Goal: Task Accomplishment & Management: Use online tool/utility

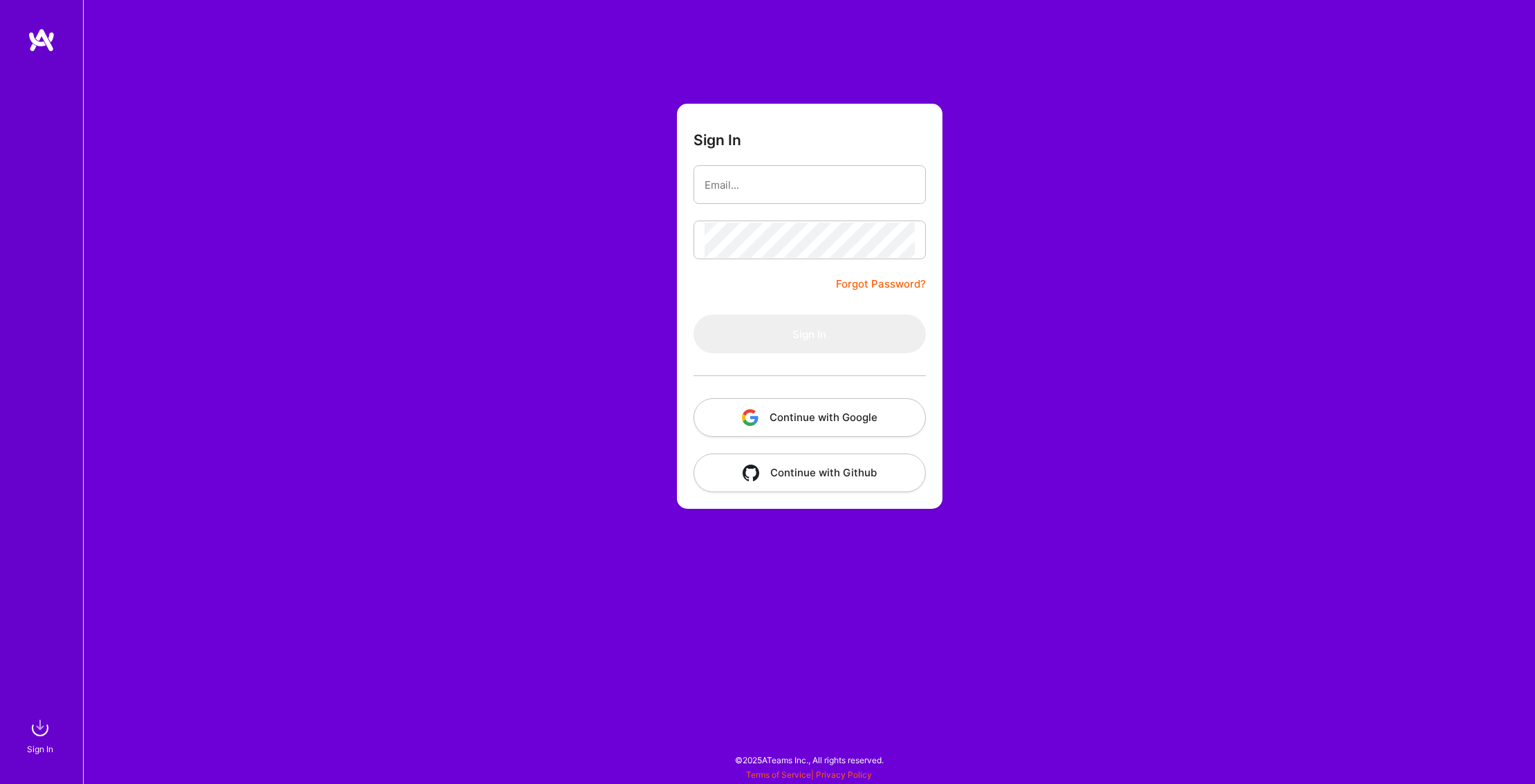
click at [768, 183] on input "email" at bounding box center [810, 185] width 210 height 36
type input "tylerhoran@gmail.com"
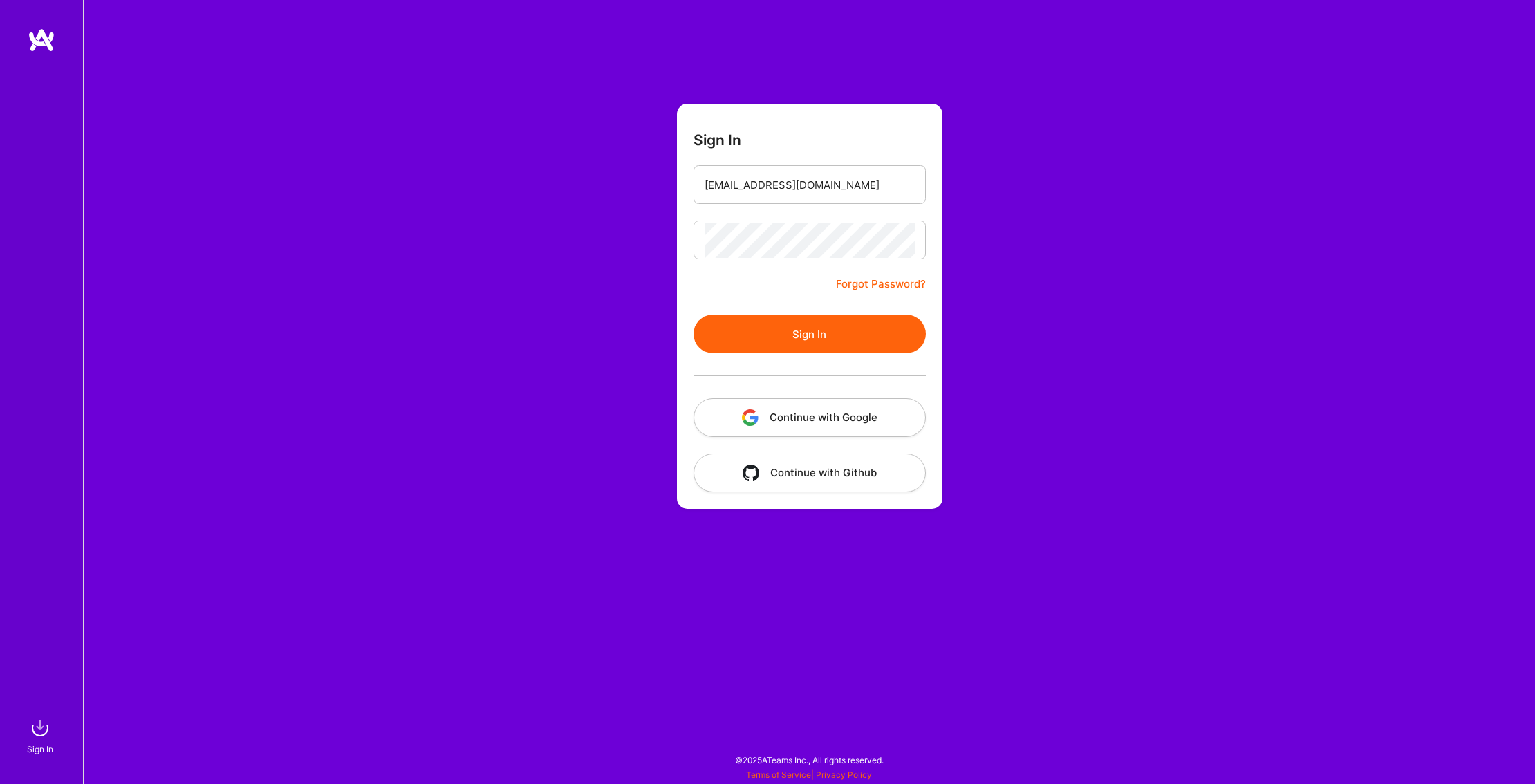
click at [816, 340] on button "Sign In" at bounding box center [809, 334] width 232 height 39
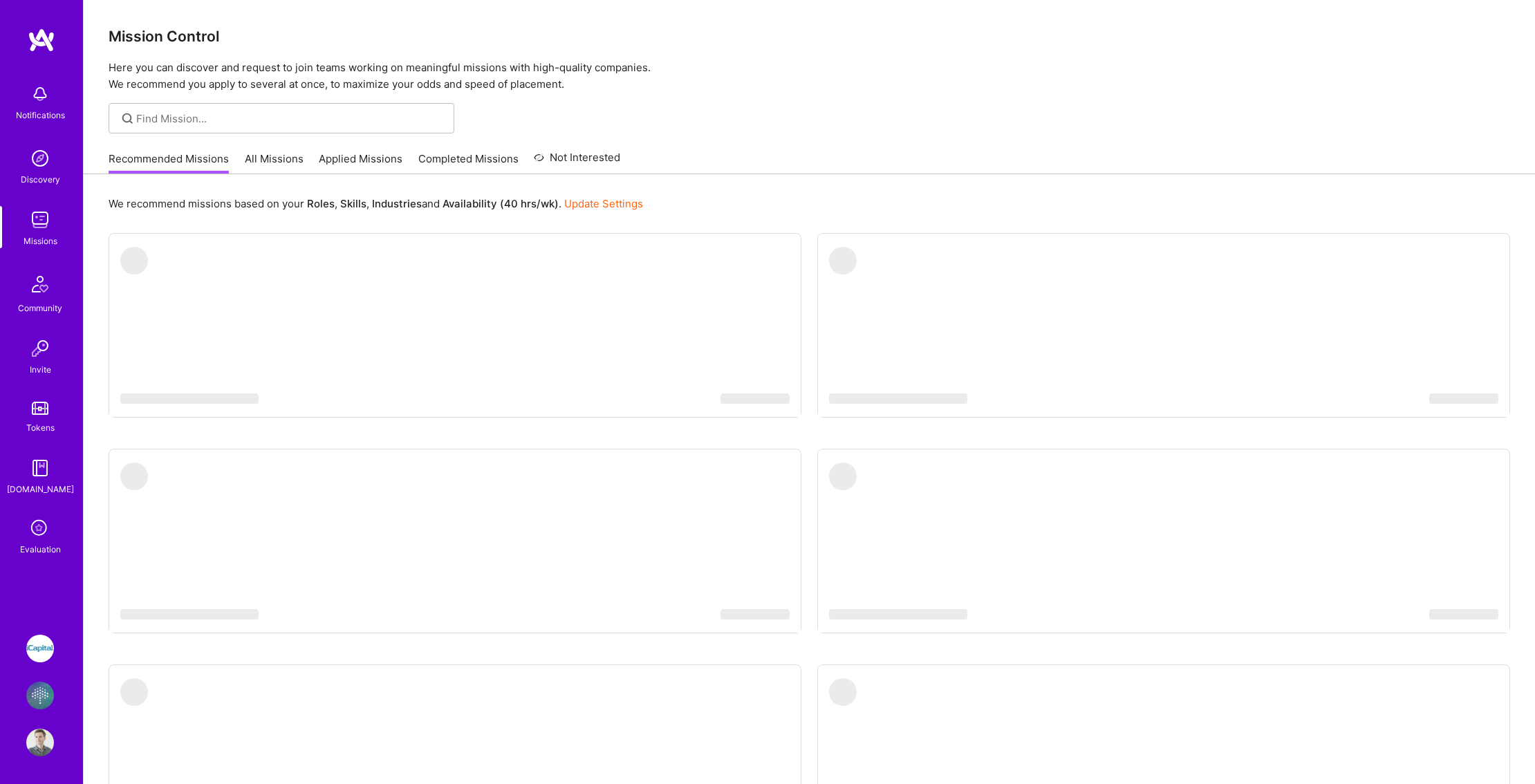
click at [37, 696] on img at bounding box center [40, 695] width 28 height 28
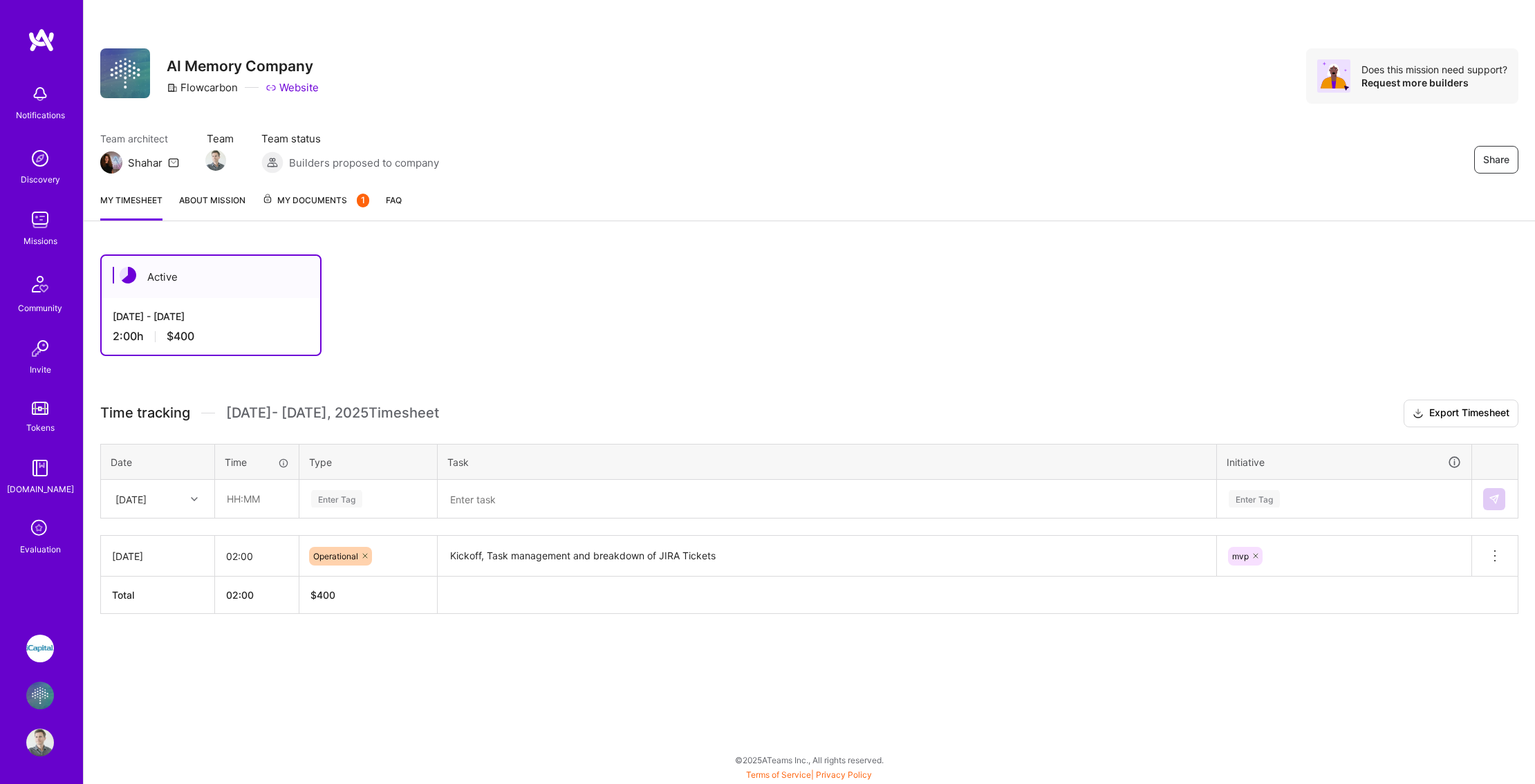
click at [45, 650] on img at bounding box center [40, 648] width 28 height 28
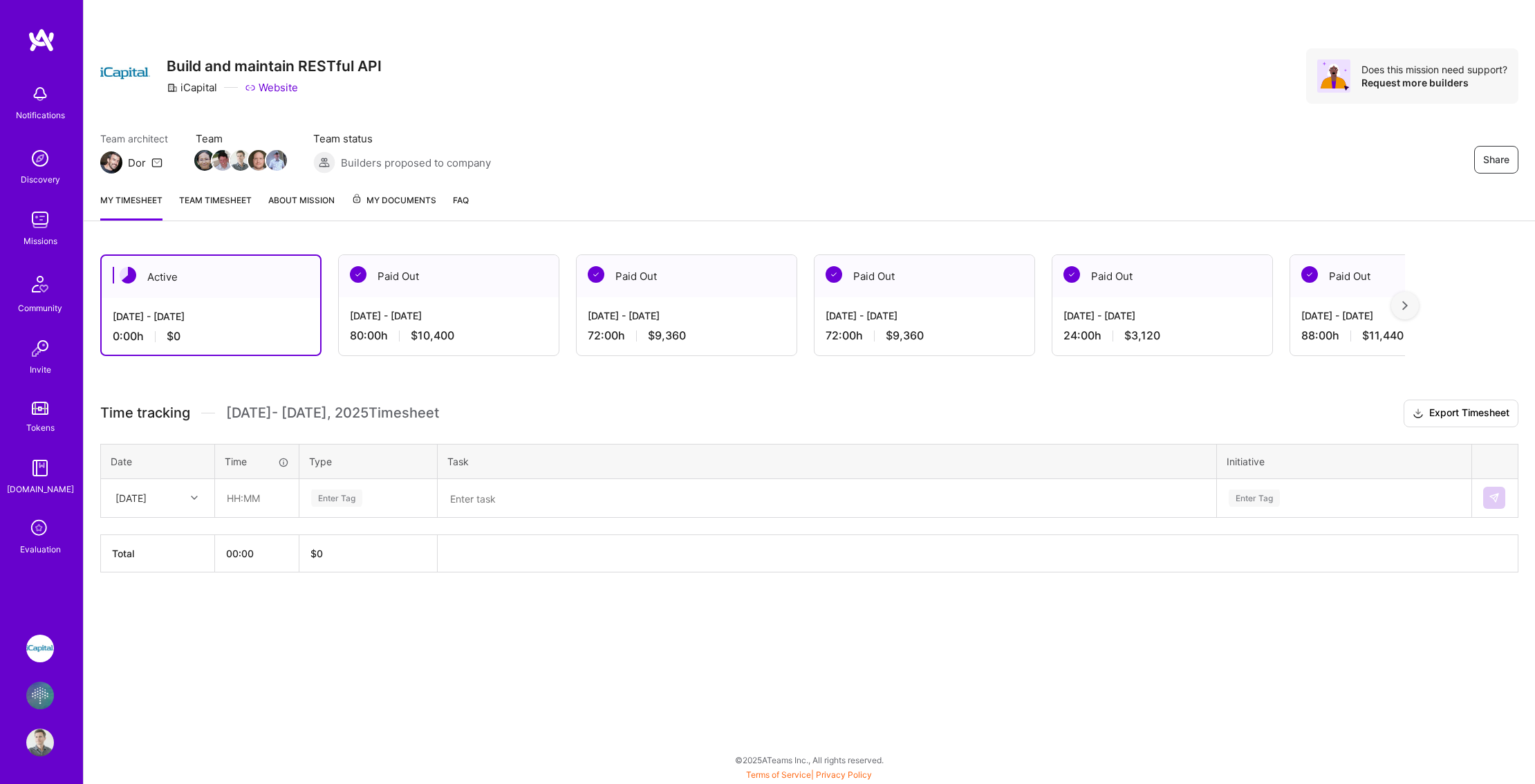
click at [173, 500] on div "[DATE]" at bounding box center [147, 498] width 76 height 23
click at [144, 541] on div "[DATE]" at bounding box center [157, 537] width 112 height 25
click at [229, 495] on input "text" at bounding box center [256, 498] width 83 height 37
type input "08:00"
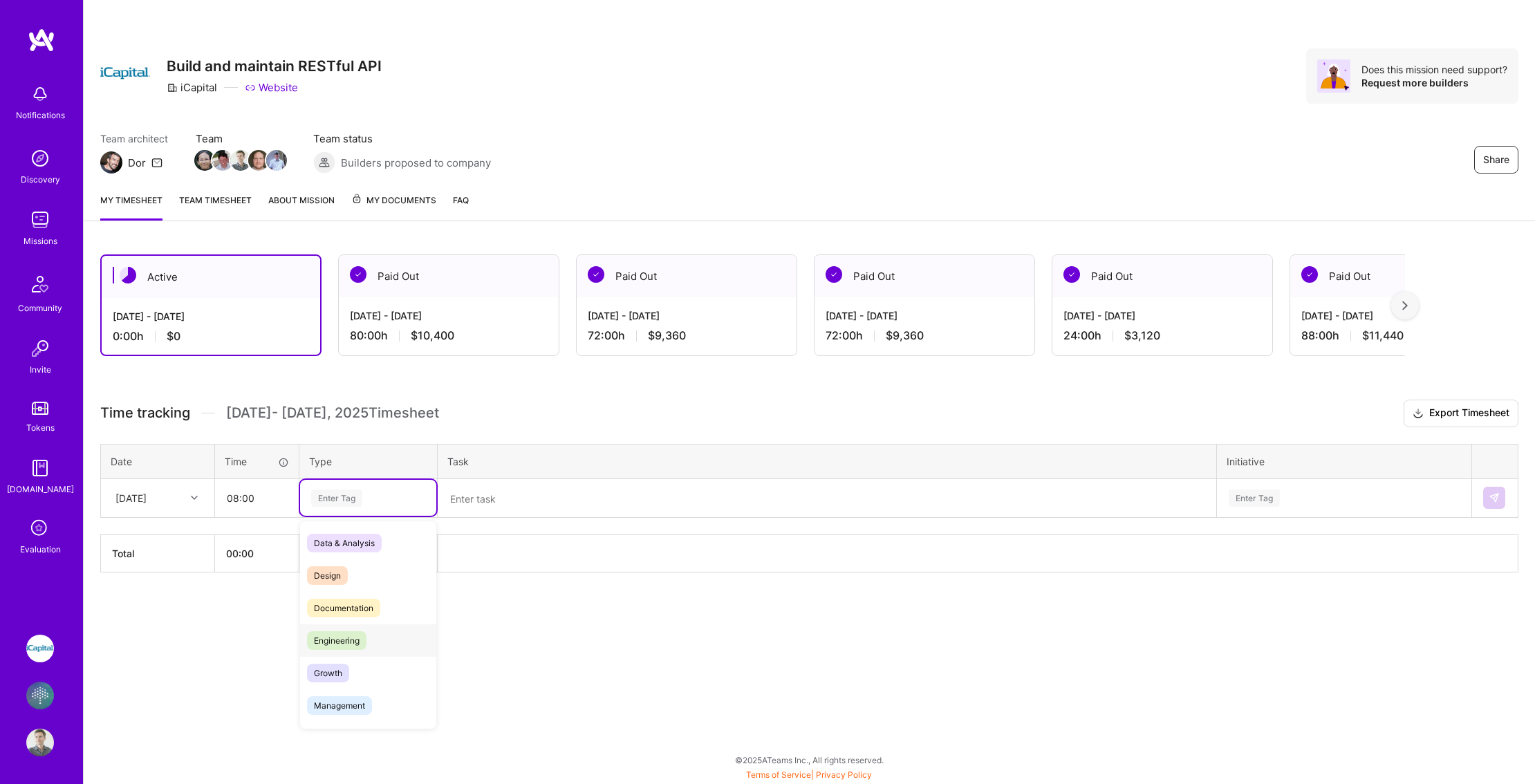
click at [343, 650] on span "Engineering" at bounding box center [336, 640] width 59 height 18
click at [515, 482] on textarea at bounding box center [827, 498] width 776 height 36
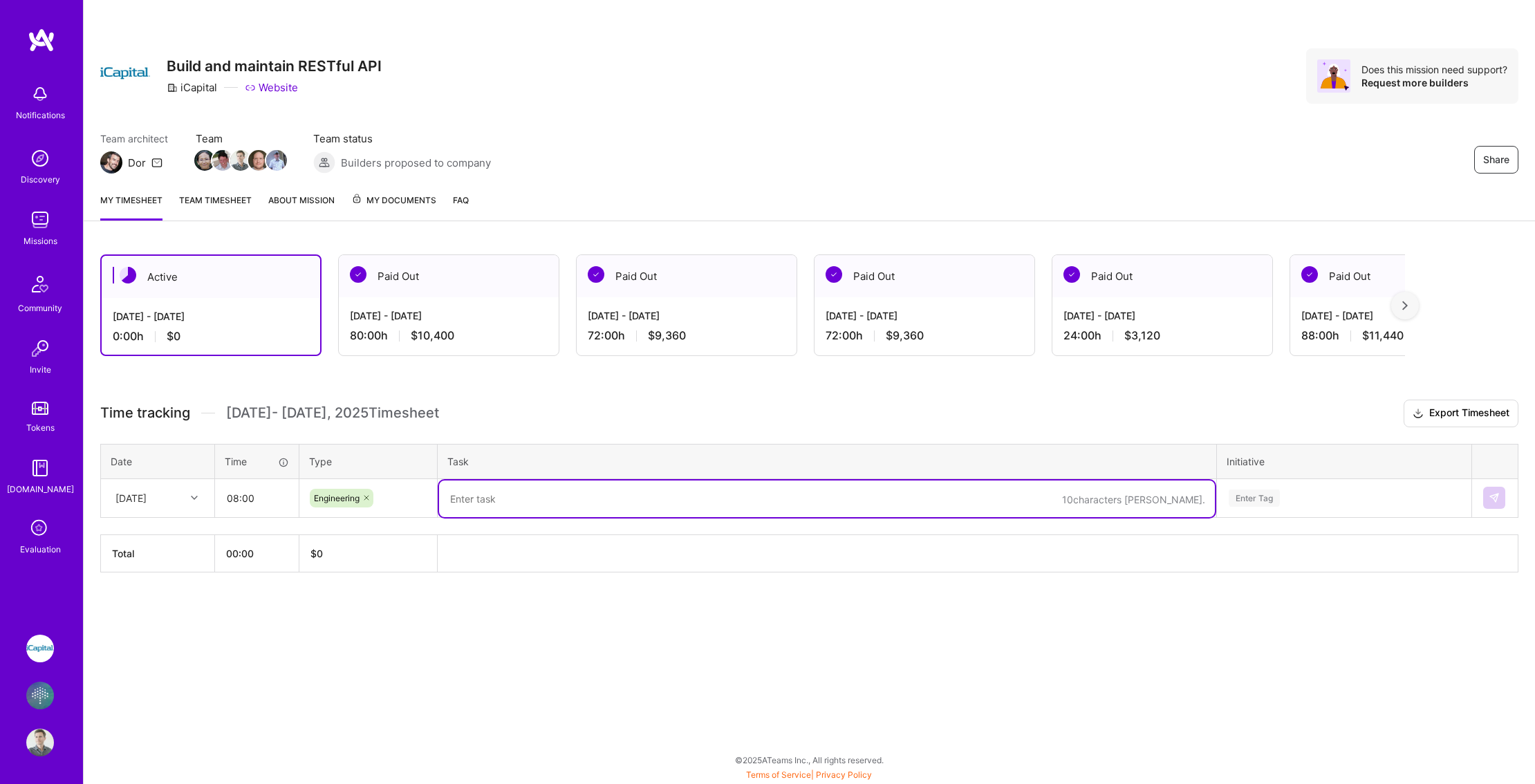
click at [632, 404] on h3 "Time tracking [DATE] - [DATE] Timesheet Export Timesheet" at bounding box center [809, 414] width 1419 height 28
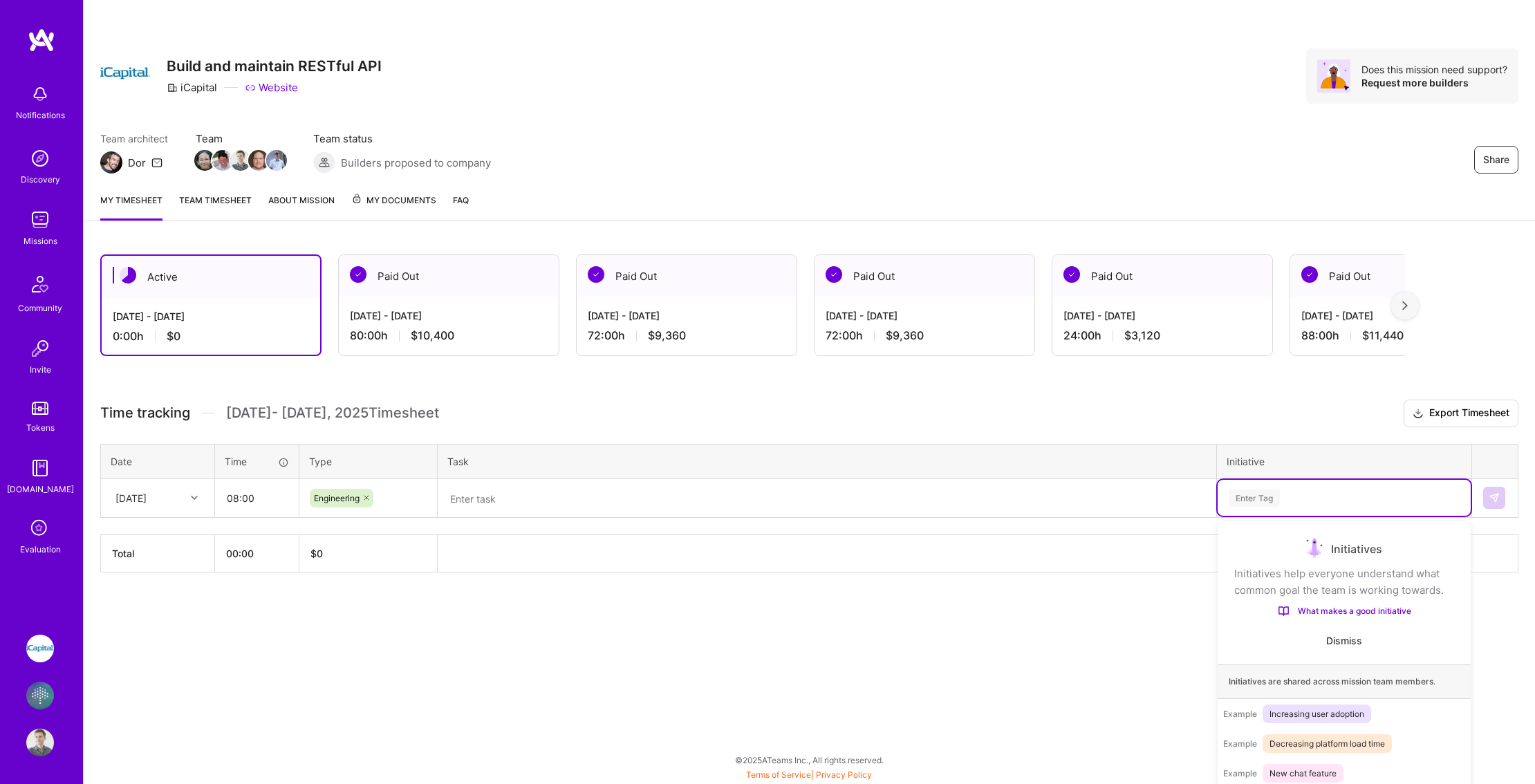
click at [1259, 501] on div "Enter Tag" at bounding box center [1344, 497] width 253 height 36
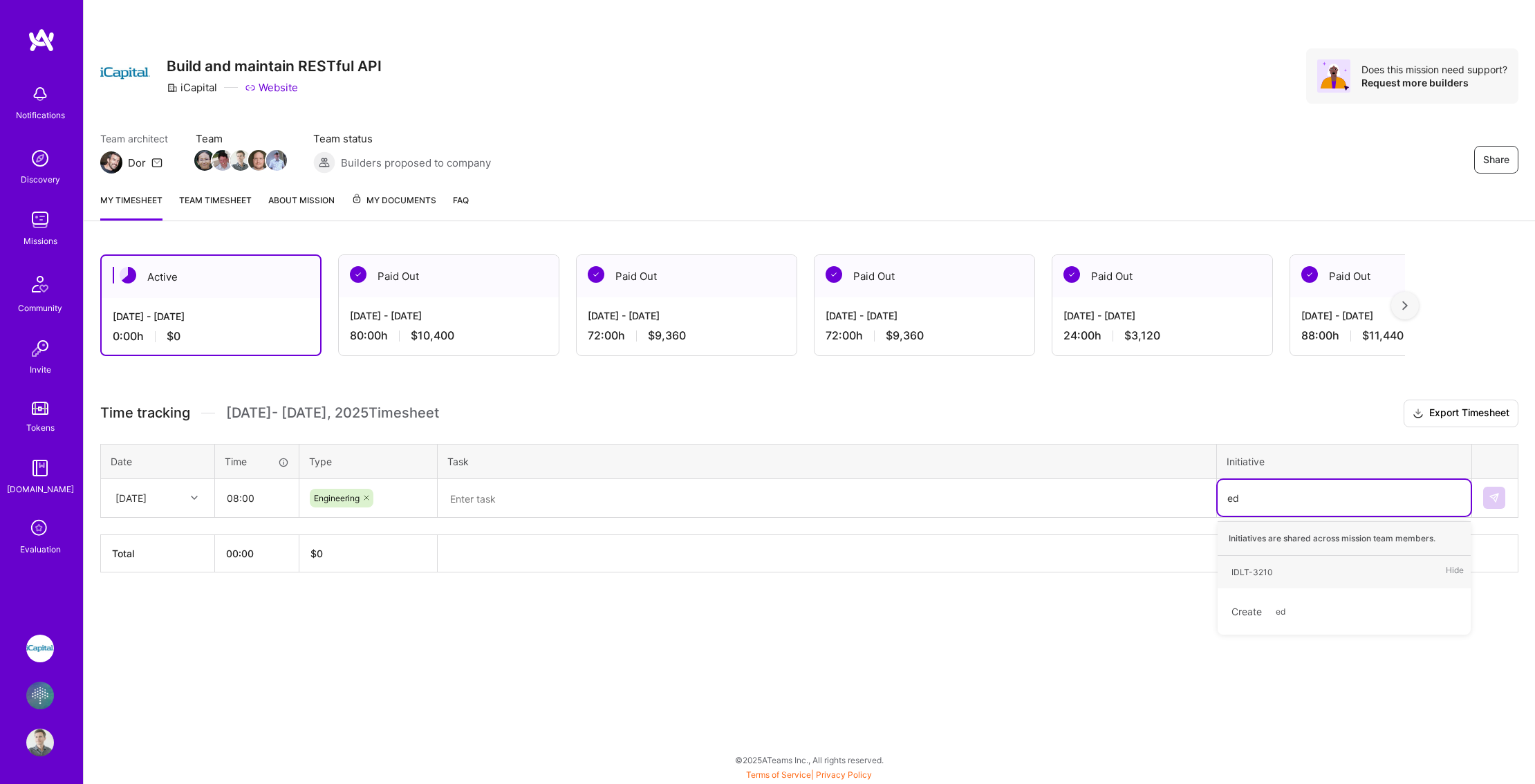
type input "e"
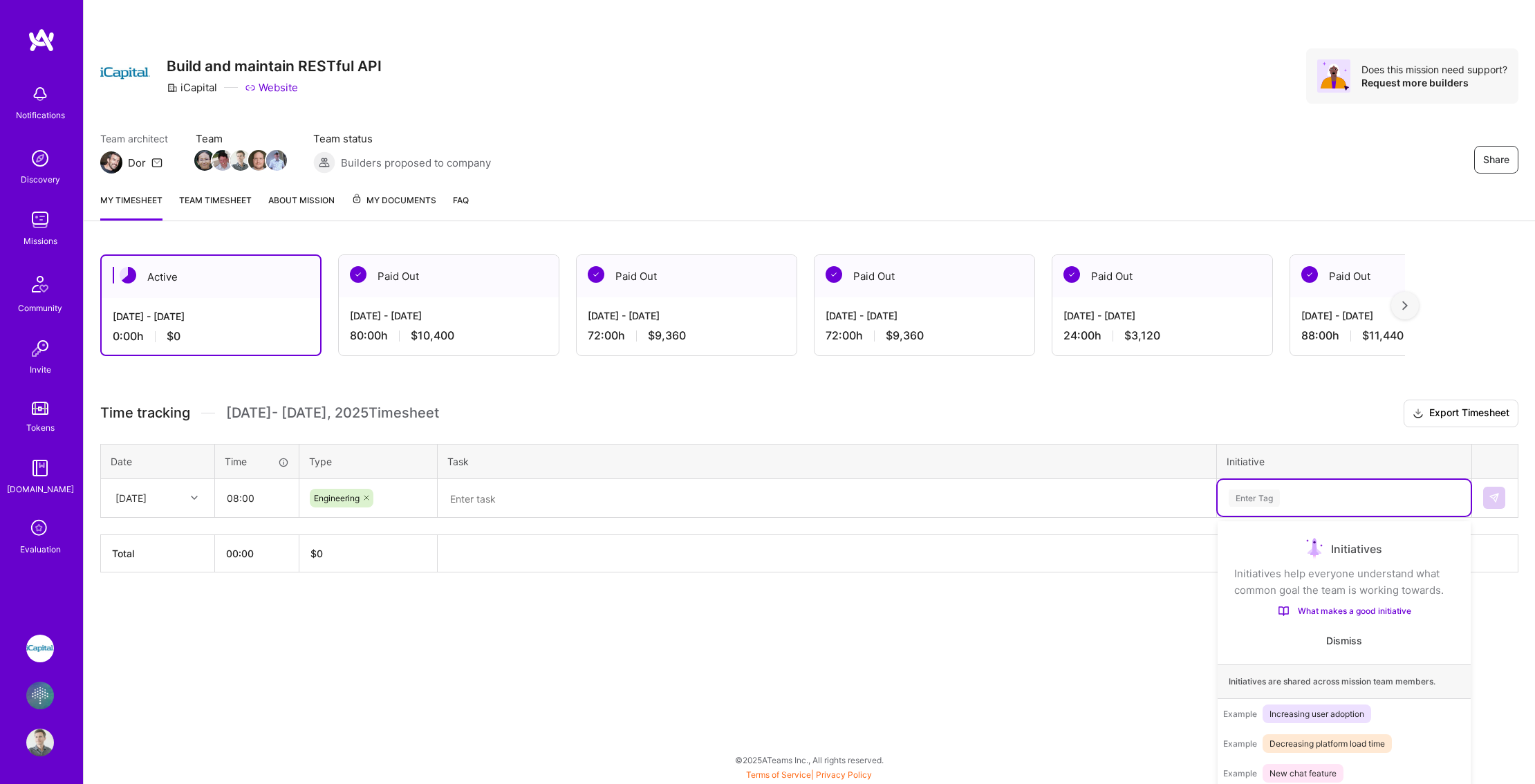
click at [1346, 635] on span "Dismiss" at bounding box center [1344, 641] width 36 height 14
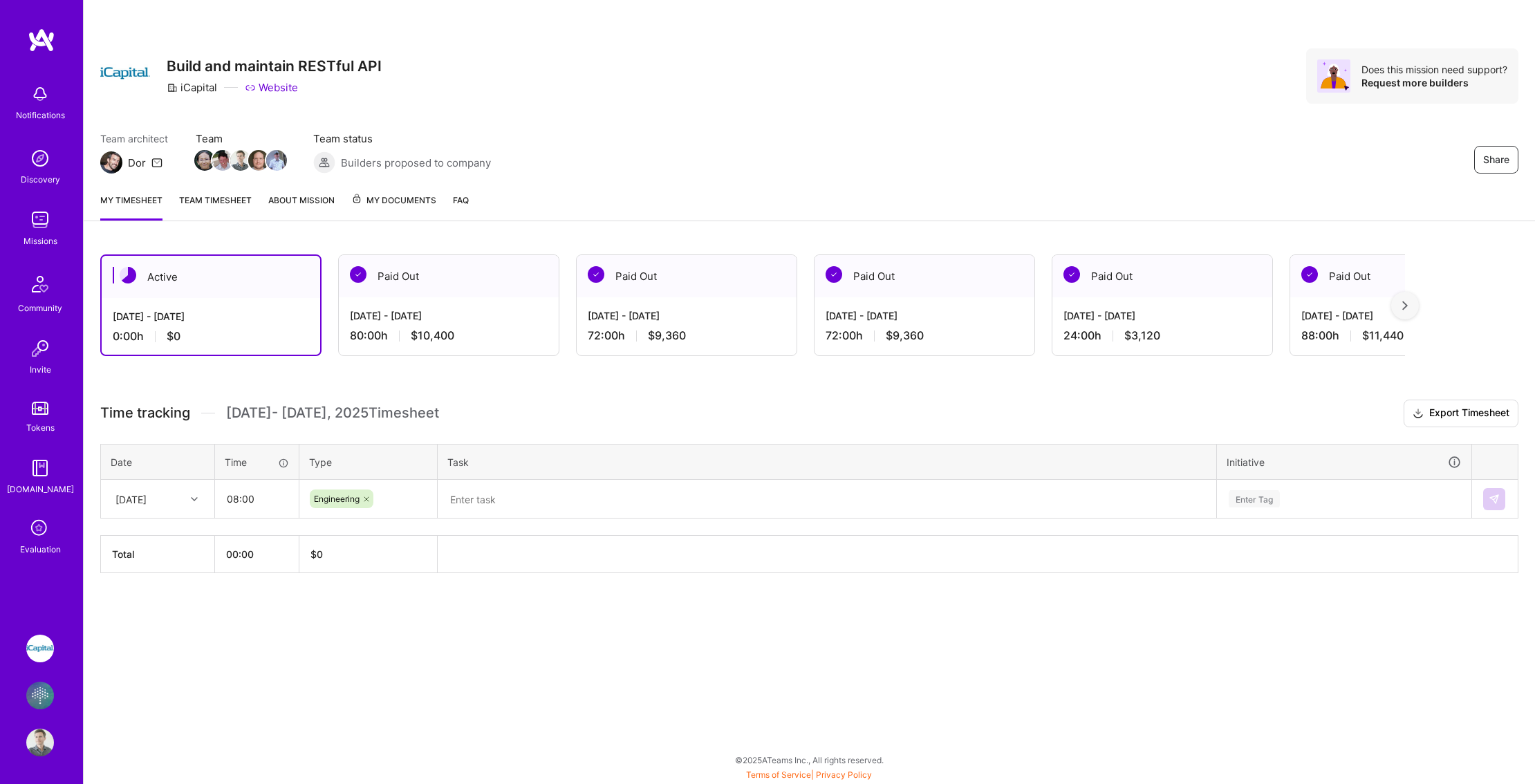
click at [1279, 435] on div "Time tracking [DATE] - [DATE] Timesheet Export Timesheet Date Time Type Task In…" at bounding box center [809, 487] width 1419 height 174
click at [559, 428] on div "Time tracking [DATE] - [DATE] Timesheet Export Timesheet Date Time Type Task In…" at bounding box center [809, 487] width 1419 height 174
click at [533, 505] on textarea at bounding box center [827, 500] width 776 height 37
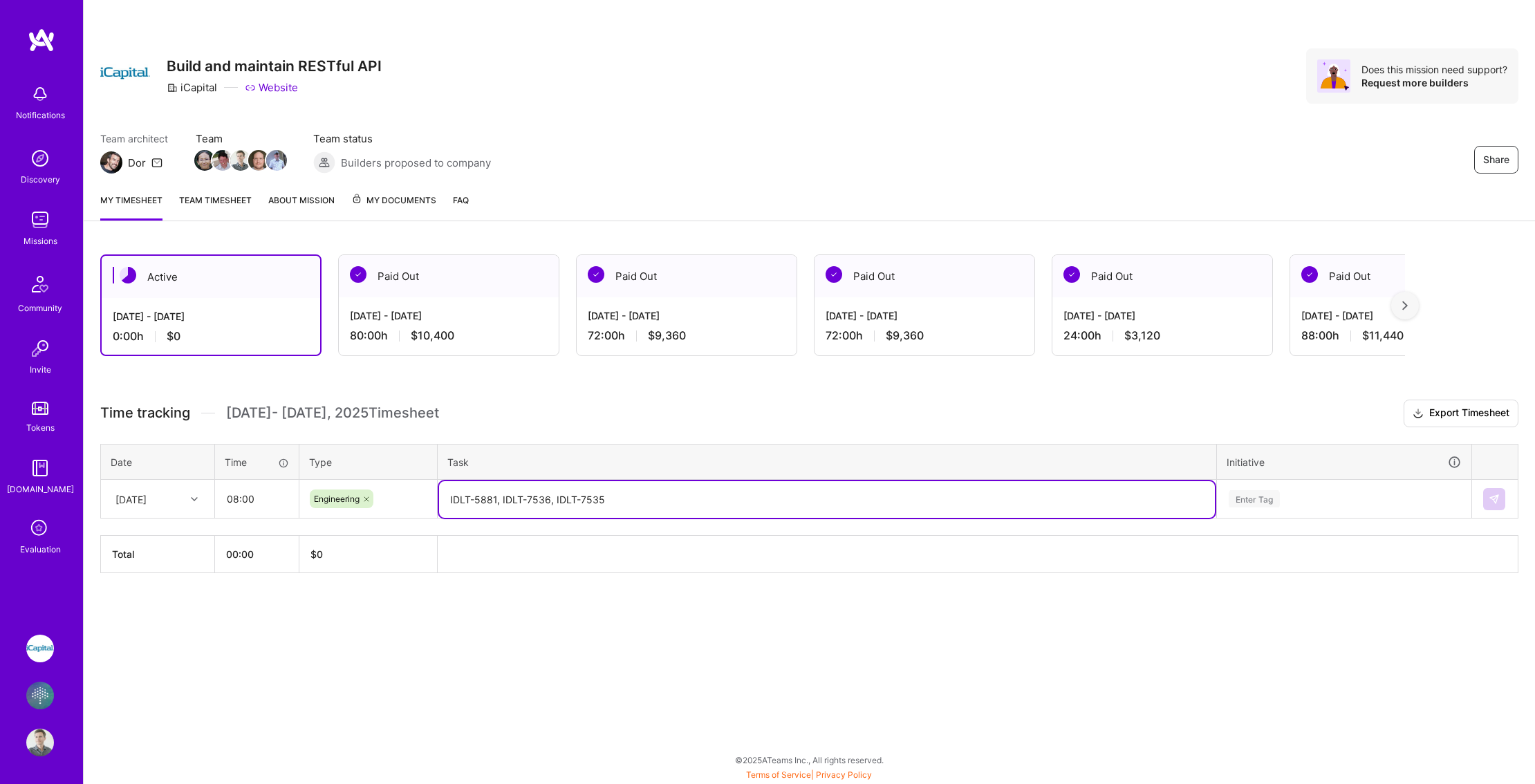
type textarea "IDLT-5881, IDLT-7536, IDLT-7535"
click at [1253, 504] on div "Enter Tag" at bounding box center [1344, 499] width 253 height 36
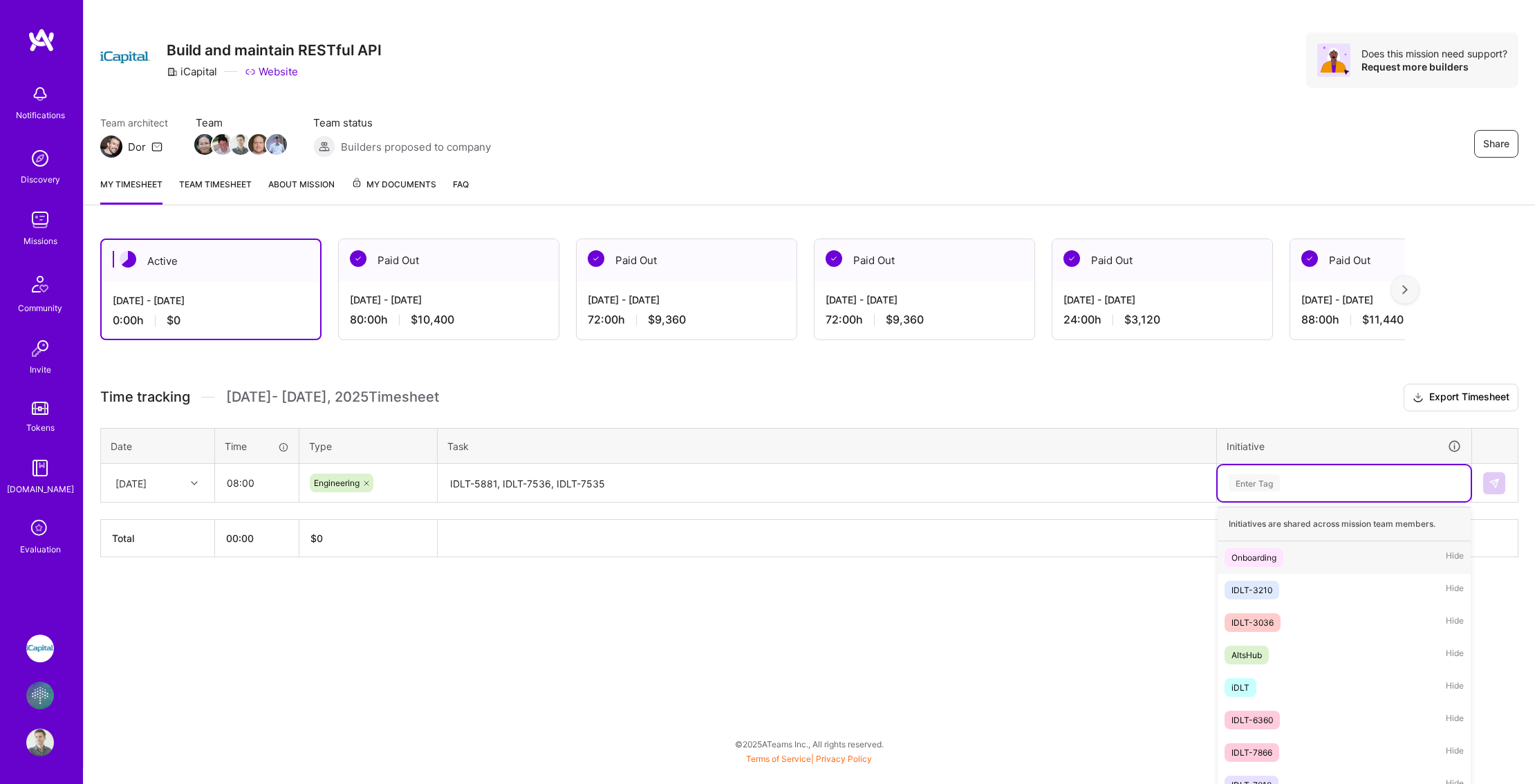
scroll to position [22, 0]
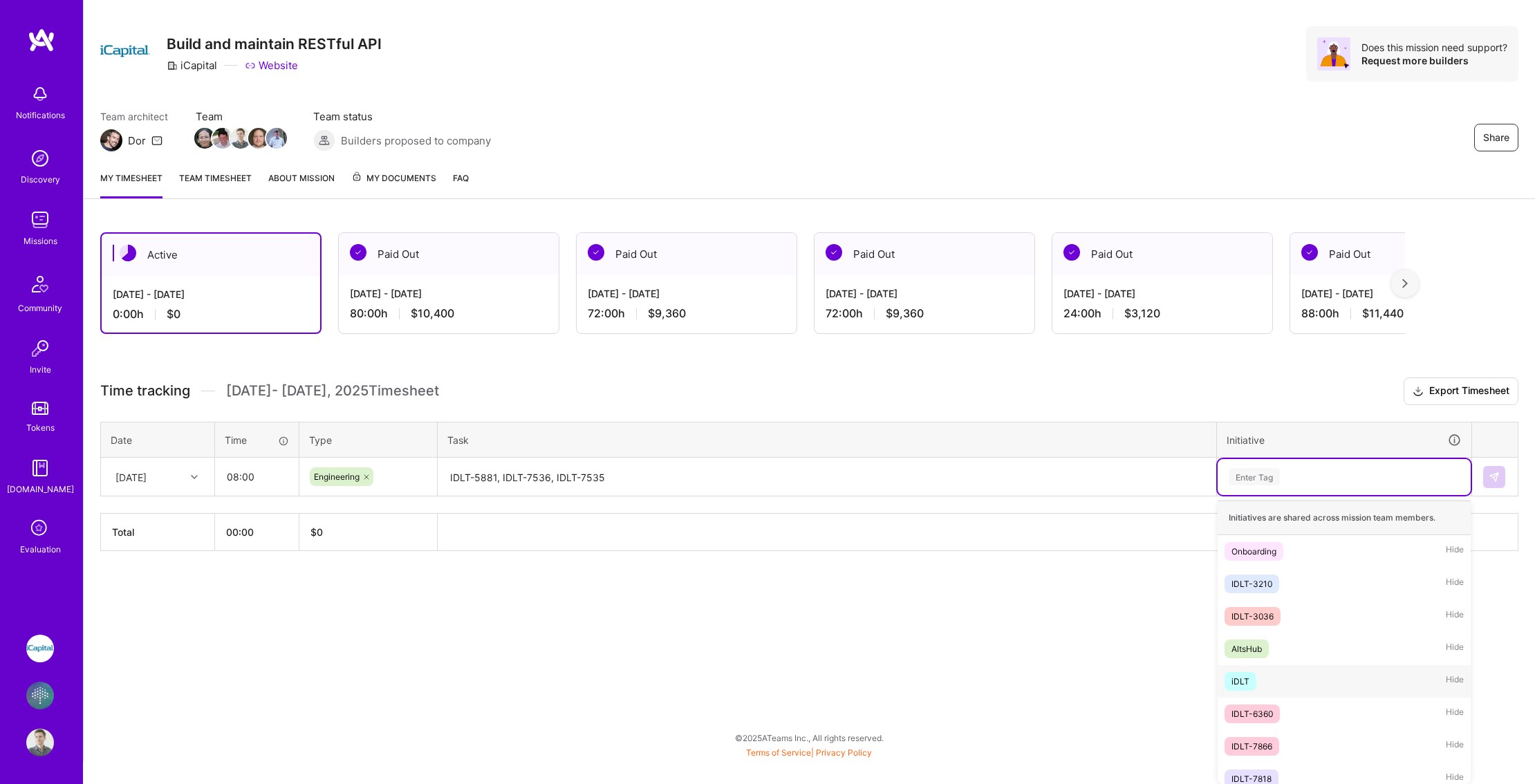
click at [1258, 683] on div "iDLT Hide" at bounding box center [1344, 681] width 253 height 32
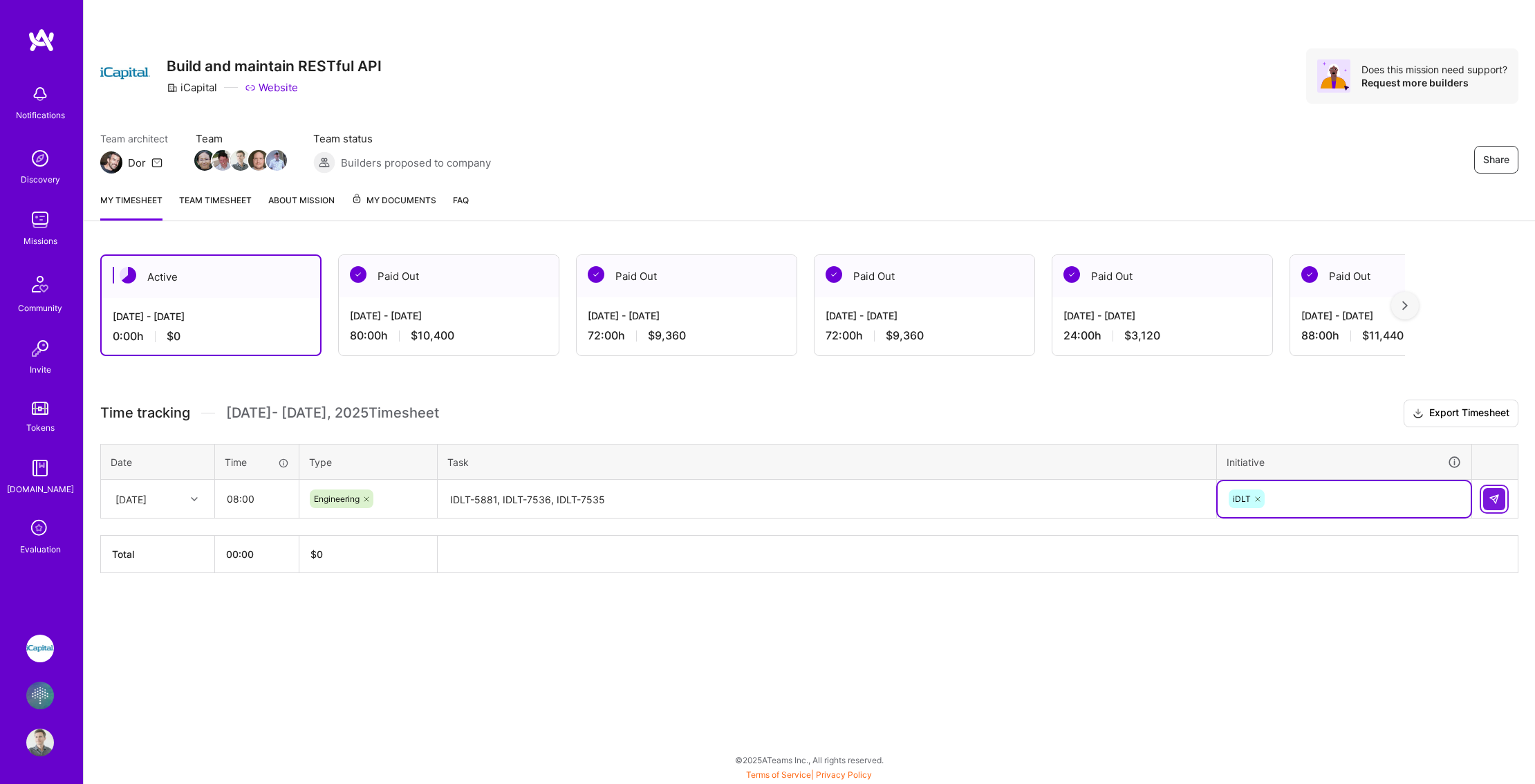
click at [1498, 502] on img at bounding box center [1494, 499] width 11 height 11
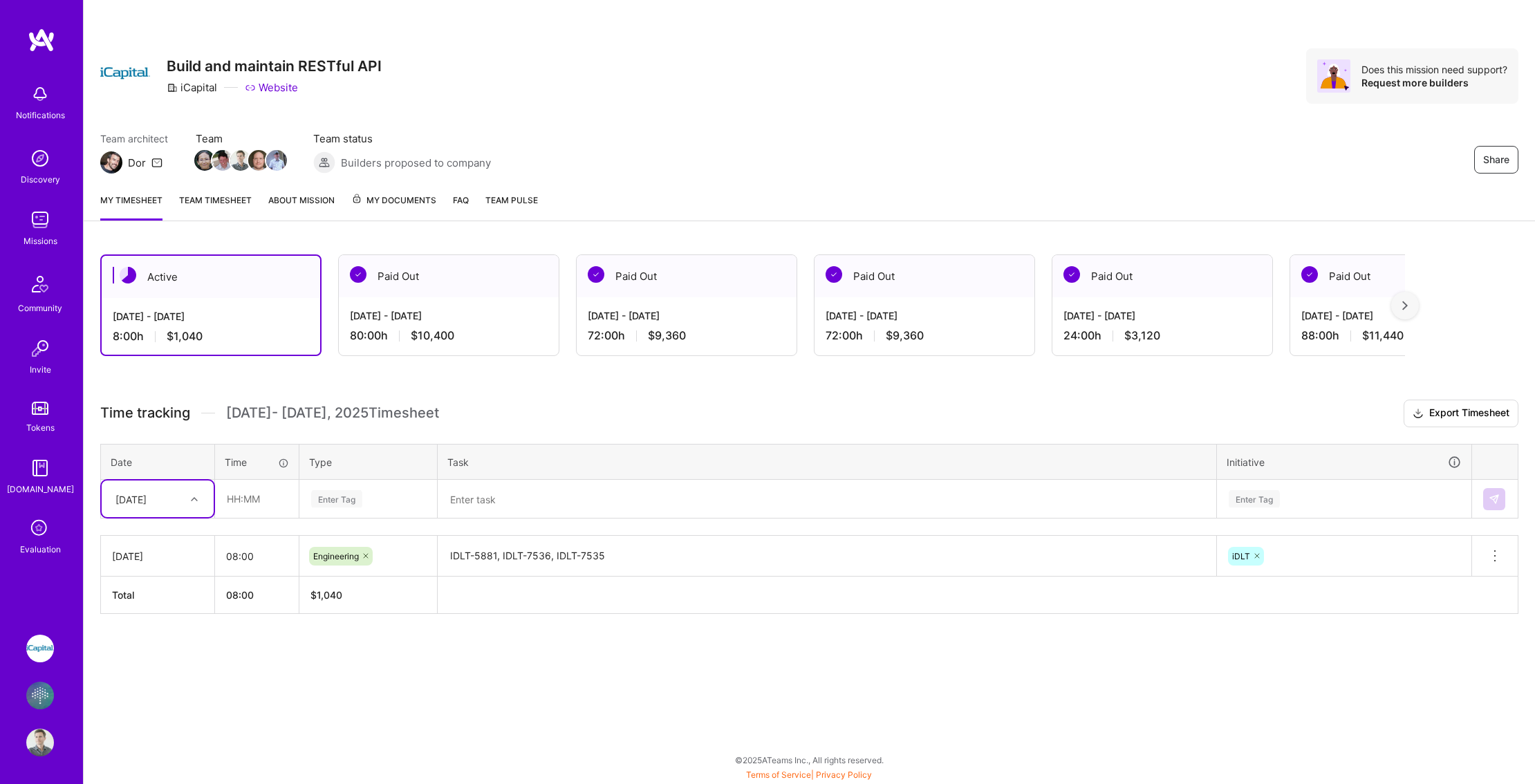
click at [168, 555] on div "[DATE]" at bounding box center [157, 556] width 91 height 15
click at [1493, 553] on icon at bounding box center [1494, 555] width 17 height 17
click at [1459, 581] on button "Delete row" at bounding box center [1461, 580] width 72 height 34
click at [282, 502] on input "text" at bounding box center [256, 499] width 83 height 37
type input "08:00"
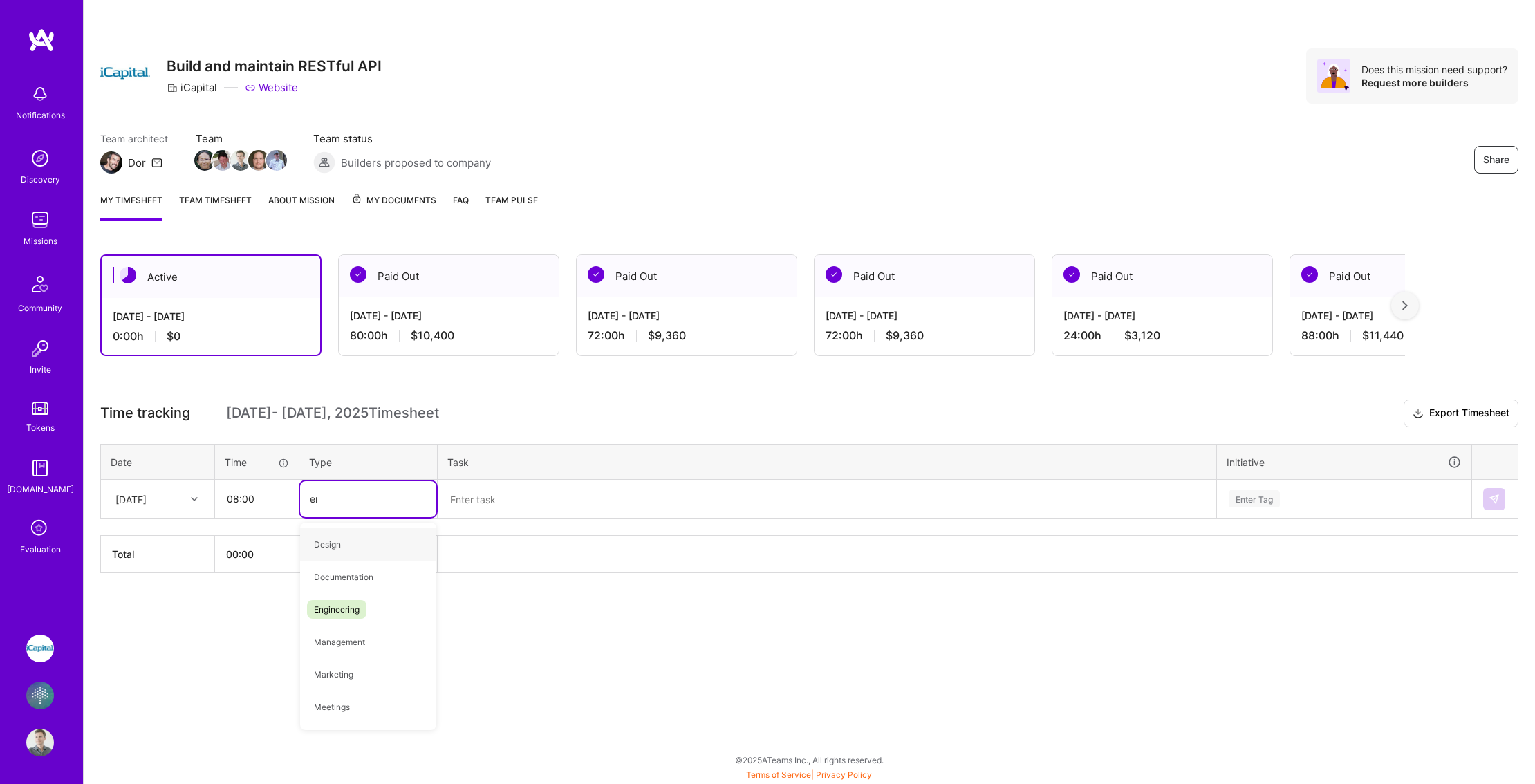
type input "eng"
click at [324, 548] on span "Engineering" at bounding box center [336, 544] width 59 height 18
click at [499, 514] on textarea at bounding box center [827, 500] width 776 height 37
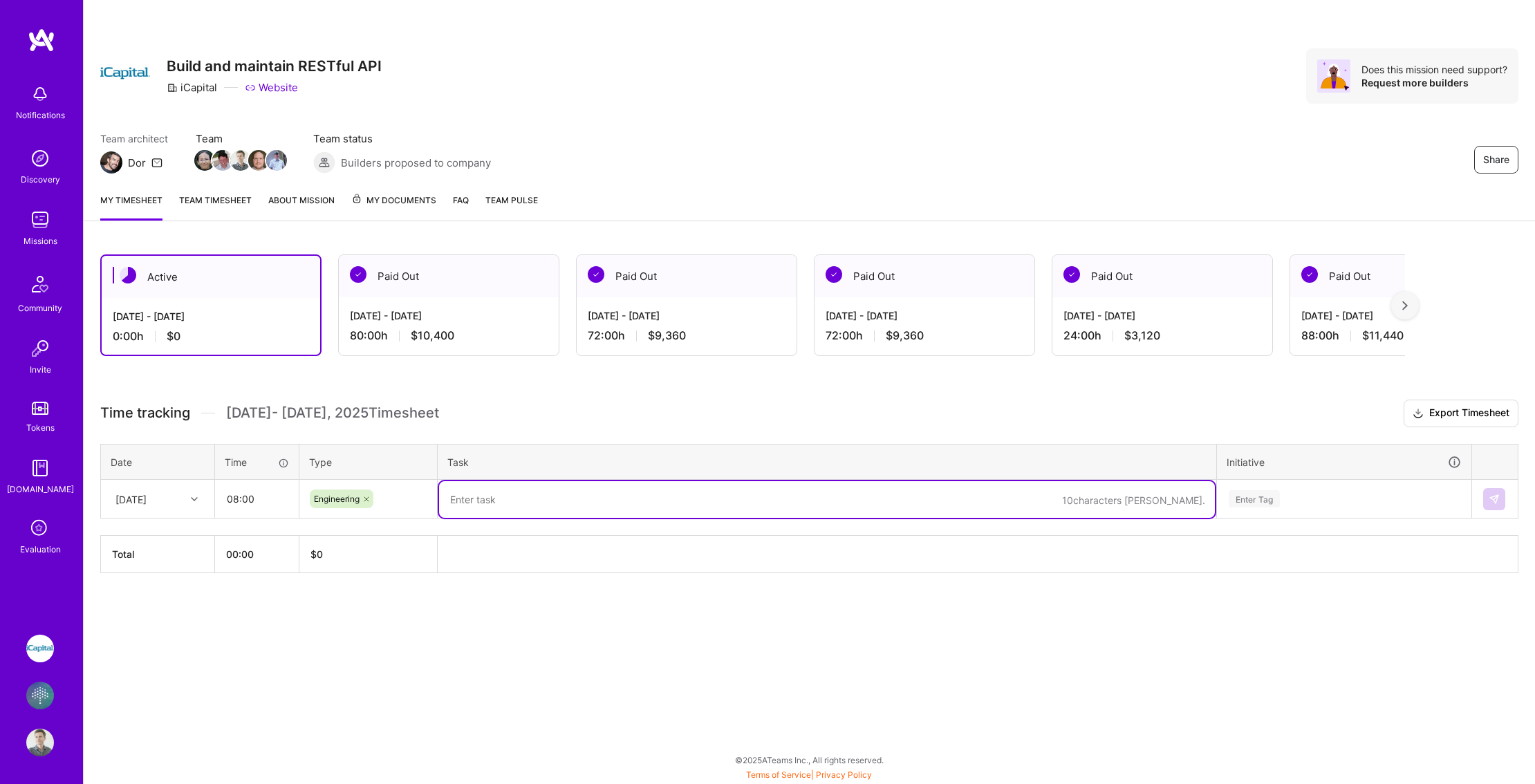
paste textarea "IDLT-5881, IDLT-7536, IDLT-7535"
type textarea "IDLT-5881, IDLT-7536, IDLT-7535"
click at [1287, 503] on div "Enter Tag" at bounding box center [1344, 499] width 253 height 36
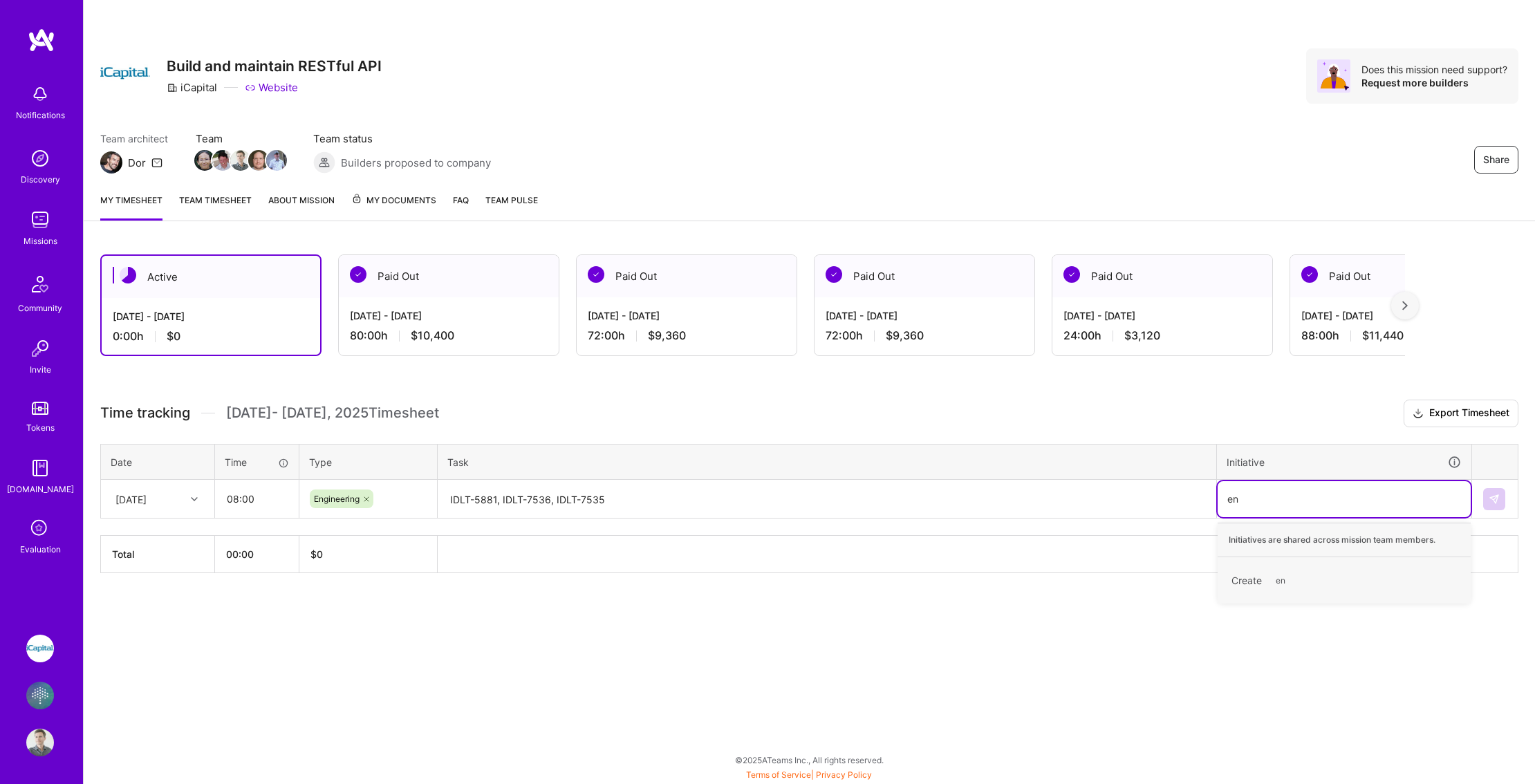
type input "e"
type input "id"
click at [1279, 641] on div "iDLT Hide" at bounding box center [1344, 638] width 253 height 32
click at [192, 499] on icon at bounding box center [195, 499] width 7 height 7
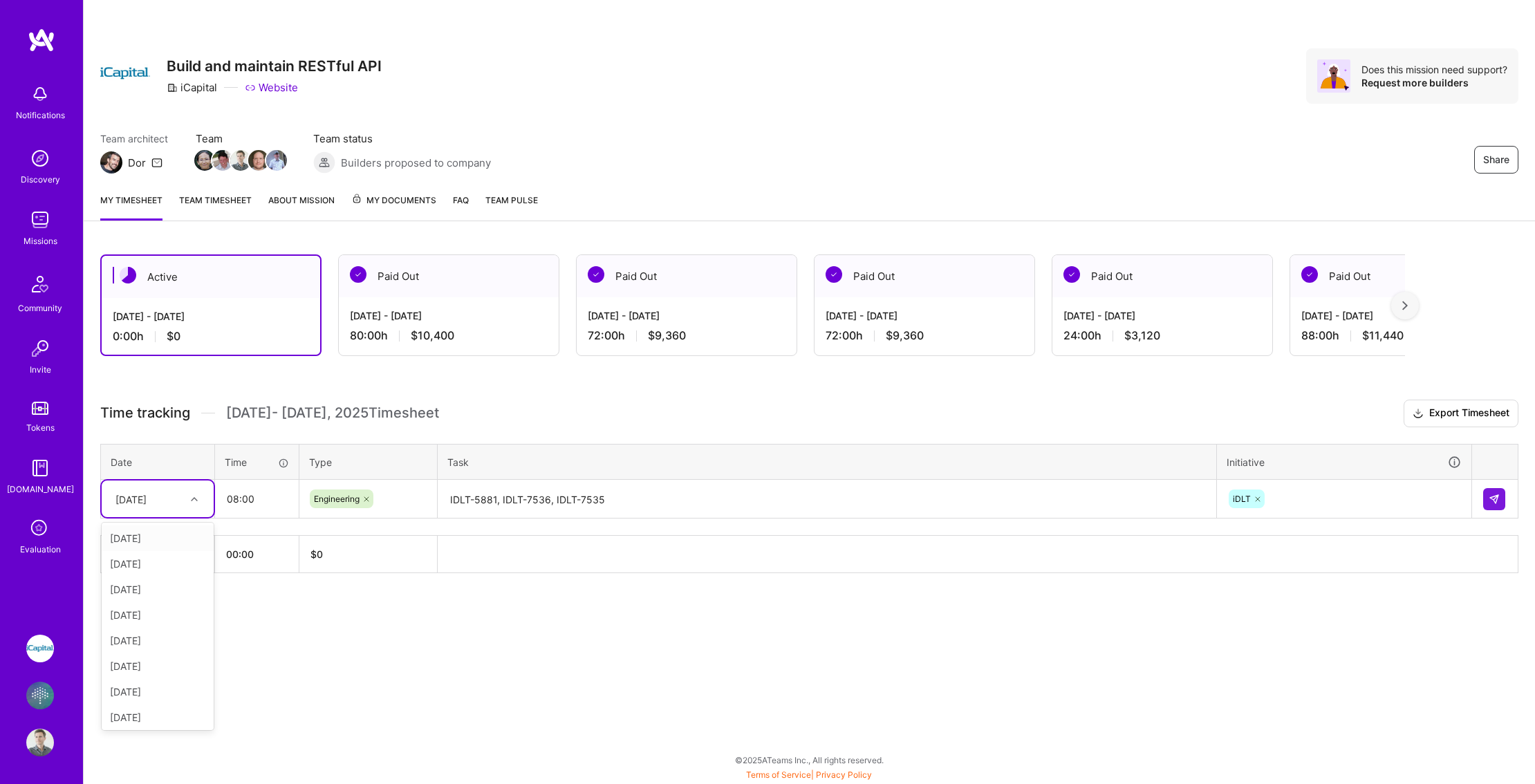
click at [182, 541] on div "[DATE]" at bounding box center [157, 538] width 112 height 25
click at [1496, 503] on img at bounding box center [1494, 499] width 11 height 11
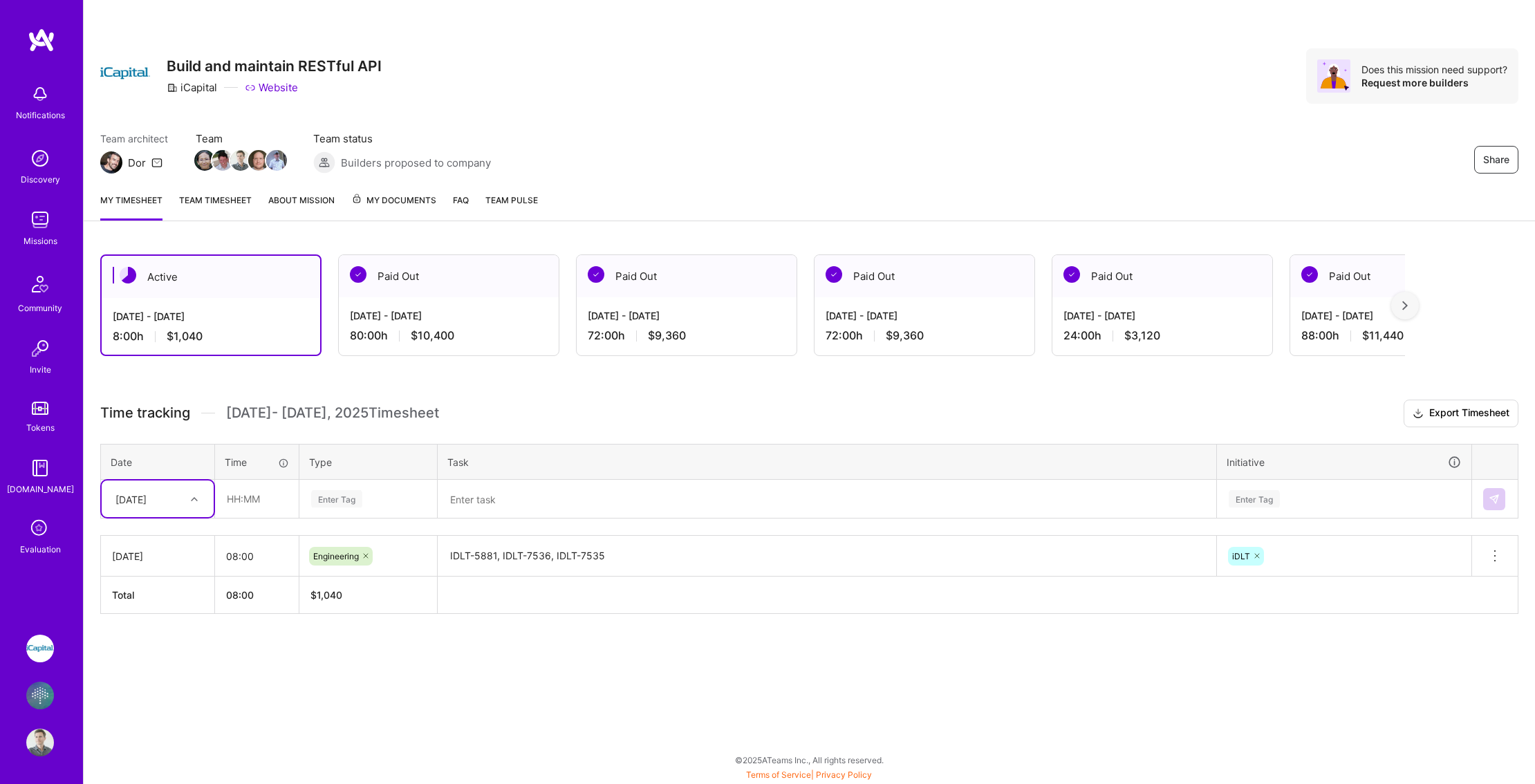
click at [191, 498] on icon at bounding box center [195, 499] width 7 height 7
click at [150, 567] on div "[DATE]" at bounding box center [157, 563] width 112 height 25
click at [245, 508] on input "text" at bounding box center [256, 499] width 83 height 37
type input "08:00"
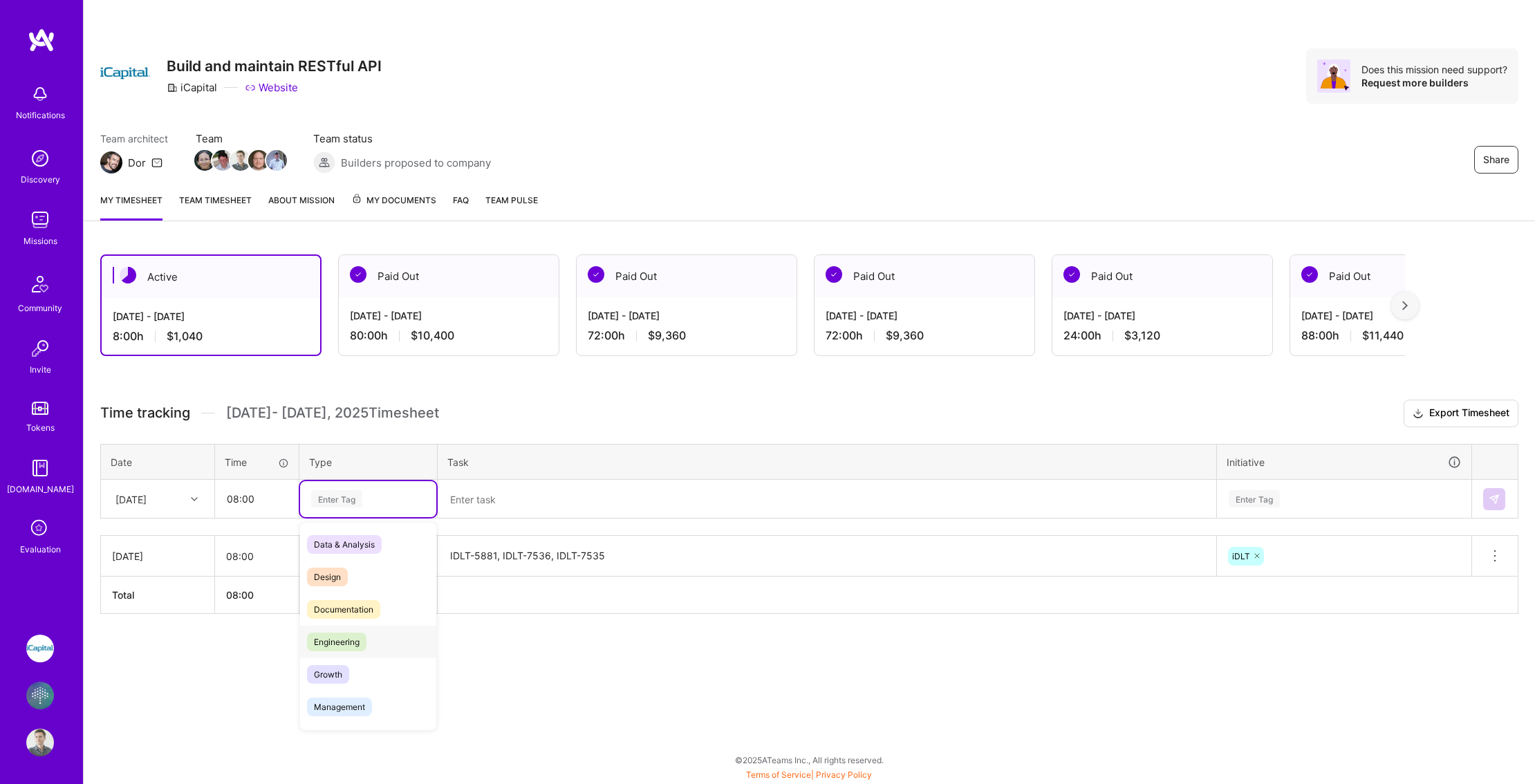
click at [340, 644] on span "Engineering" at bounding box center [336, 641] width 59 height 18
click at [495, 502] on textarea at bounding box center [827, 500] width 776 height 37
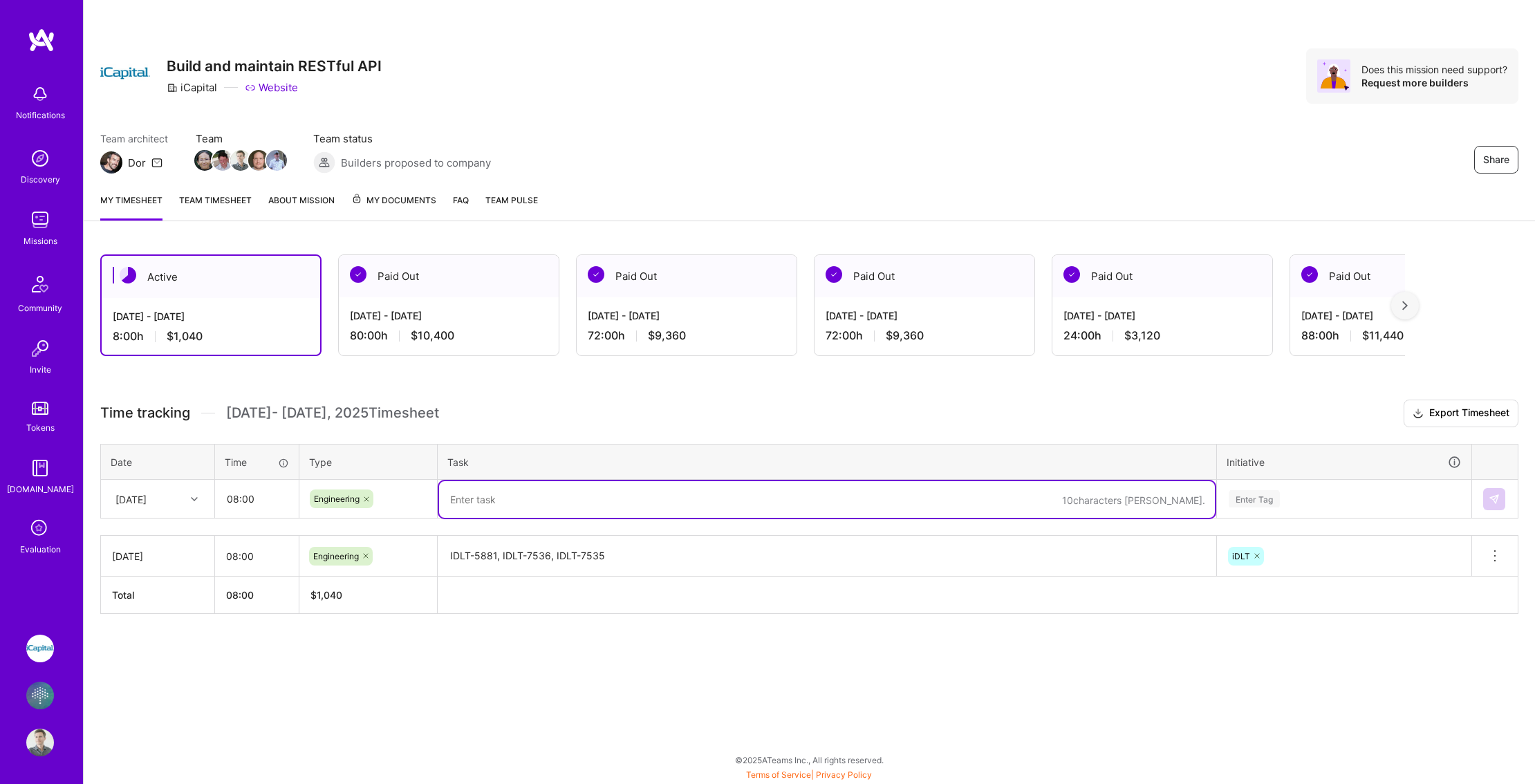
paste textarea "IDLT-5881, IDLT-7536, IDLT-7535"
type textarea "IDLT-5881, IDLT-7536, IDLT-7535"
click at [1318, 516] on div "Enter Tag" at bounding box center [1344, 499] width 253 height 36
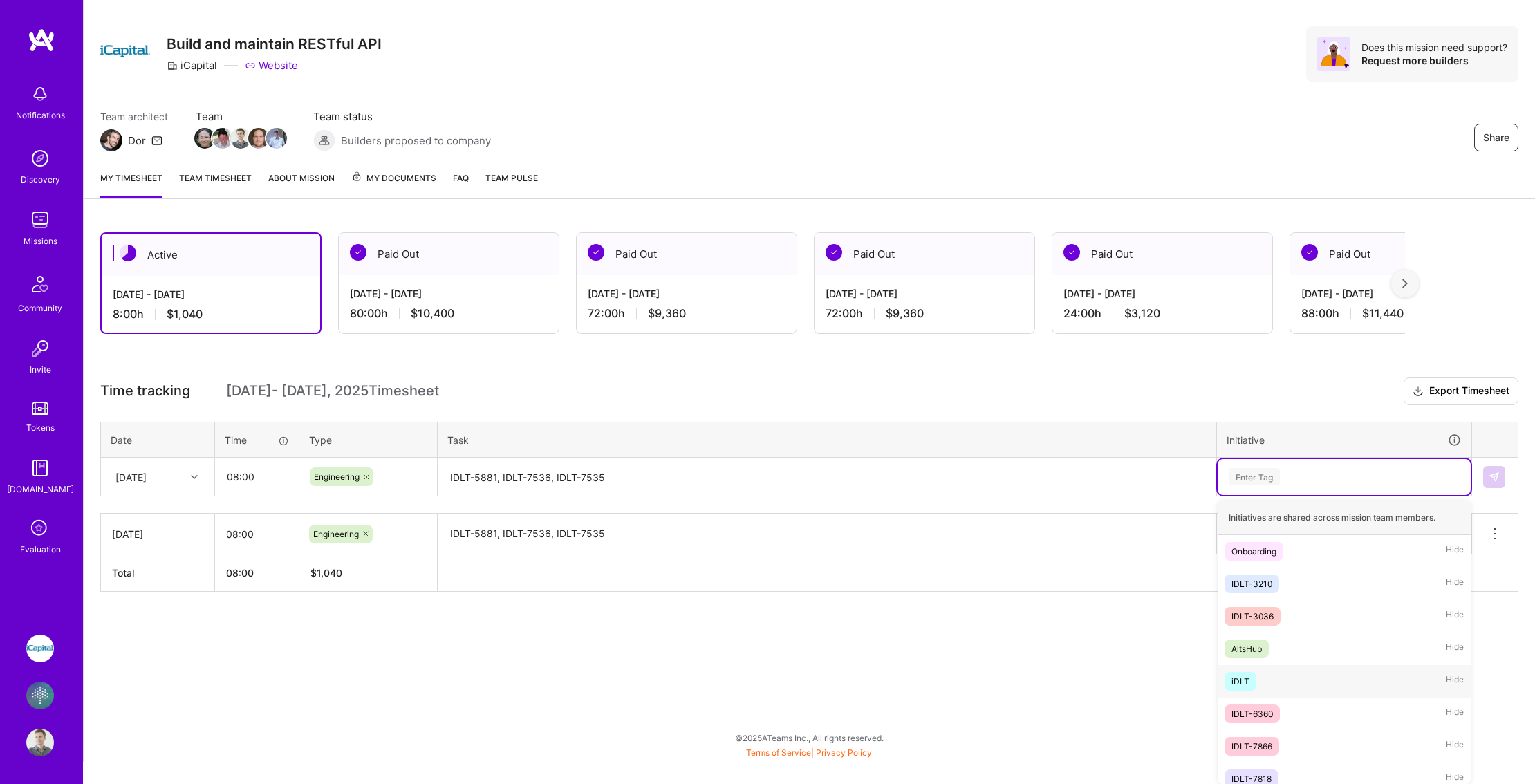
click at [1252, 681] on span "iDLT" at bounding box center [1240, 681] width 32 height 18
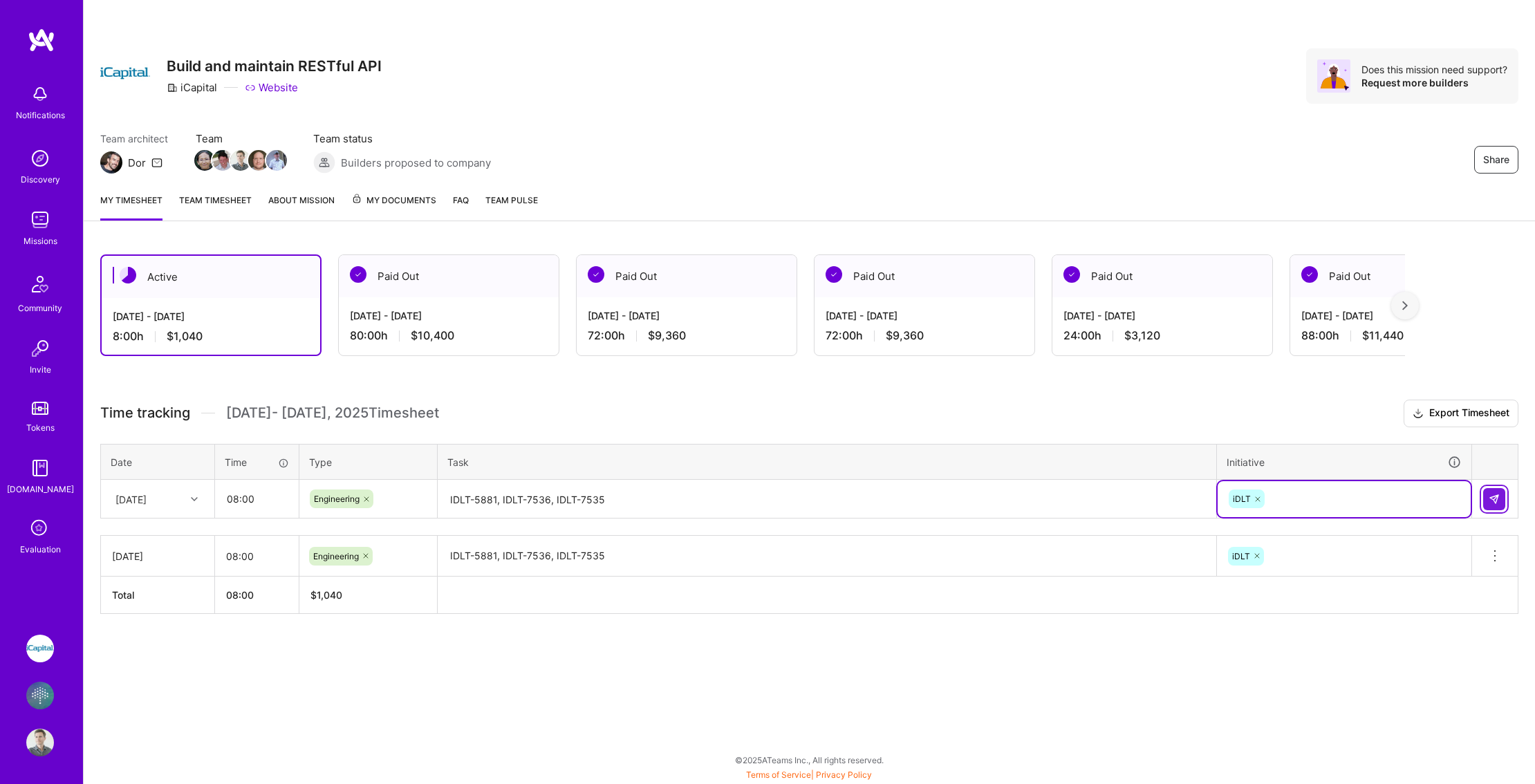
click at [1499, 502] on button at bounding box center [1493, 499] width 22 height 22
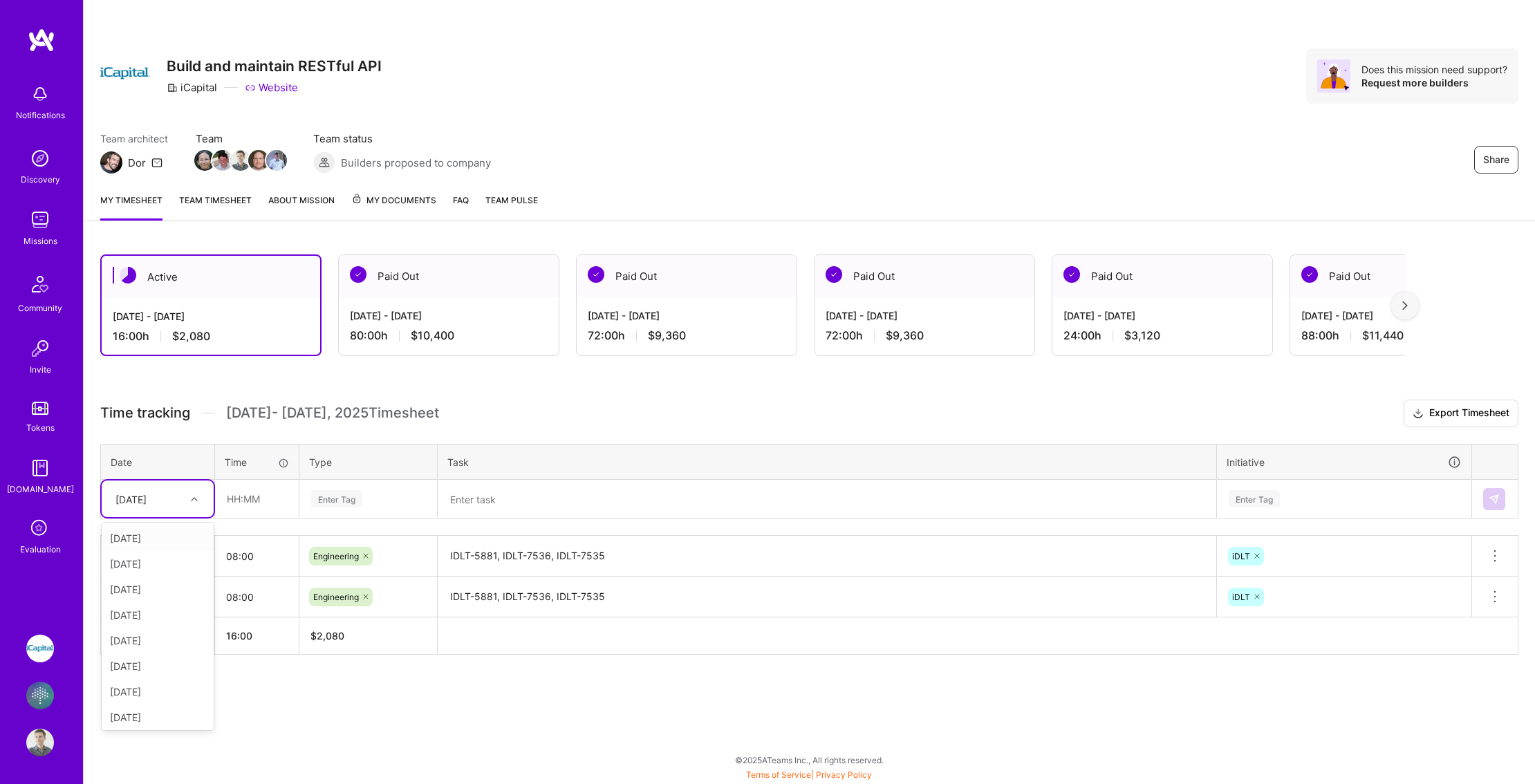
click at [192, 502] on icon at bounding box center [195, 499] width 7 height 7
click at [151, 588] on div "[DATE]" at bounding box center [157, 588] width 112 height 25
click at [268, 483] on input "text" at bounding box center [256, 499] width 83 height 37
type input "08:00"
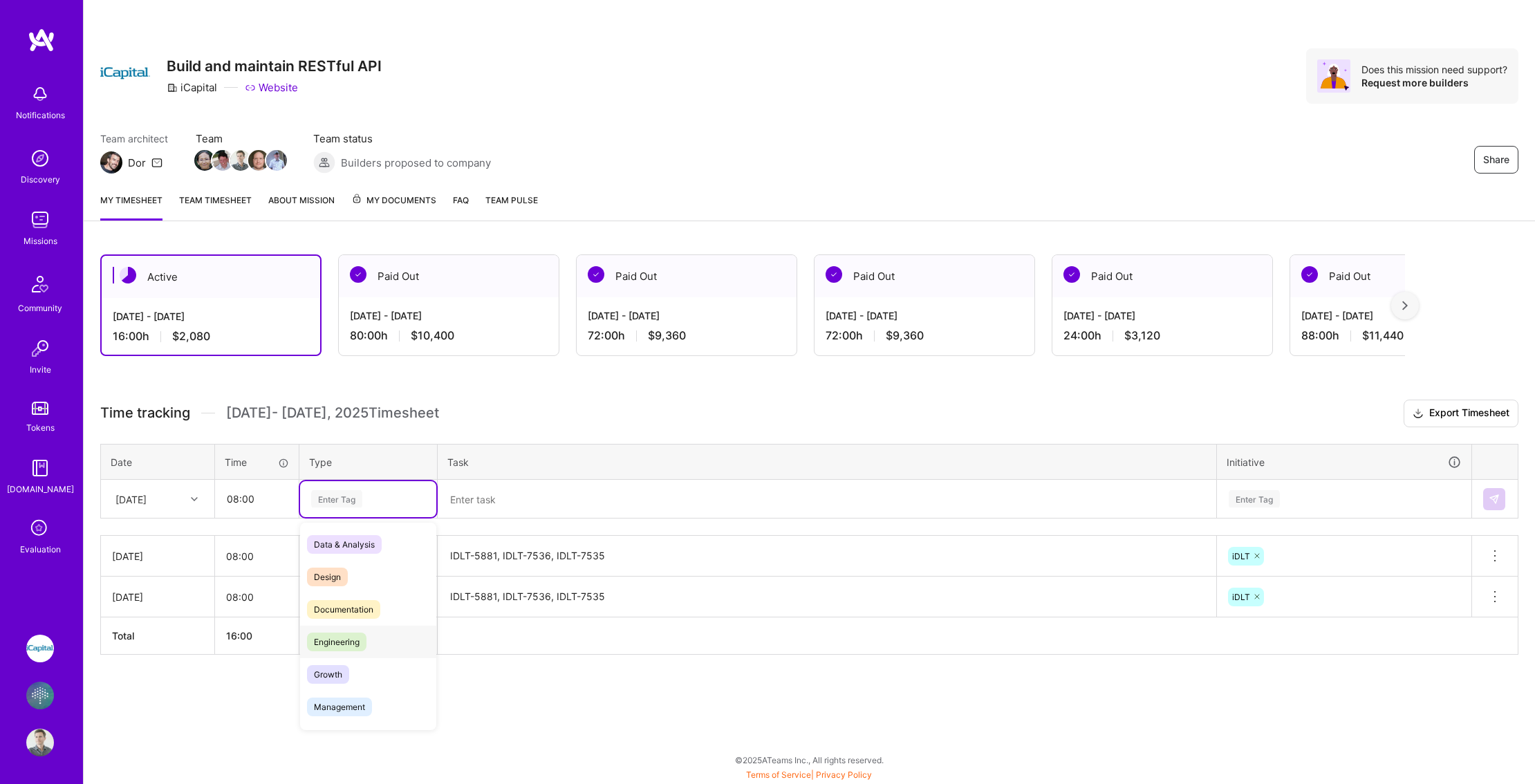
click at [349, 642] on span "Engineering" at bounding box center [336, 641] width 59 height 18
click at [471, 500] on textarea at bounding box center [827, 500] width 776 height 37
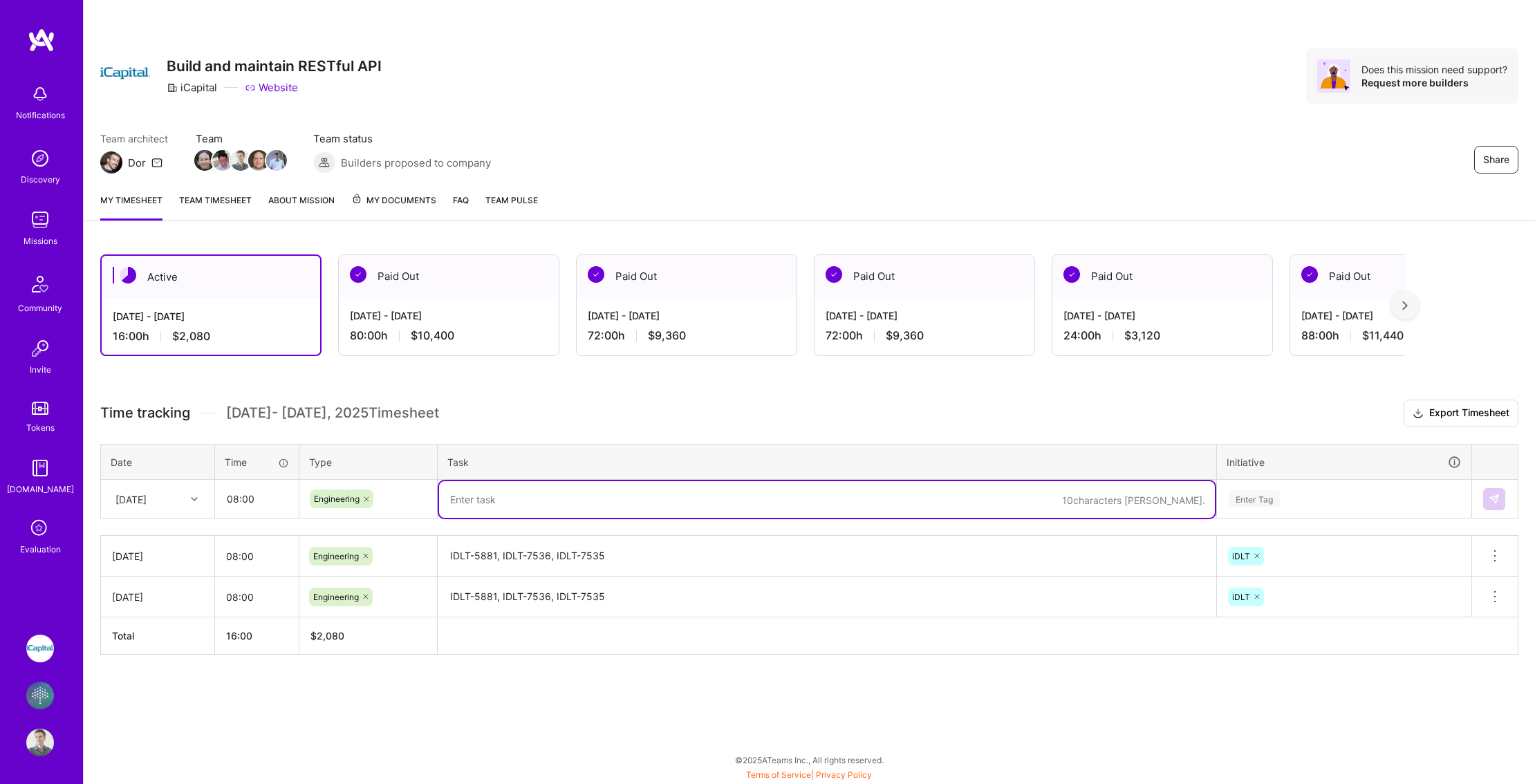
paste textarea "IDLT-5881, IDLT-7536, IDLT-7535"
type textarea "IDLT-5881, IDLT-7536, IDLT-7535"
click at [1266, 512] on div "Time tracking [DATE] - [DATE] Timesheet Export Timesheet Date Time Type Task In…" at bounding box center [809, 528] width 1419 height 256
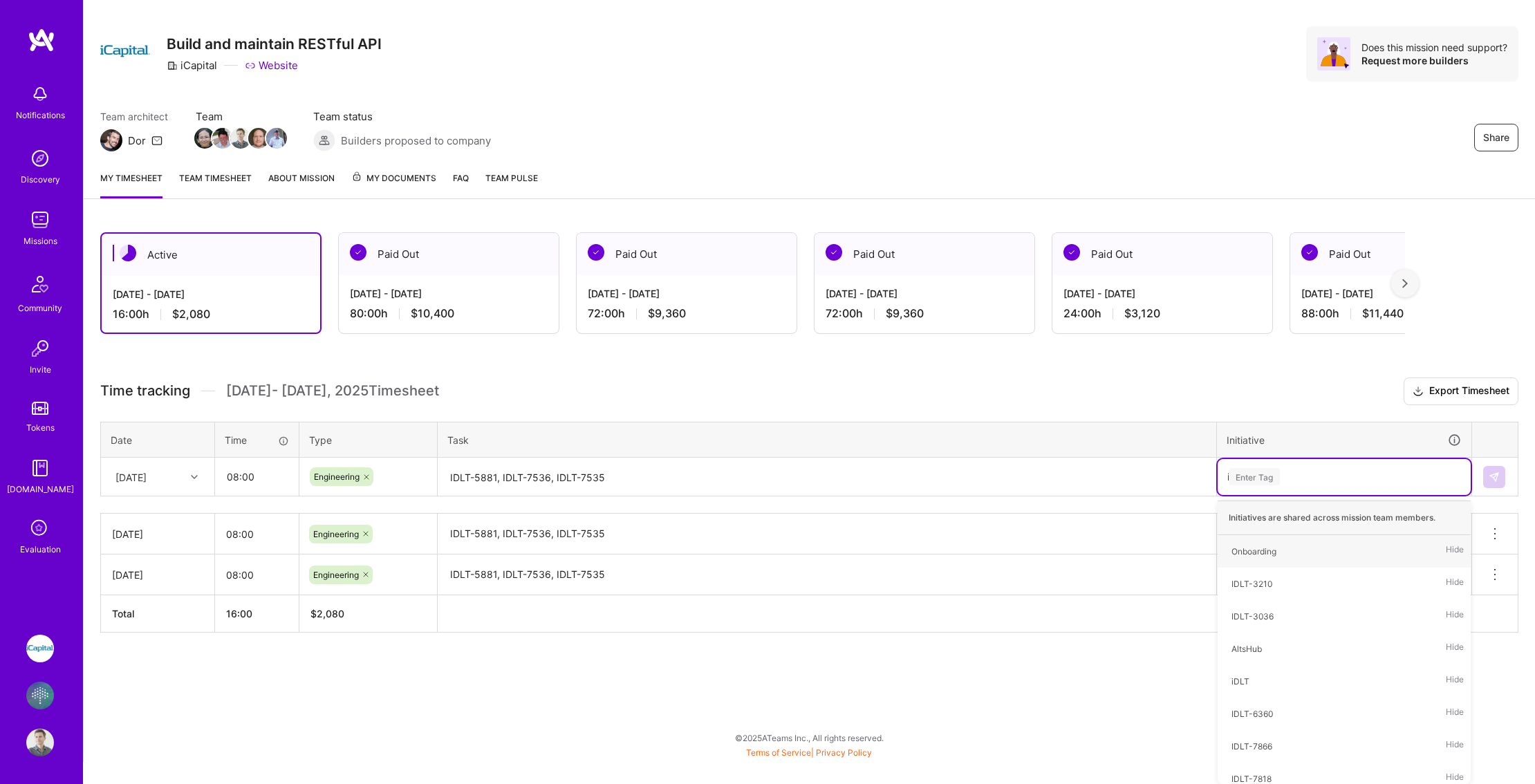
type input "id"
click at [1256, 621] on div "iDLT Hide" at bounding box center [1344, 616] width 253 height 32
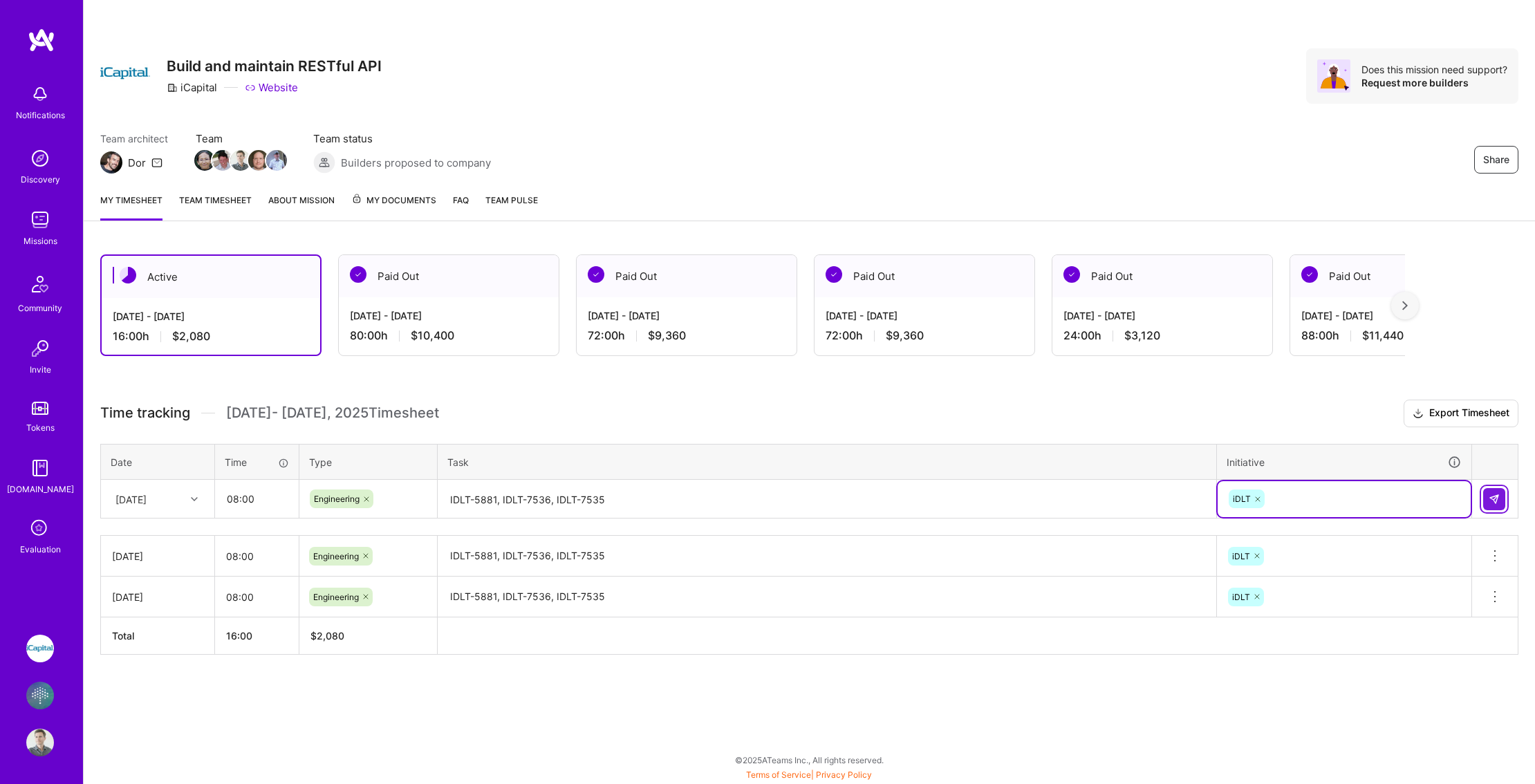
click at [1496, 501] on img at bounding box center [1494, 499] width 11 height 11
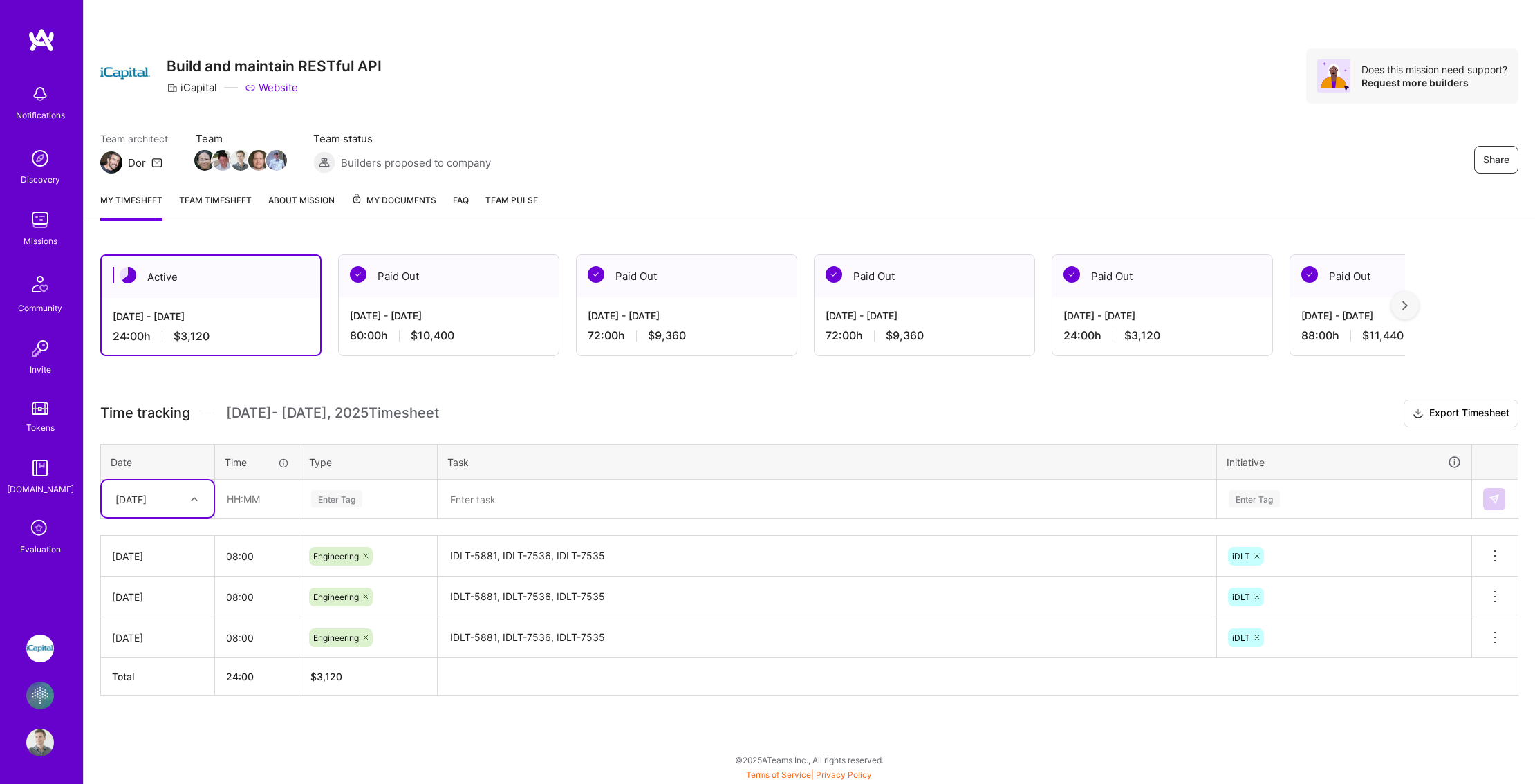
click at [171, 495] on div "[DATE]" at bounding box center [147, 499] width 76 height 23
click at [150, 617] on div "[DATE]" at bounding box center [157, 615] width 112 height 25
click at [236, 505] on input "text" at bounding box center [256, 499] width 83 height 37
type input "08:00"
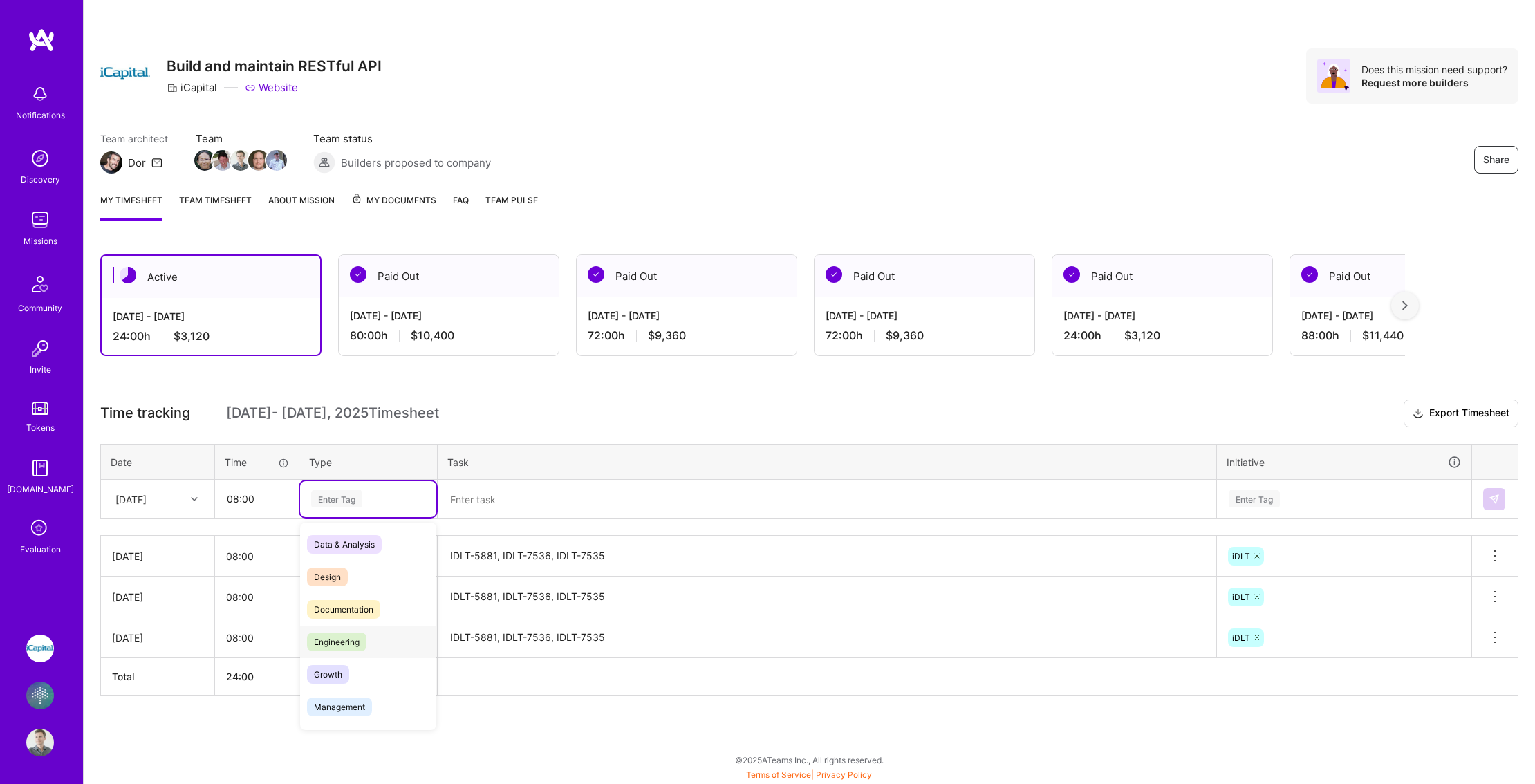
click at [349, 641] on span "Engineering" at bounding box center [336, 641] width 59 height 18
click at [501, 504] on textarea at bounding box center [827, 500] width 776 height 37
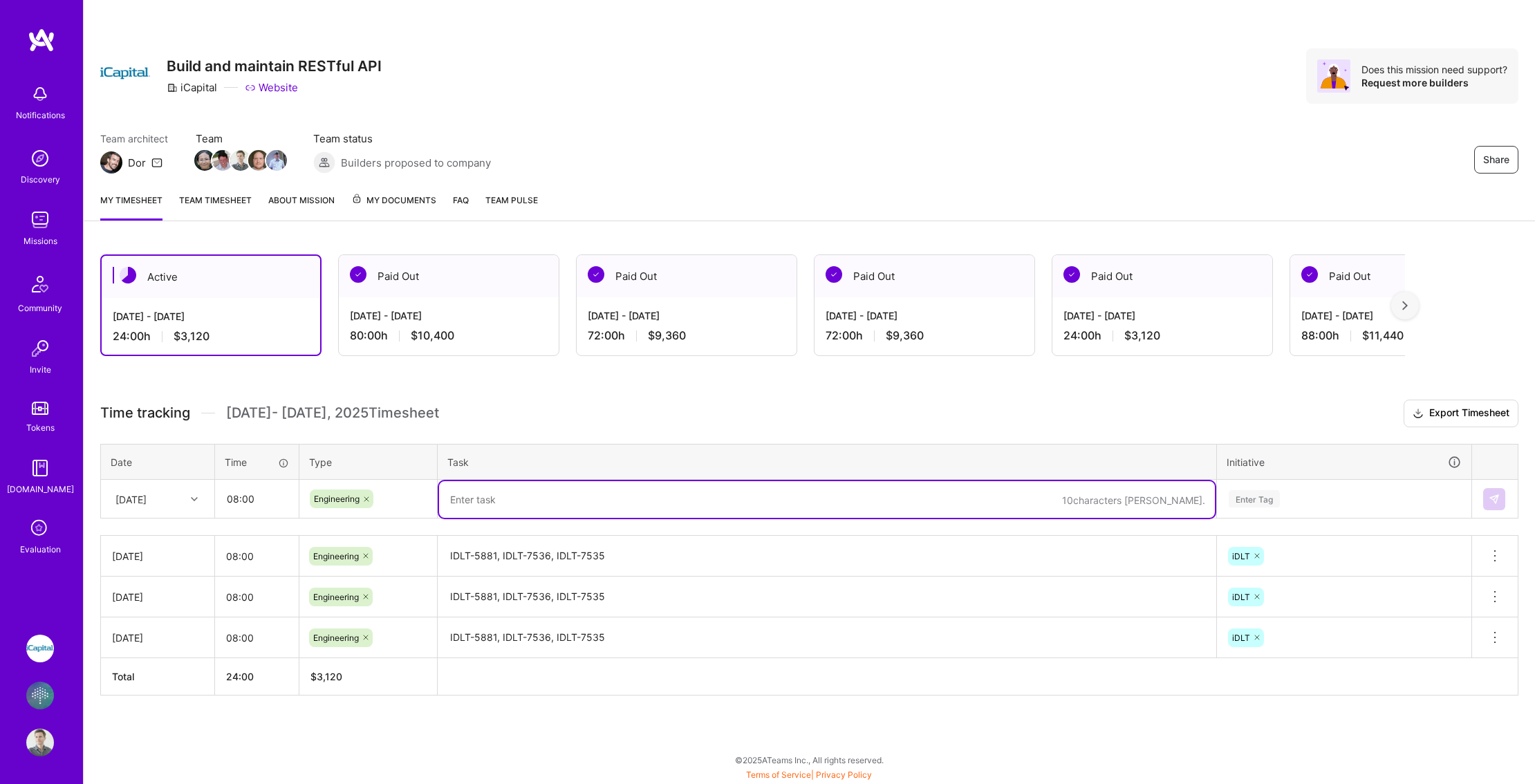
paste textarea "IDLT-5881, IDLT-7536, IDLT-7535"
type textarea "IDLT-5881, IDLT-7536, IDLT-7535"
click at [1294, 482] on div "Enter Tag" at bounding box center [1344, 499] width 253 height 36
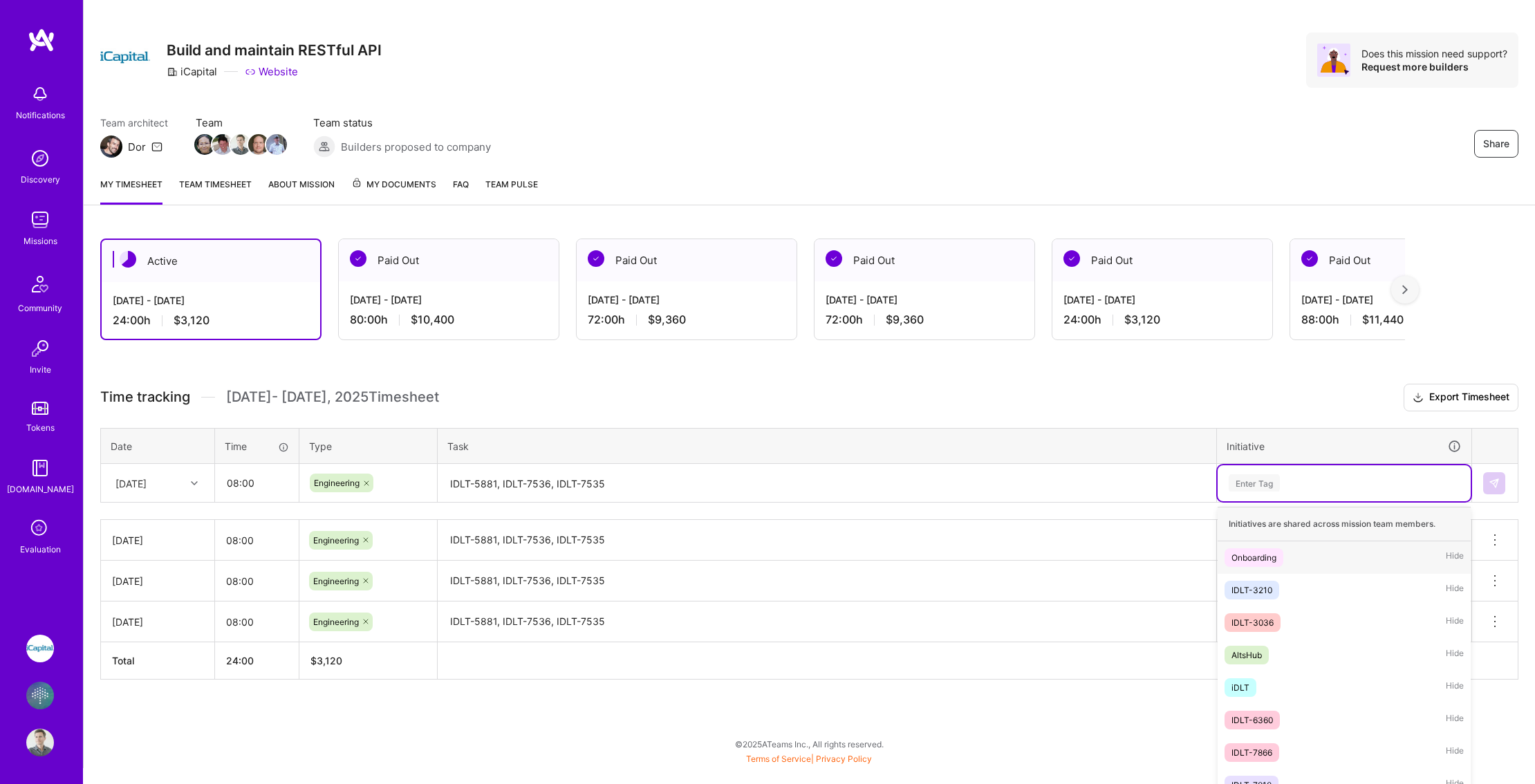
scroll to position [22, 0]
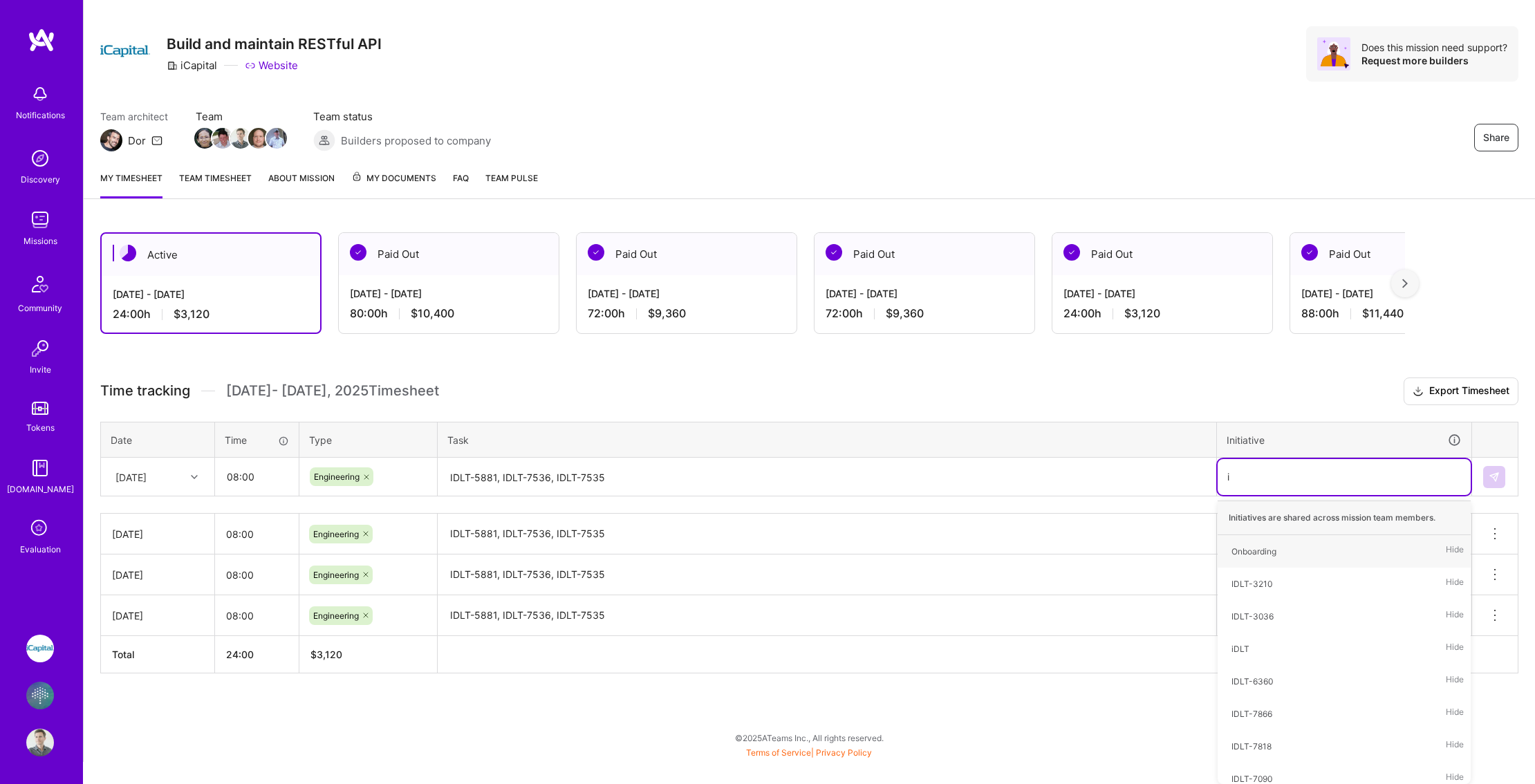
type input "id"
click at [1259, 611] on div "iDLT Hide" at bounding box center [1344, 616] width 253 height 32
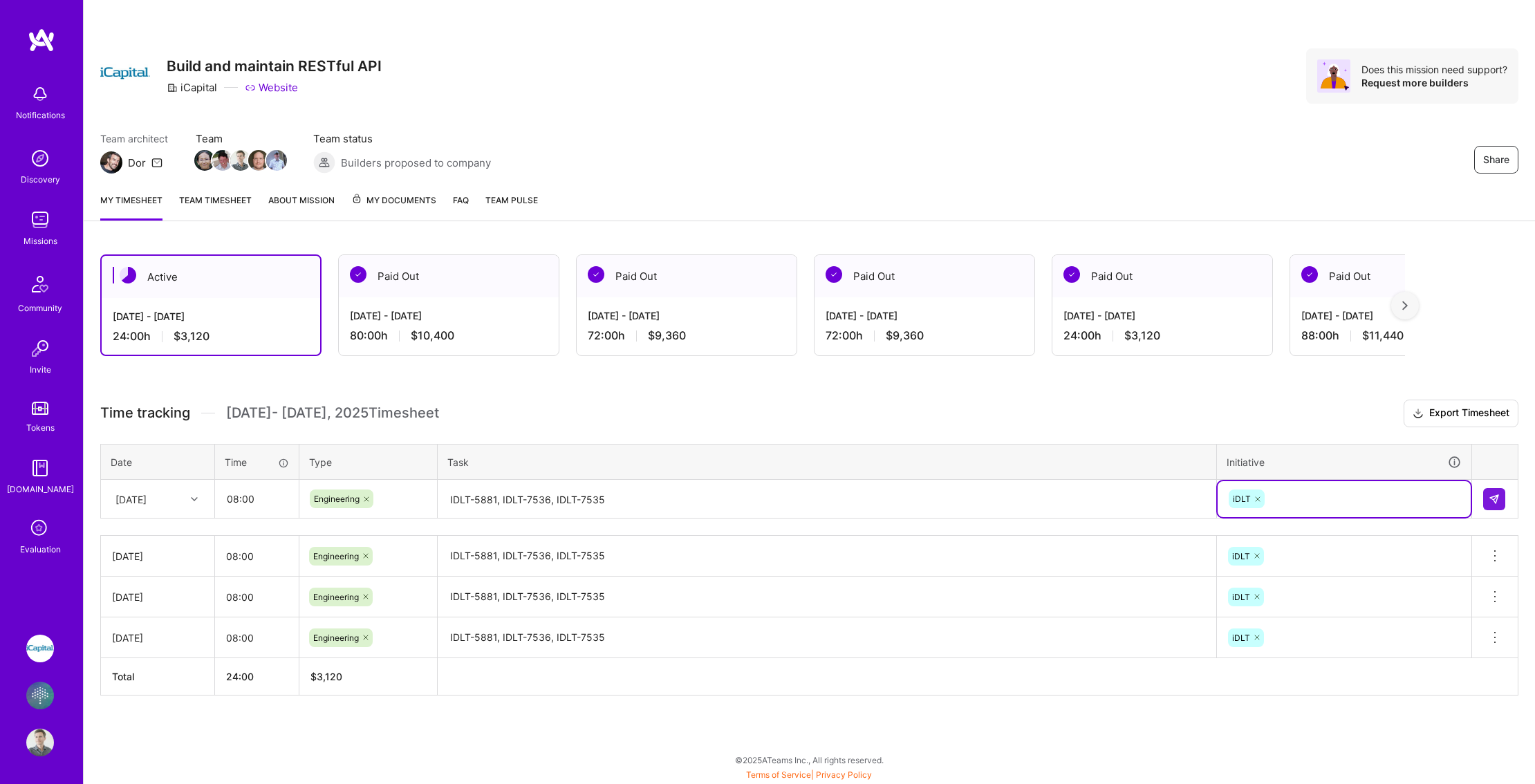
scroll to position [0, 0]
click at [1497, 498] on img at bounding box center [1494, 499] width 11 height 11
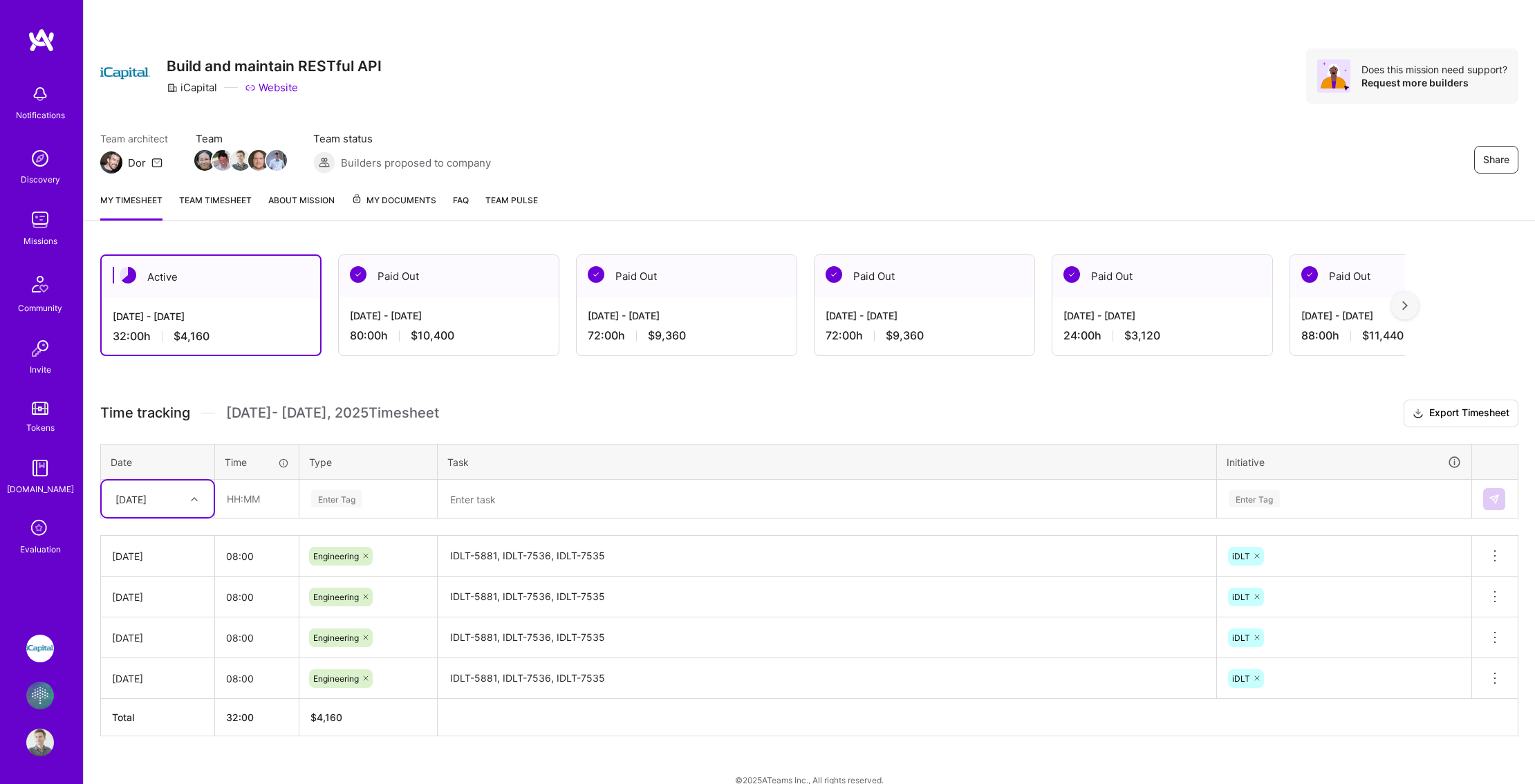
click at [182, 502] on div "[DATE]" at bounding box center [147, 499] width 76 height 23
click at [154, 693] on div "[DATE]" at bounding box center [157, 691] width 112 height 25
click at [239, 504] on input "text" at bounding box center [256, 499] width 83 height 37
type input "08:00"
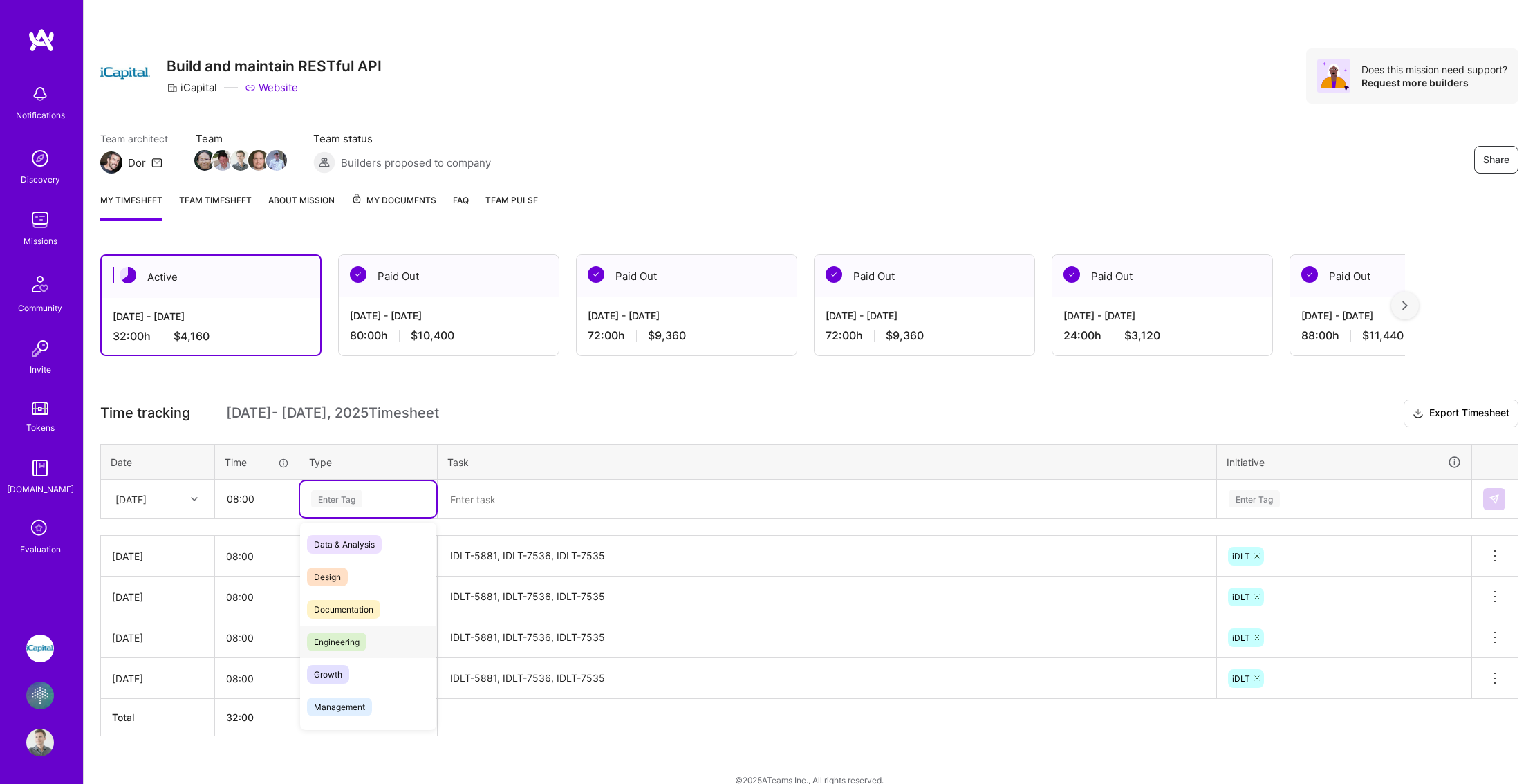
click at [380, 648] on div "Engineering" at bounding box center [368, 641] width 136 height 32
click at [469, 501] on textarea at bounding box center [827, 500] width 776 height 37
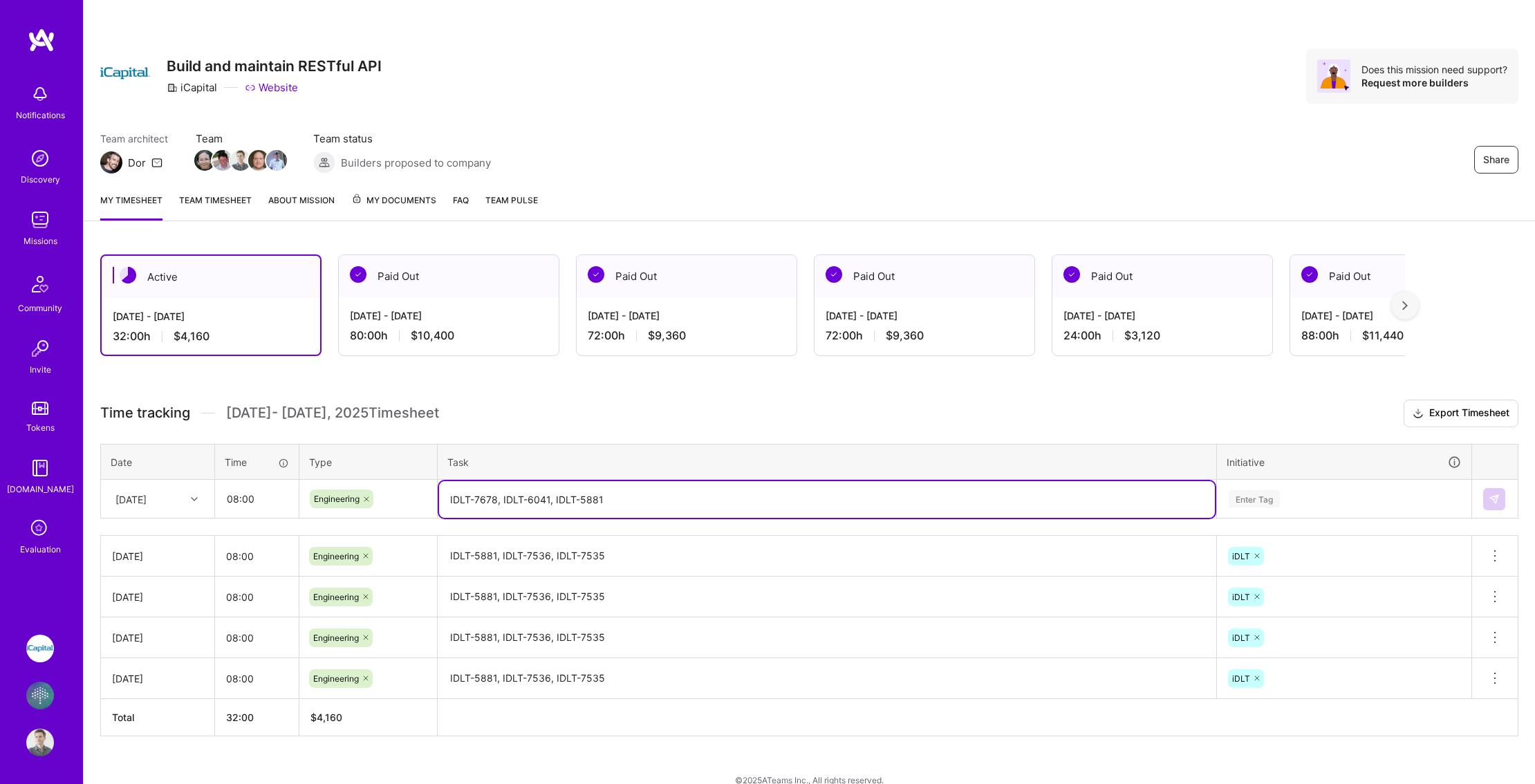
type textarea "IDLT-7678, IDLT-6041, IDLT-5881"
click at [1264, 501] on div "Enter Tag" at bounding box center [1344, 499] width 253 height 36
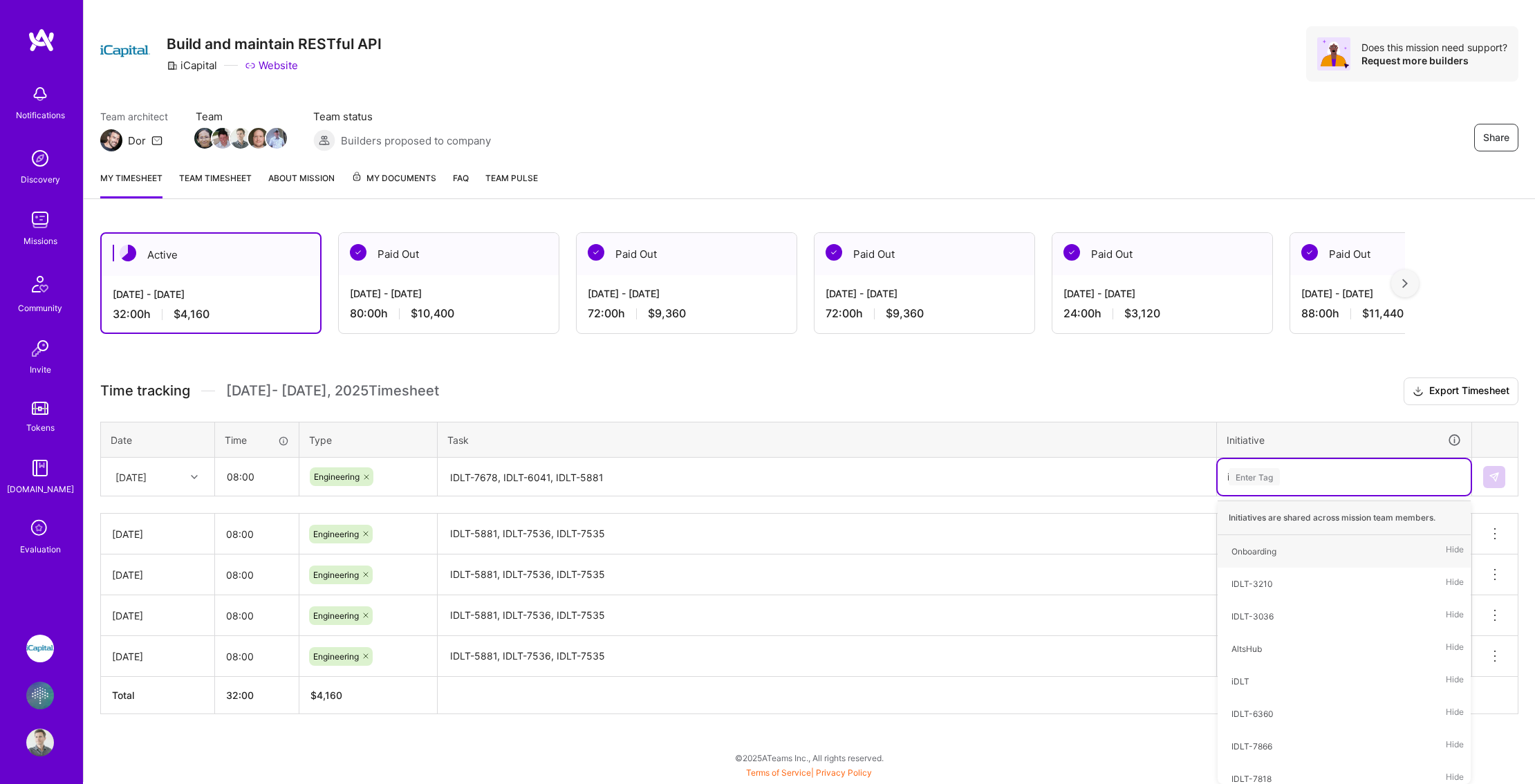
type input "id"
click at [1247, 621] on div "iDLT" at bounding box center [1240, 616] width 18 height 15
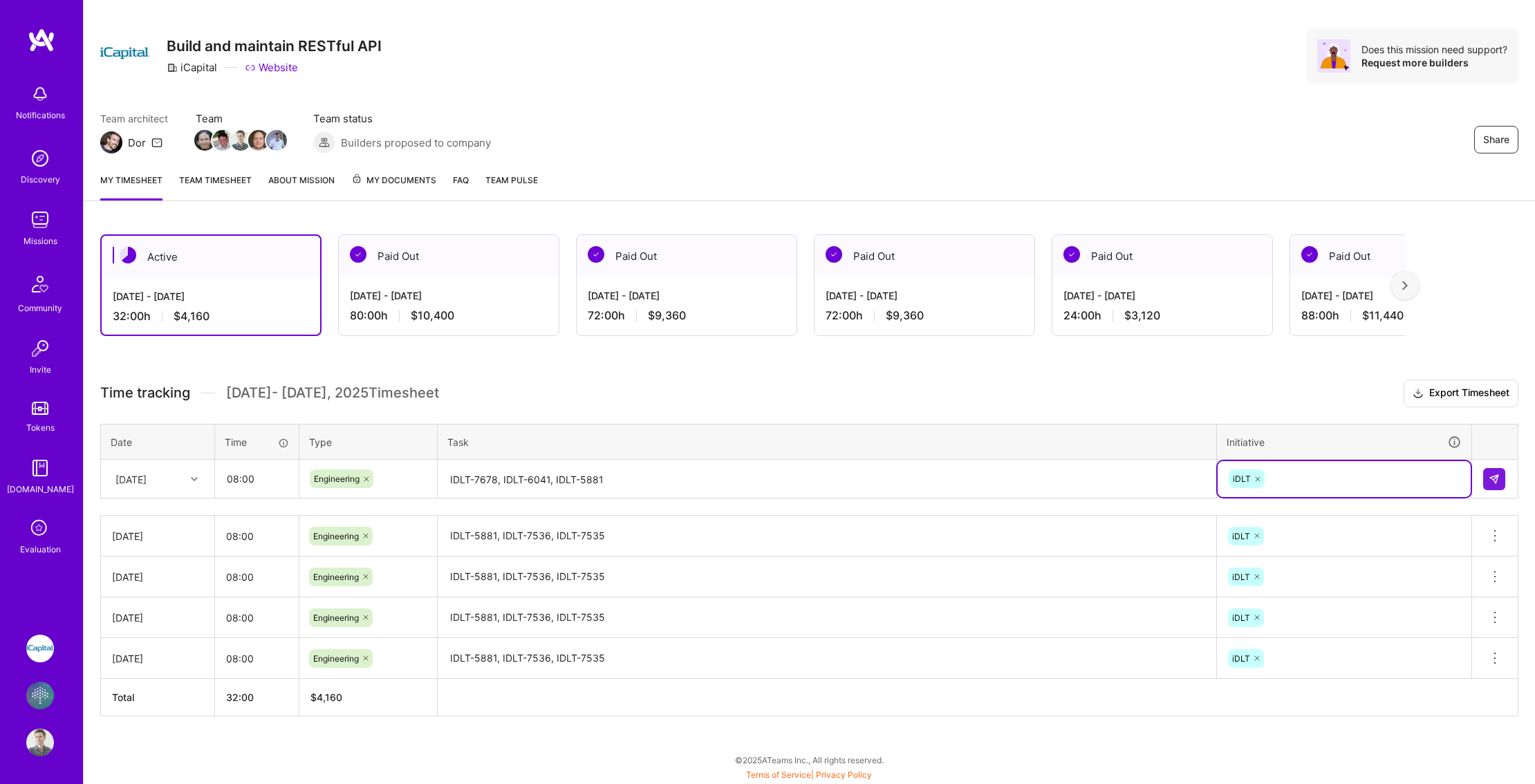
click at [693, 484] on textarea "IDLT-7678, IDLT-6041, IDLT-5881" at bounding box center [827, 480] width 776 height 37
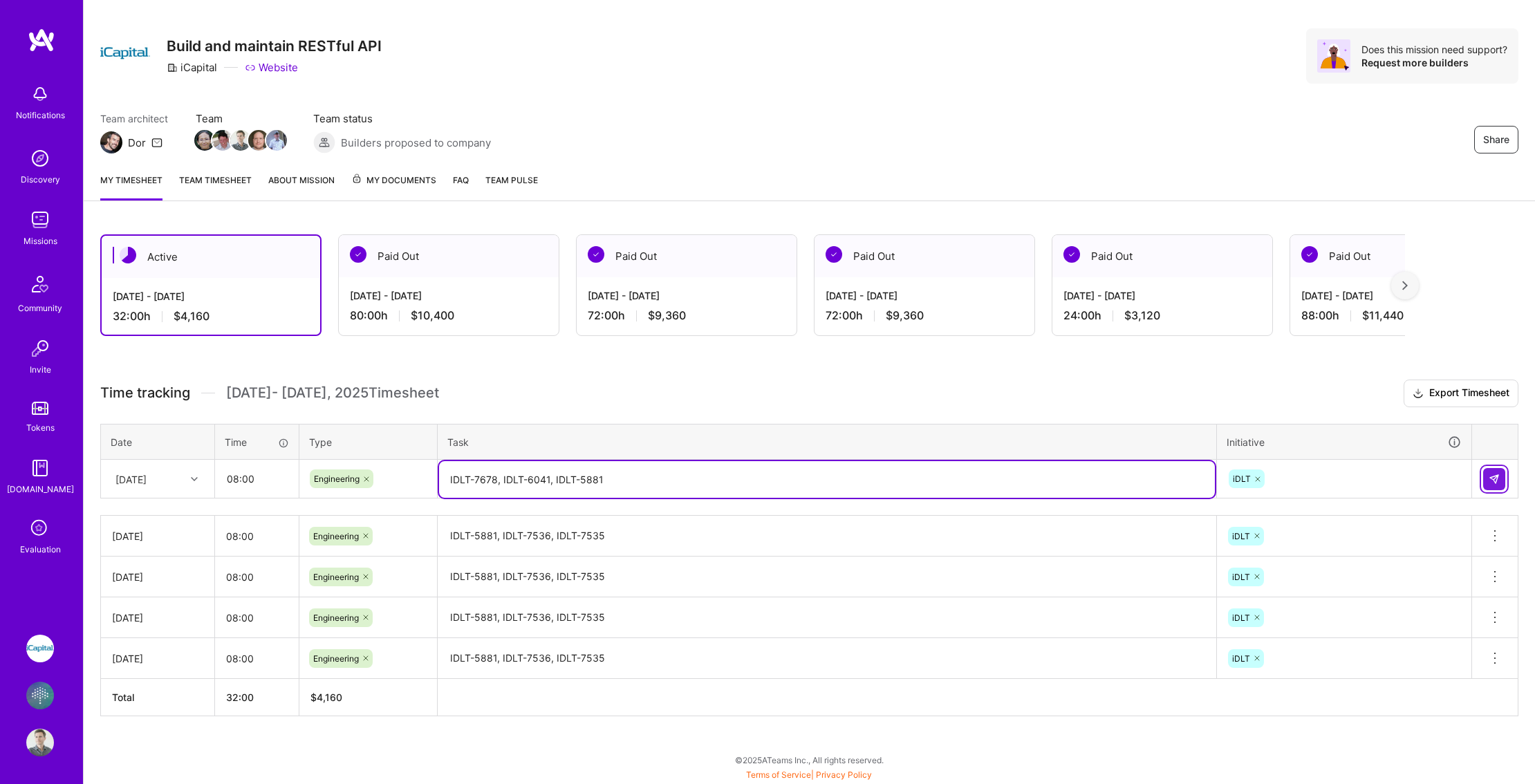
click at [1490, 481] on img at bounding box center [1494, 479] width 11 height 11
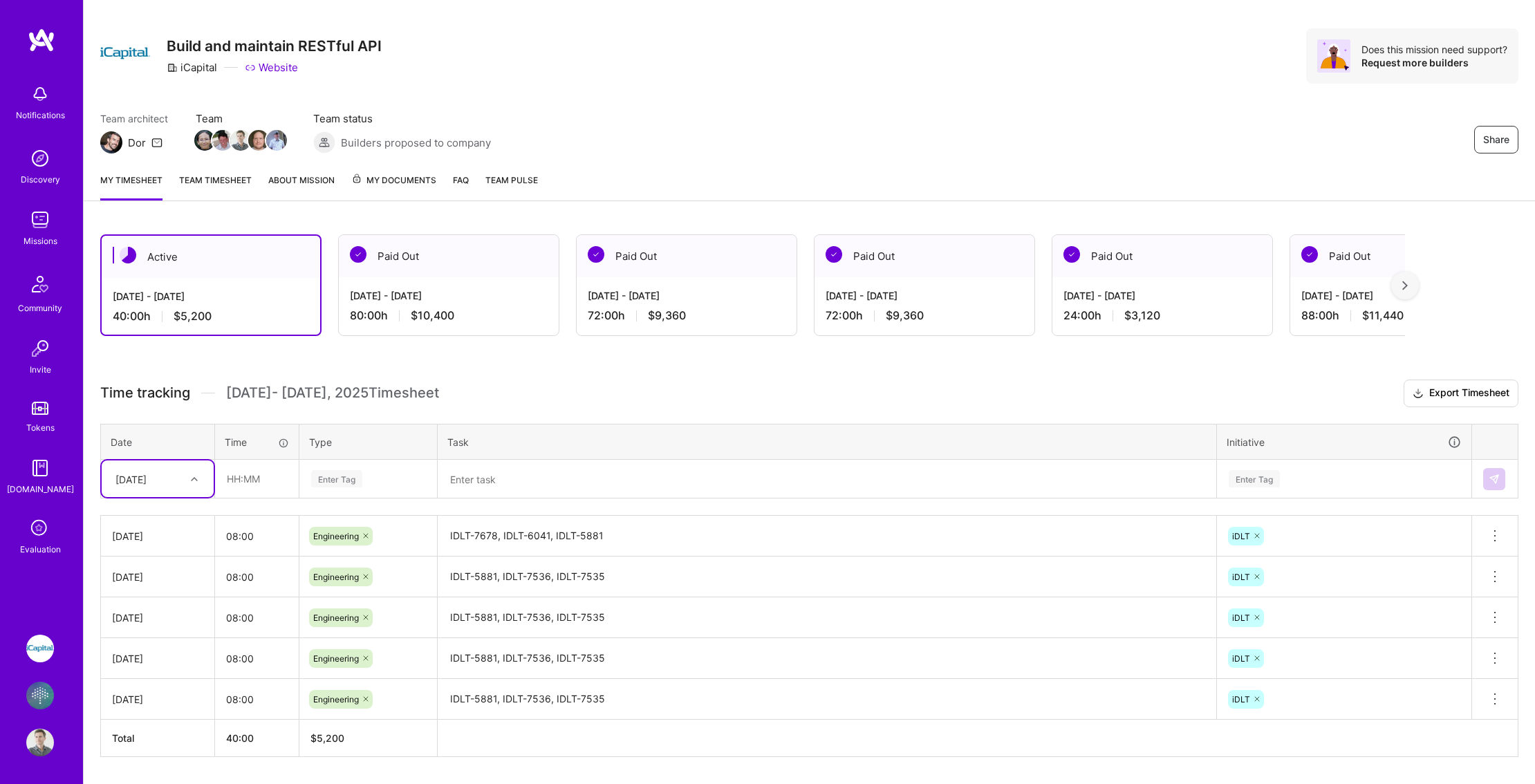
click at [192, 475] on div at bounding box center [196, 479] width 22 height 18
click at [169, 539] on div "[DATE]" at bounding box center [157, 543] width 112 height 25
click at [180, 483] on div "[DATE]" at bounding box center [147, 479] width 76 height 23
click at [143, 594] on div "[DATE]" at bounding box center [157, 592] width 112 height 25
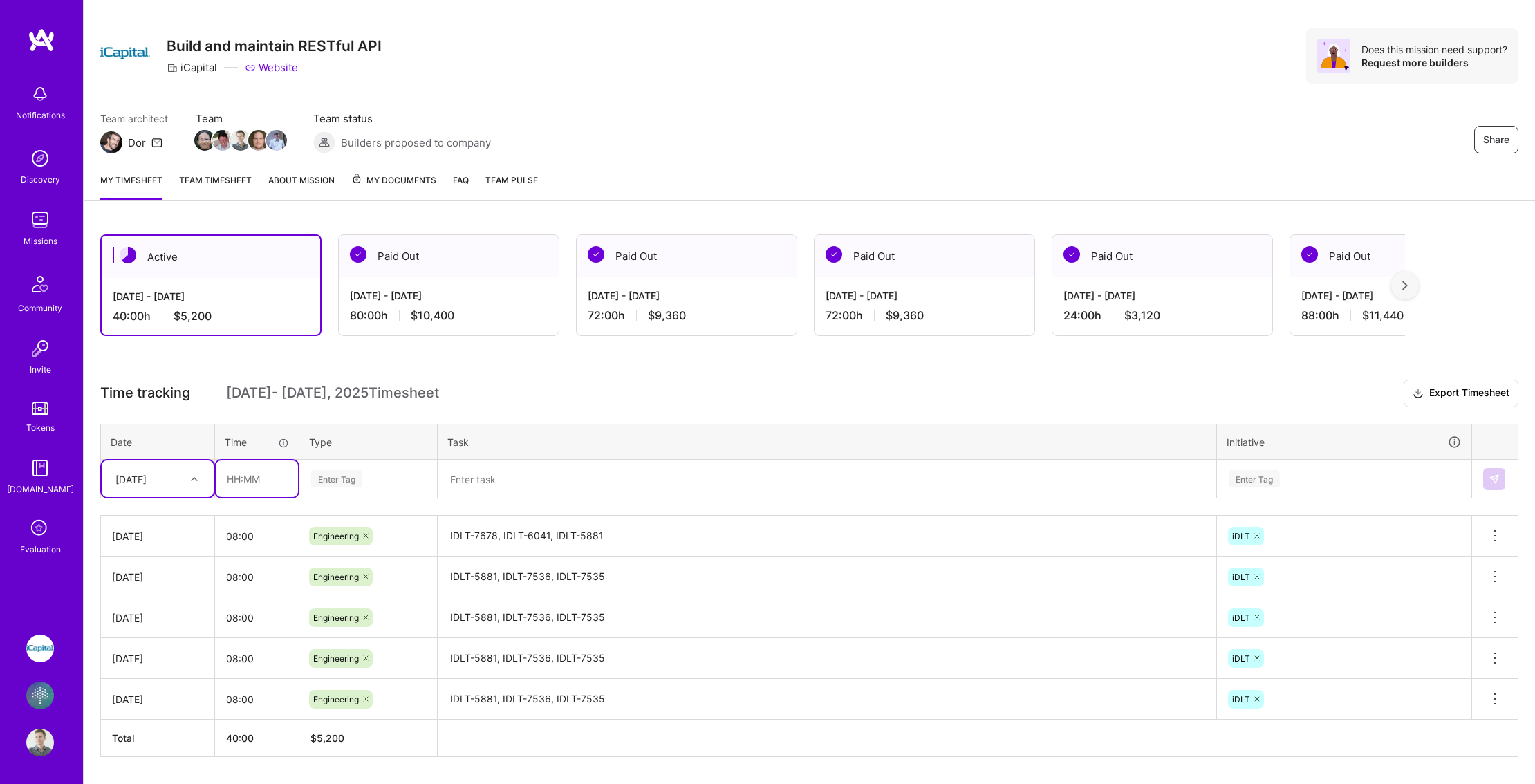
click at [226, 482] on input "text" at bounding box center [256, 479] width 83 height 37
type input "08:00"
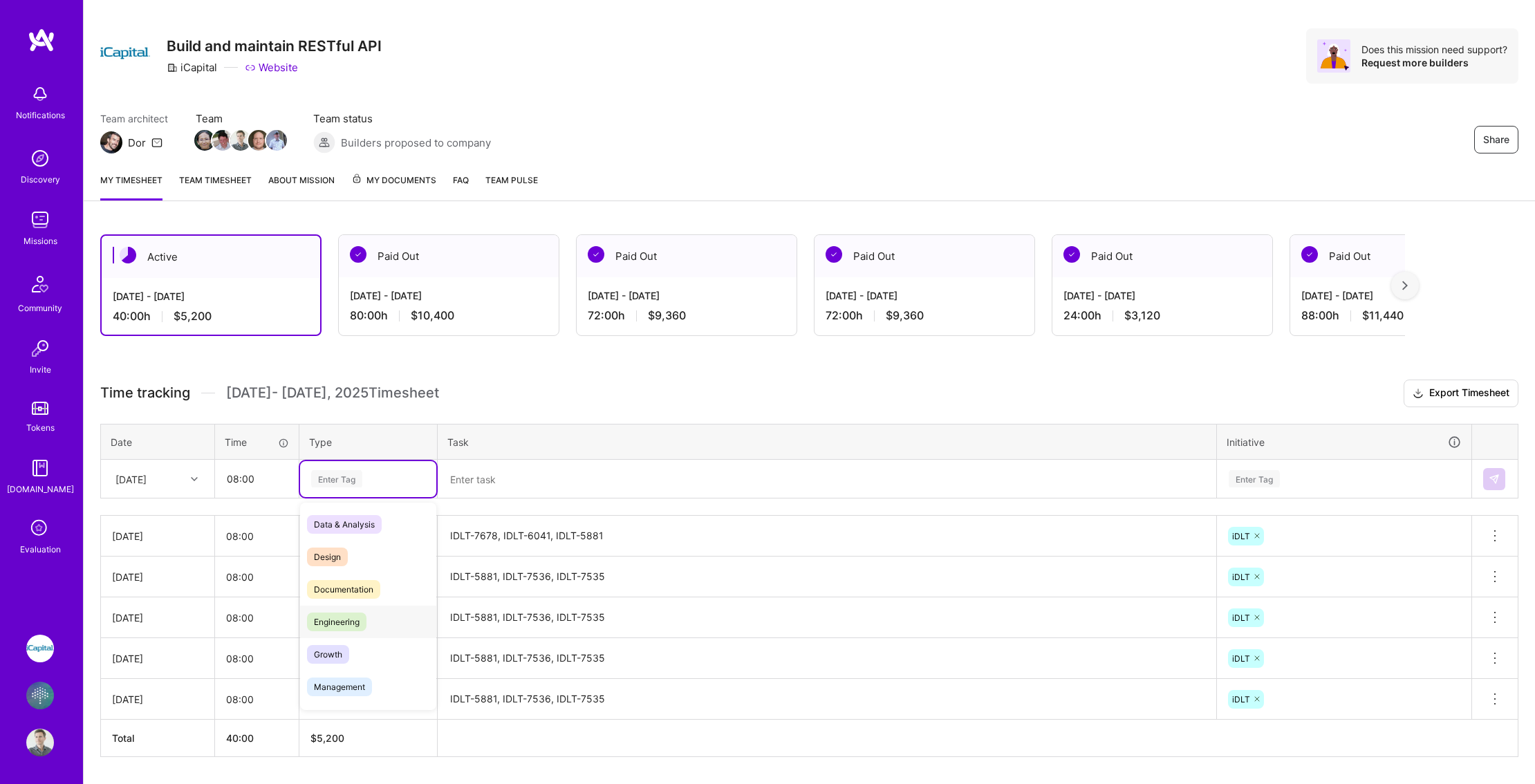
click at [349, 624] on span "Engineering" at bounding box center [336, 621] width 59 height 18
click at [500, 473] on textarea at bounding box center [827, 480] width 776 height 37
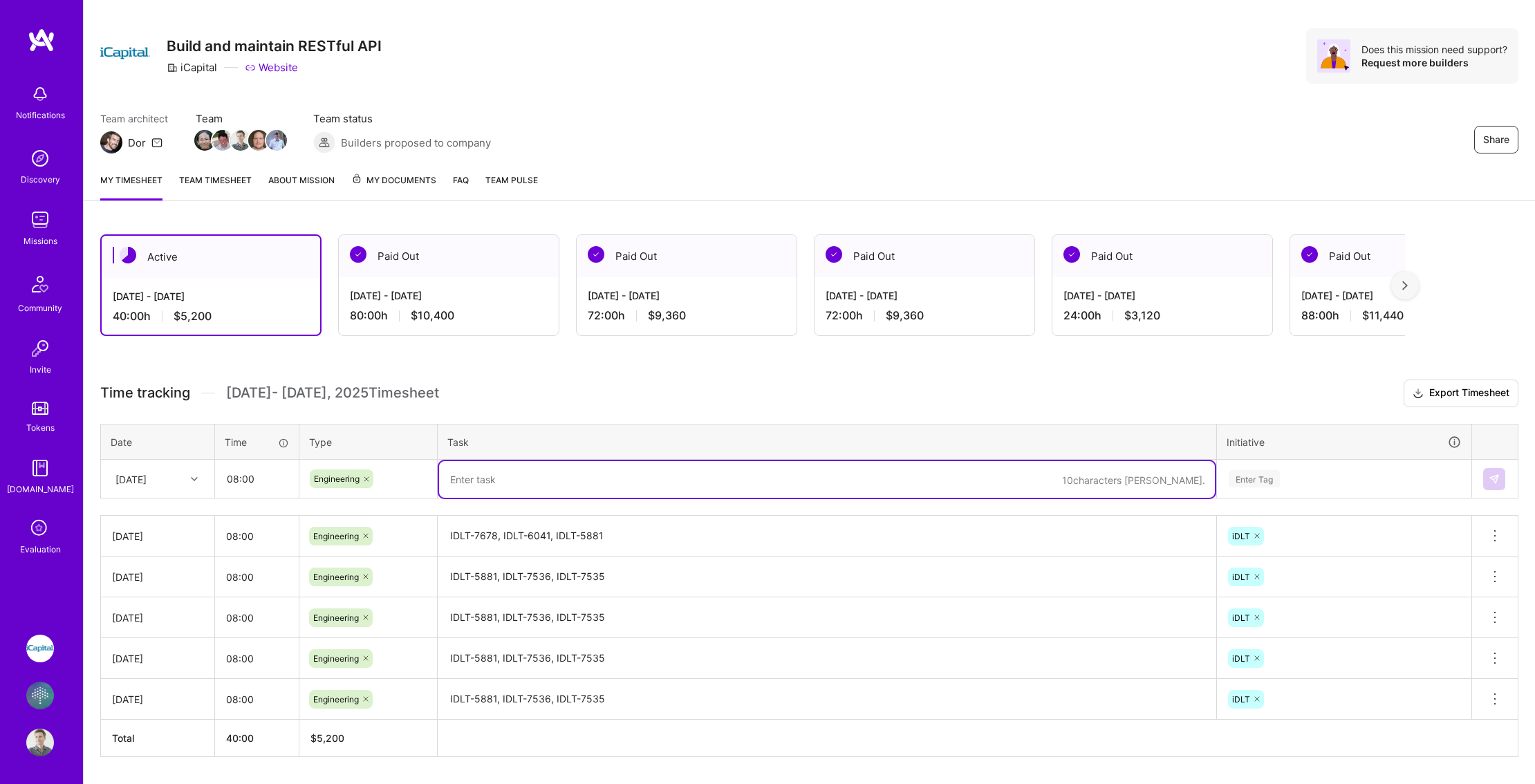
paste textarea "IDLT-7678, IDLT-6041, IDLT-5881"
type textarea "IDLT-7678, IDLT-6041, IDLT-5881"
click at [1246, 478] on div "Enter Tag" at bounding box center [1254, 479] width 51 height 22
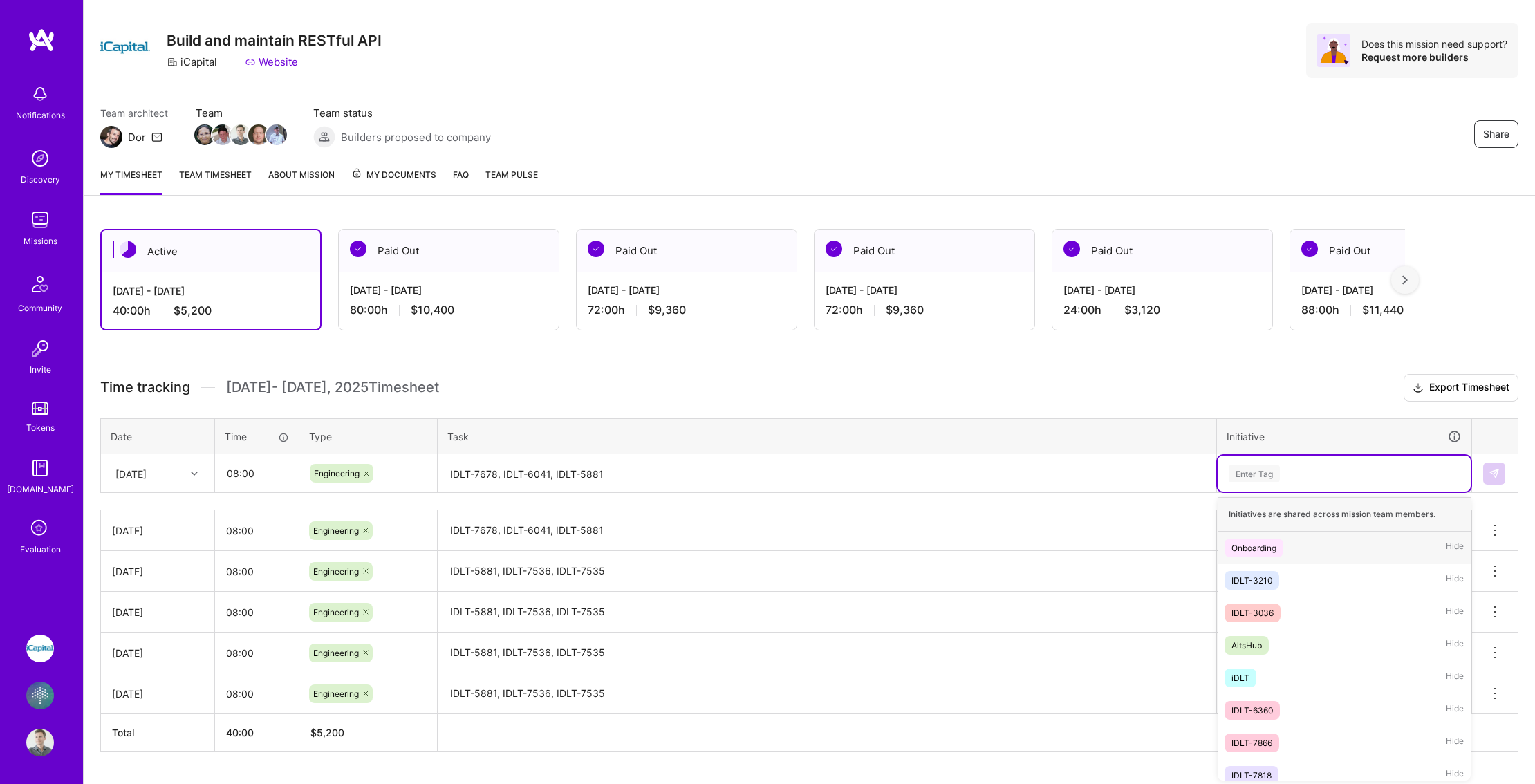
scroll to position [27, 0]
type input "id"
click at [1259, 613] on div "iDLT Hide" at bounding box center [1344, 611] width 253 height 32
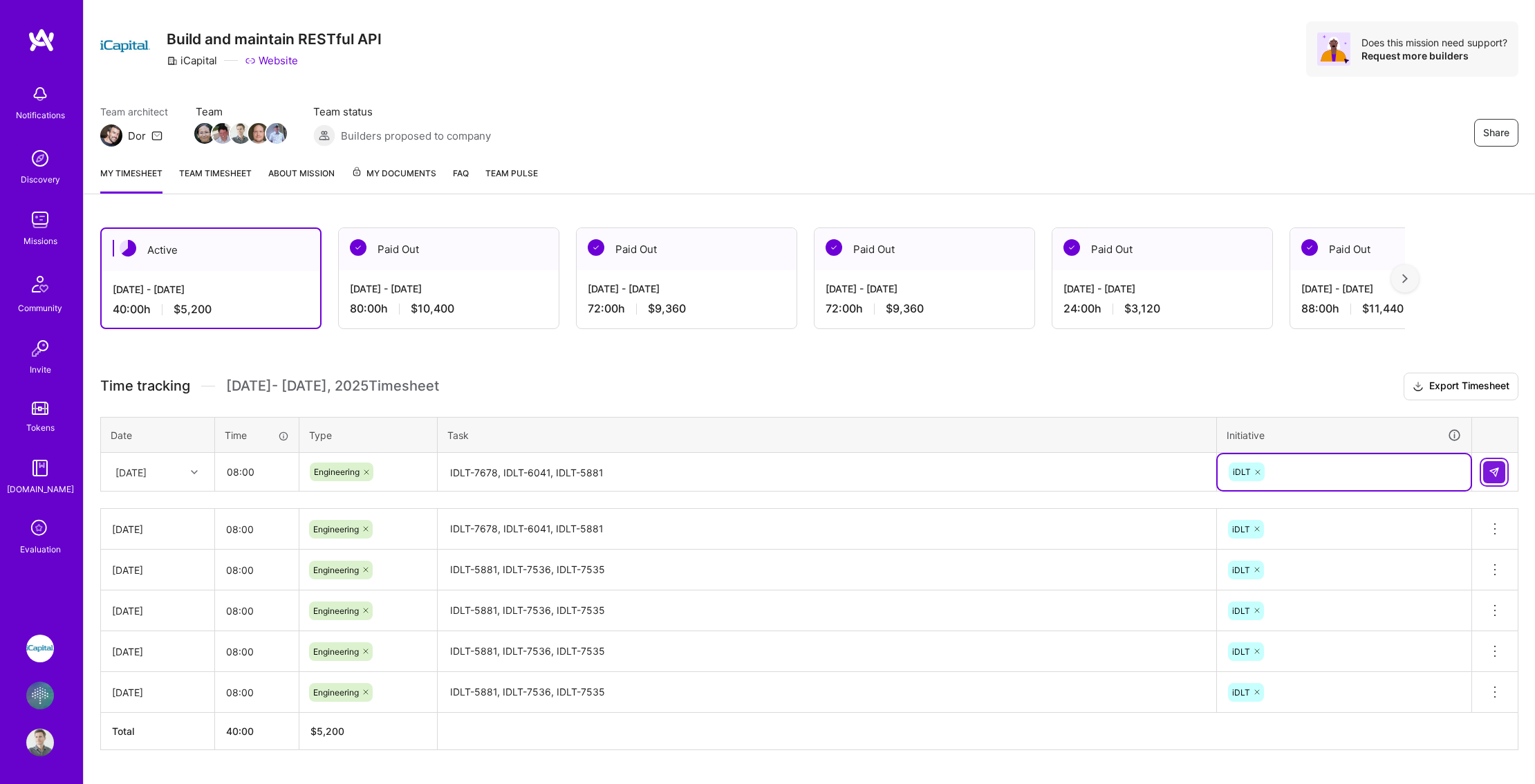
click at [1499, 475] on img at bounding box center [1494, 472] width 11 height 11
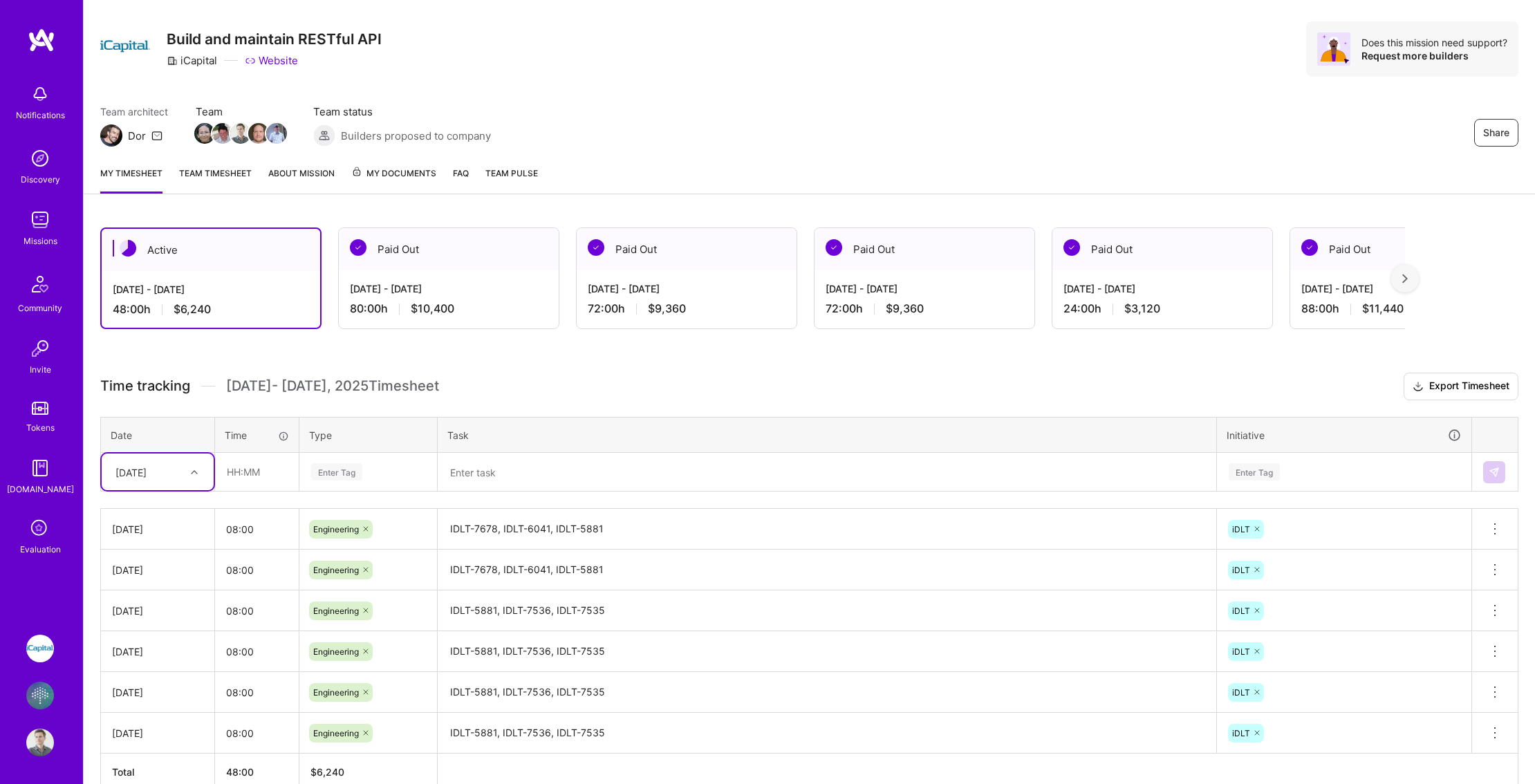
click at [147, 471] on div "[DATE]" at bounding box center [131, 472] width 31 height 15
click at [150, 617] on div "[DATE]" at bounding box center [157, 610] width 112 height 25
click at [248, 479] on input "text" at bounding box center [256, 472] width 83 height 37
type input "08:00"
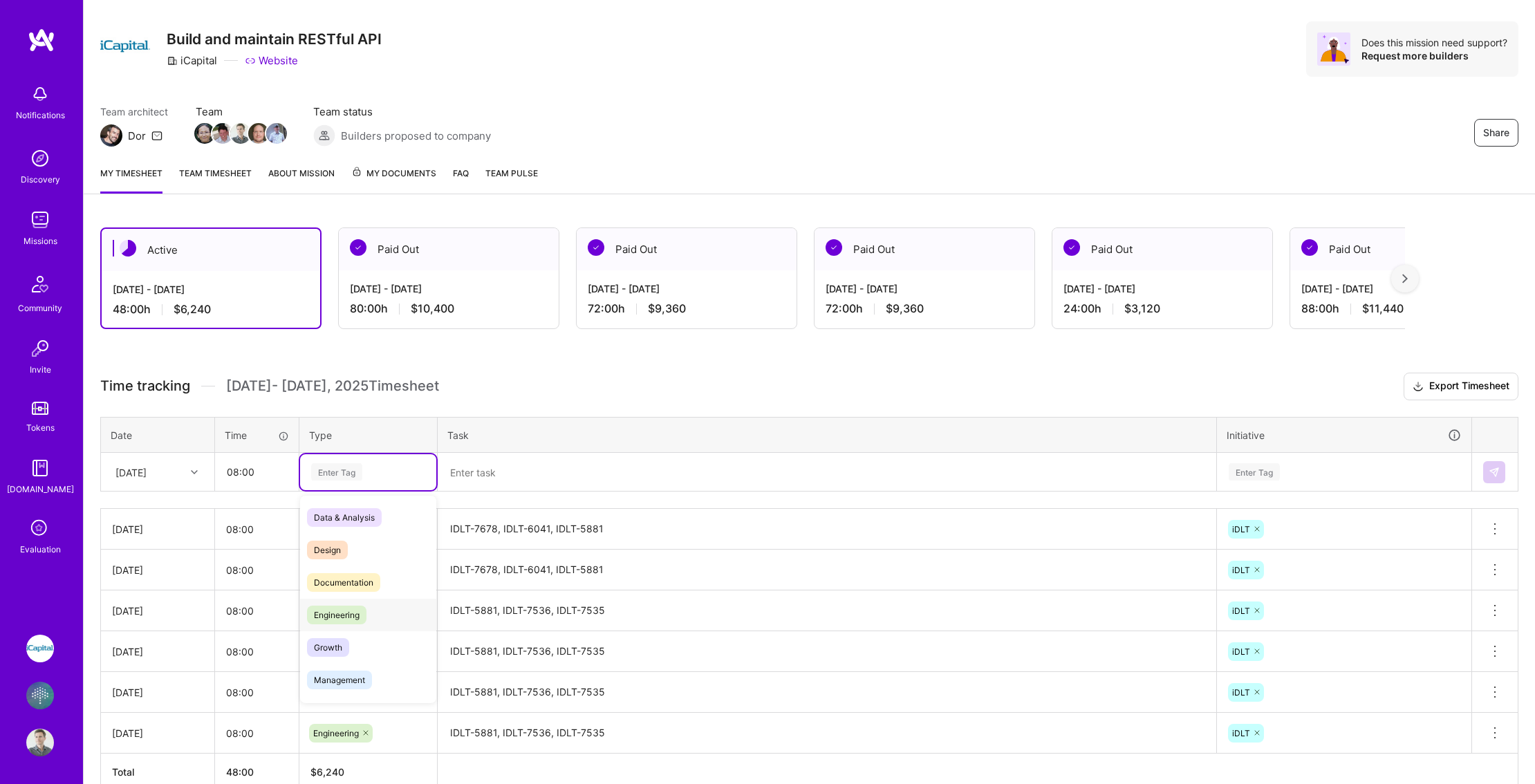
click at [353, 617] on span "Engineering" at bounding box center [336, 615] width 59 height 18
click at [474, 480] on textarea at bounding box center [827, 473] width 776 height 37
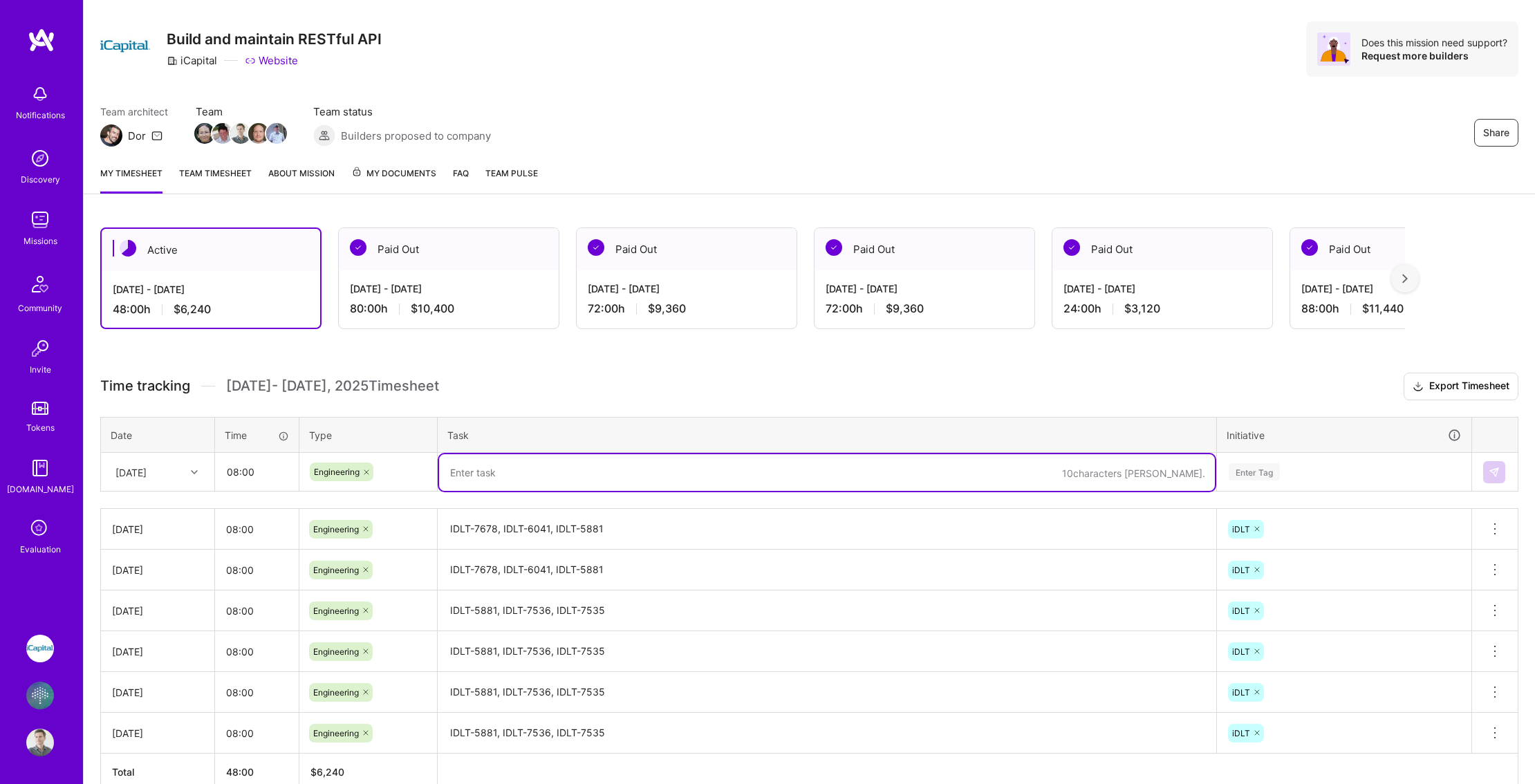
paste textarea "IDLT-7678, IDLT-6041, IDLT-5881"
type textarea "IDLT-7678, IDLT-6041, IDLT-5881"
click at [1256, 477] on div "Enter Tag" at bounding box center [1254, 472] width 51 height 22
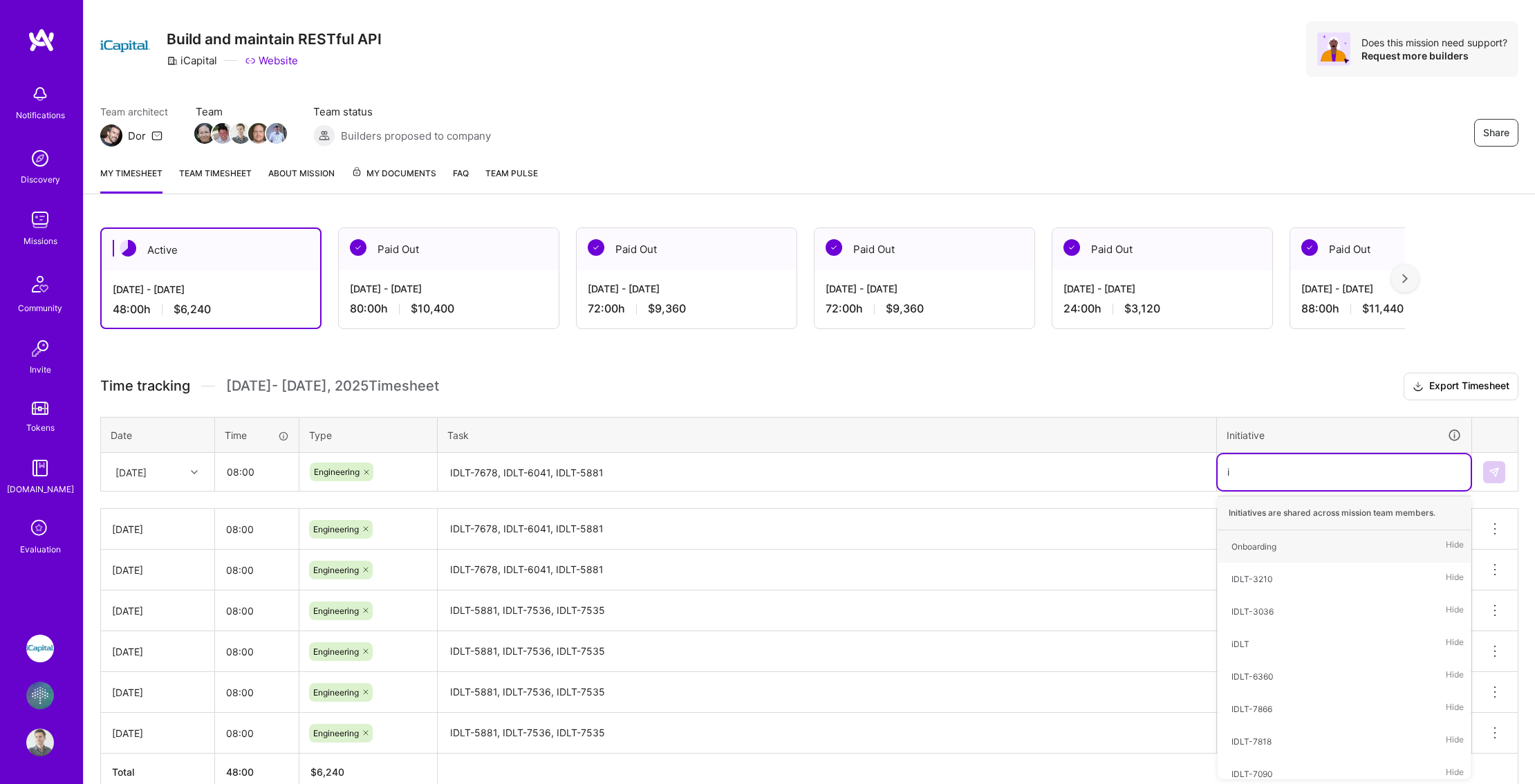
type input "id"
click at [1254, 608] on span "iDLT" at bounding box center [1240, 611] width 32 height 18
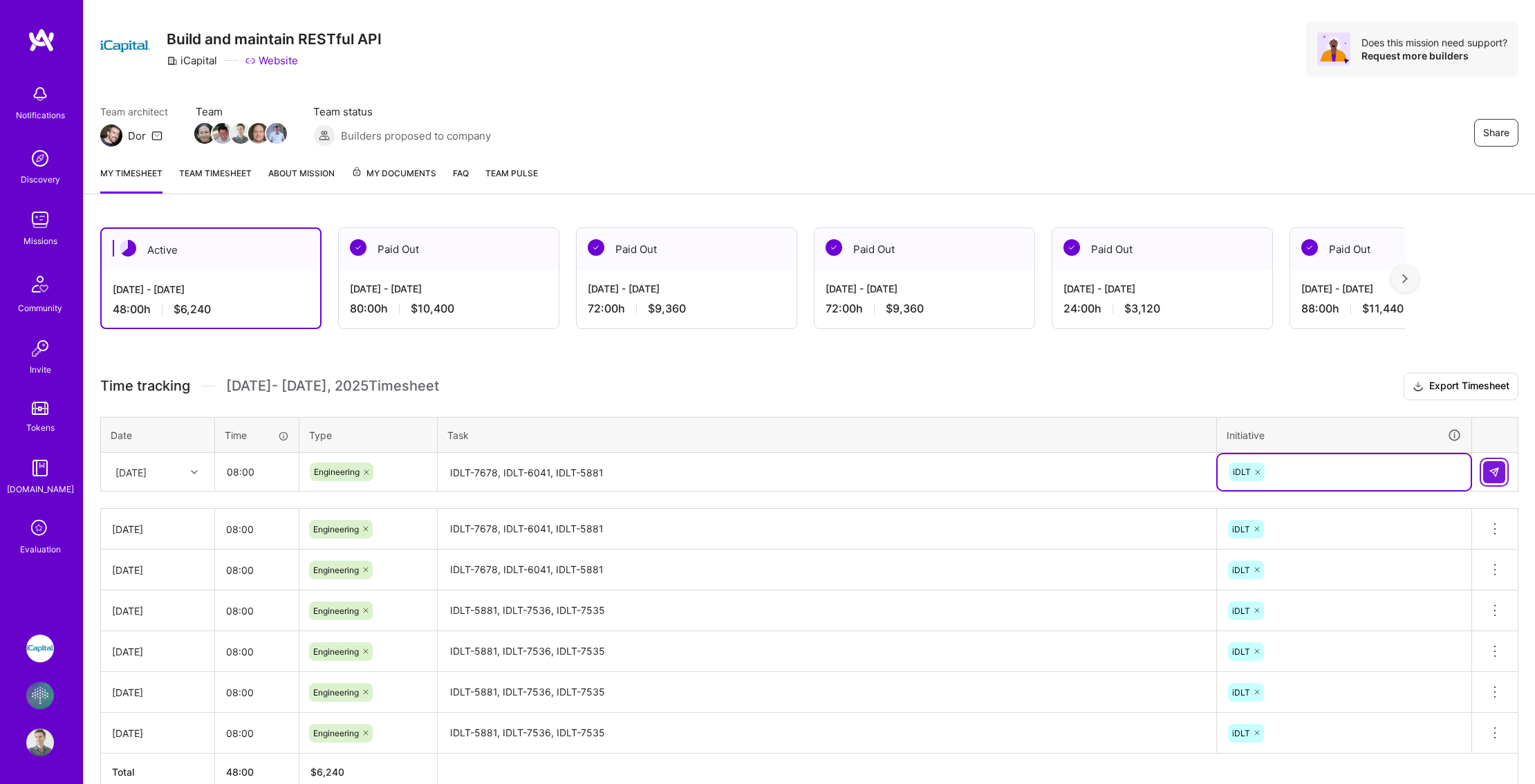
click at [1496, 468] on img at bounding box center [1494, 472] width 11 height 11
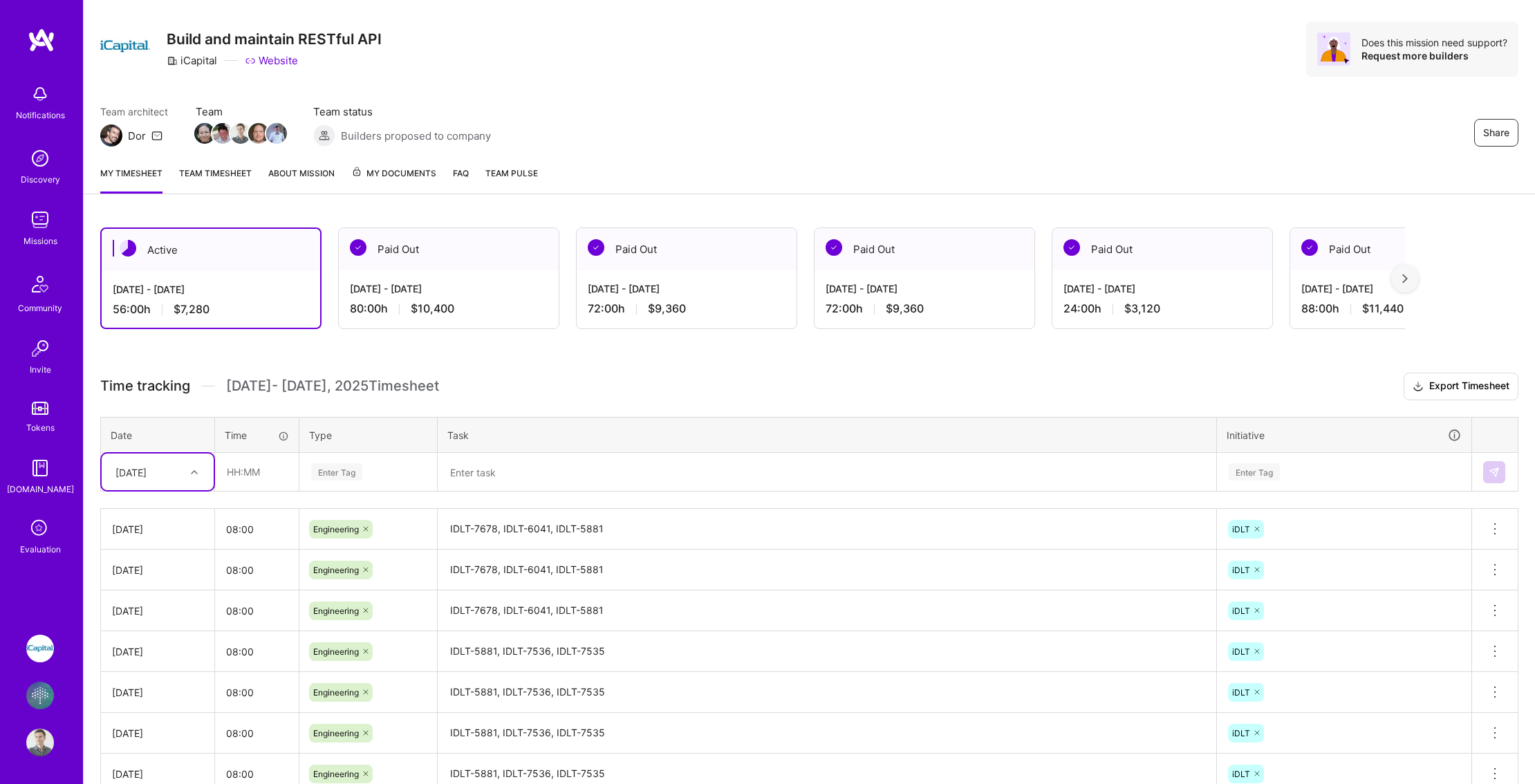
click at [145, 475] on div "[DATE]" at bounding box center [131, 472] width 31 height 15
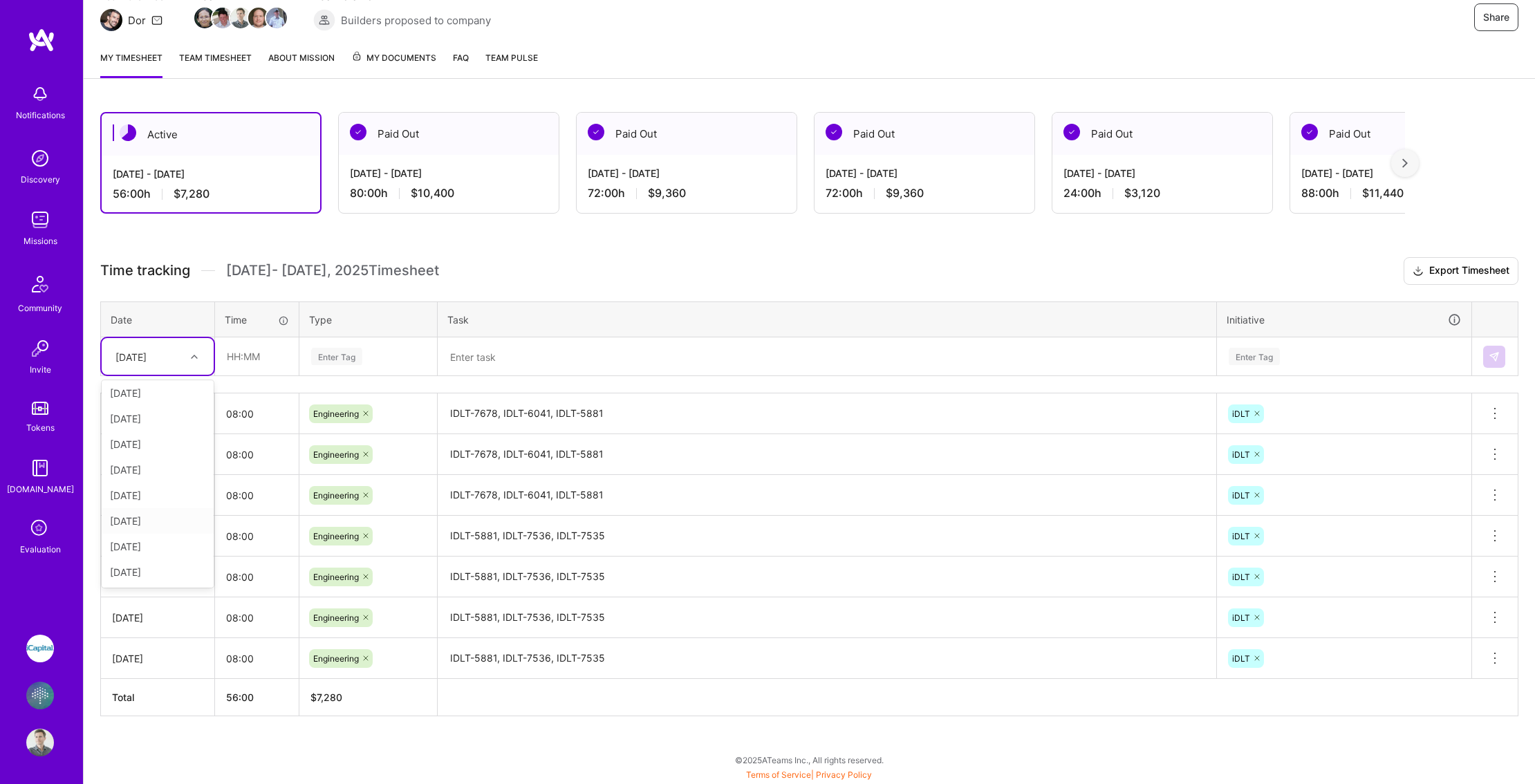
click at [148, 524] on div "[DATE]" at bounding box center [157, 521] width 112 height 25
click at [254, 350] on input "text" at bounding box center [256, 356] width 83 height 37
type input "08:00"
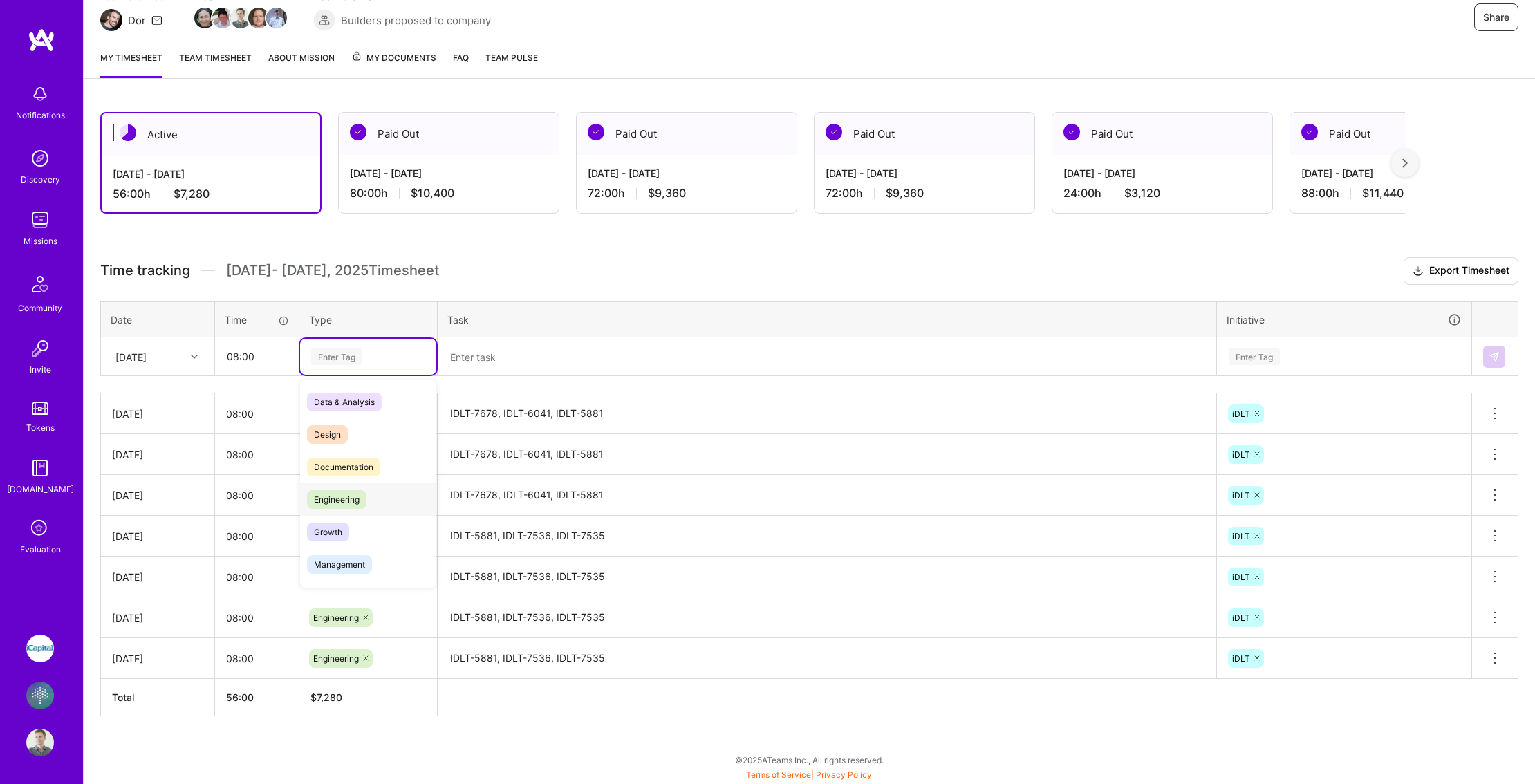
click at [346, 501] on span "Engineering" at bounding box center [336, 499] width 59 height 18
click at [469, 354] on textarea at bounding box center [827, 357] width 776 height 37
paste textarea "IDLT-7678, IDLT-6041, IDLT-5881"
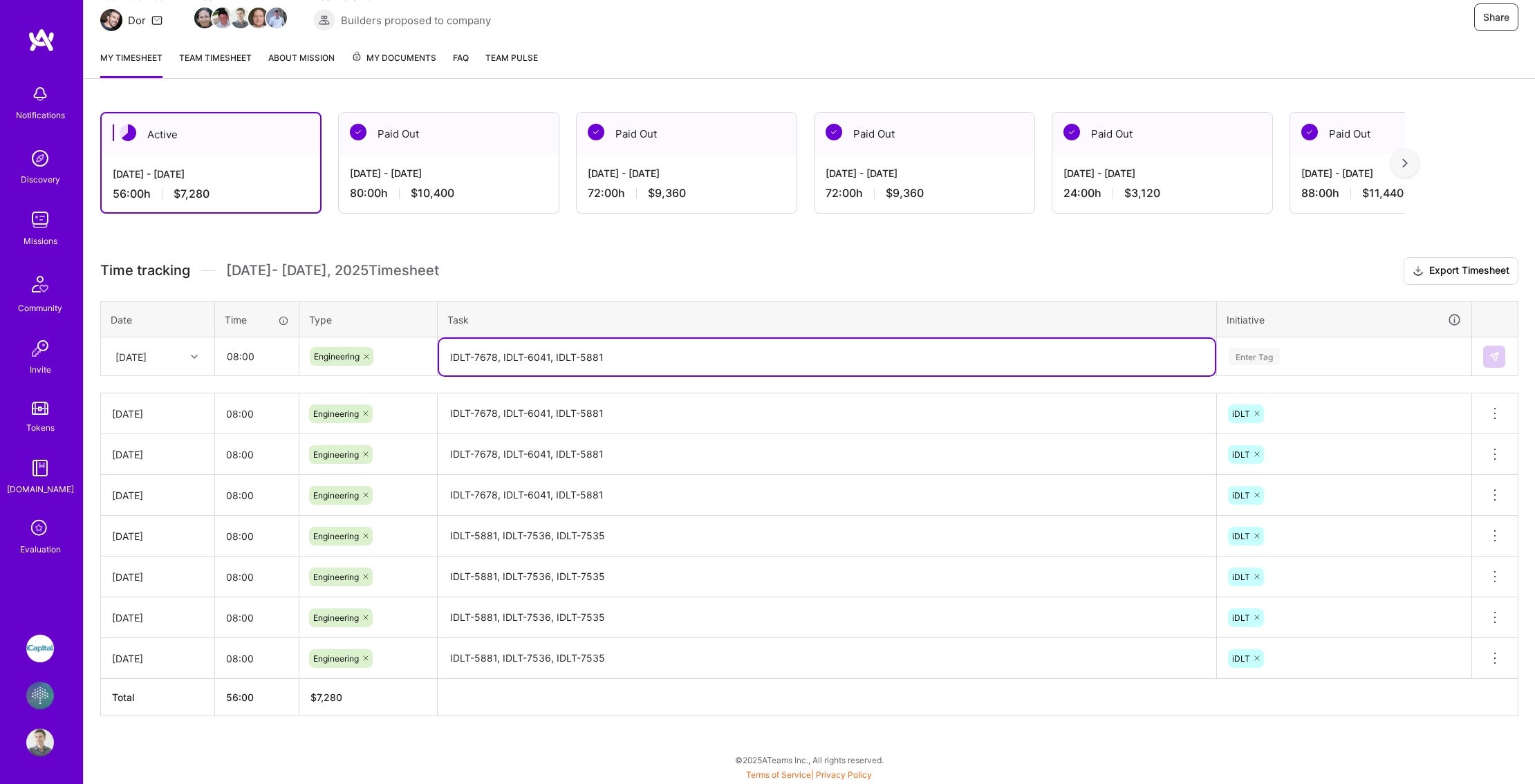
type textarea "IDLT-7678, IDLT-6041, IDLT-5881"
click at [1259, 354] on div "Enter Tag" at bounding box center [1254, 356] width 51 height 22
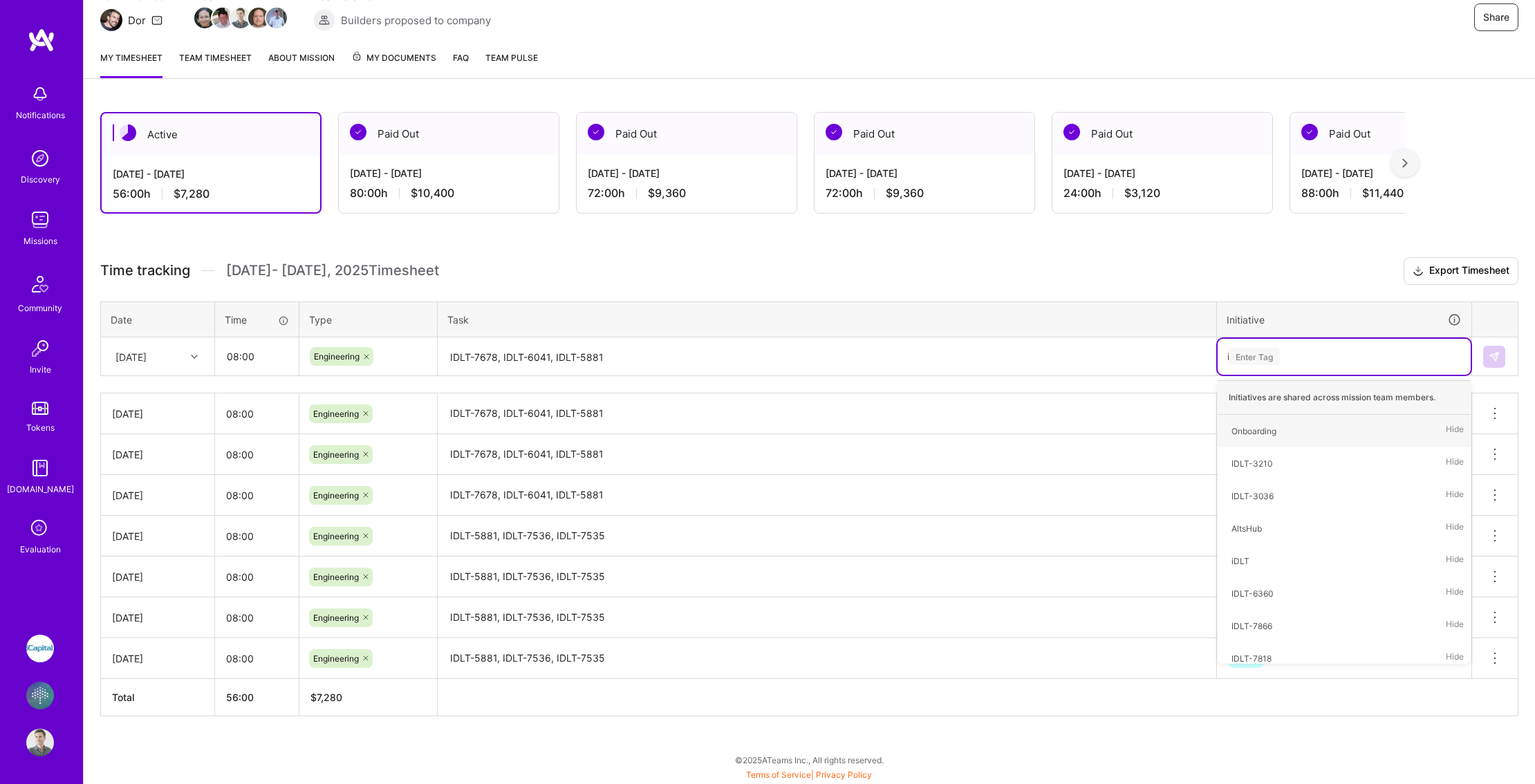
type input "id"
click at [1257, 492] on div "iDLT Hide" at bounding box center [1344, 495] width 253 height 32
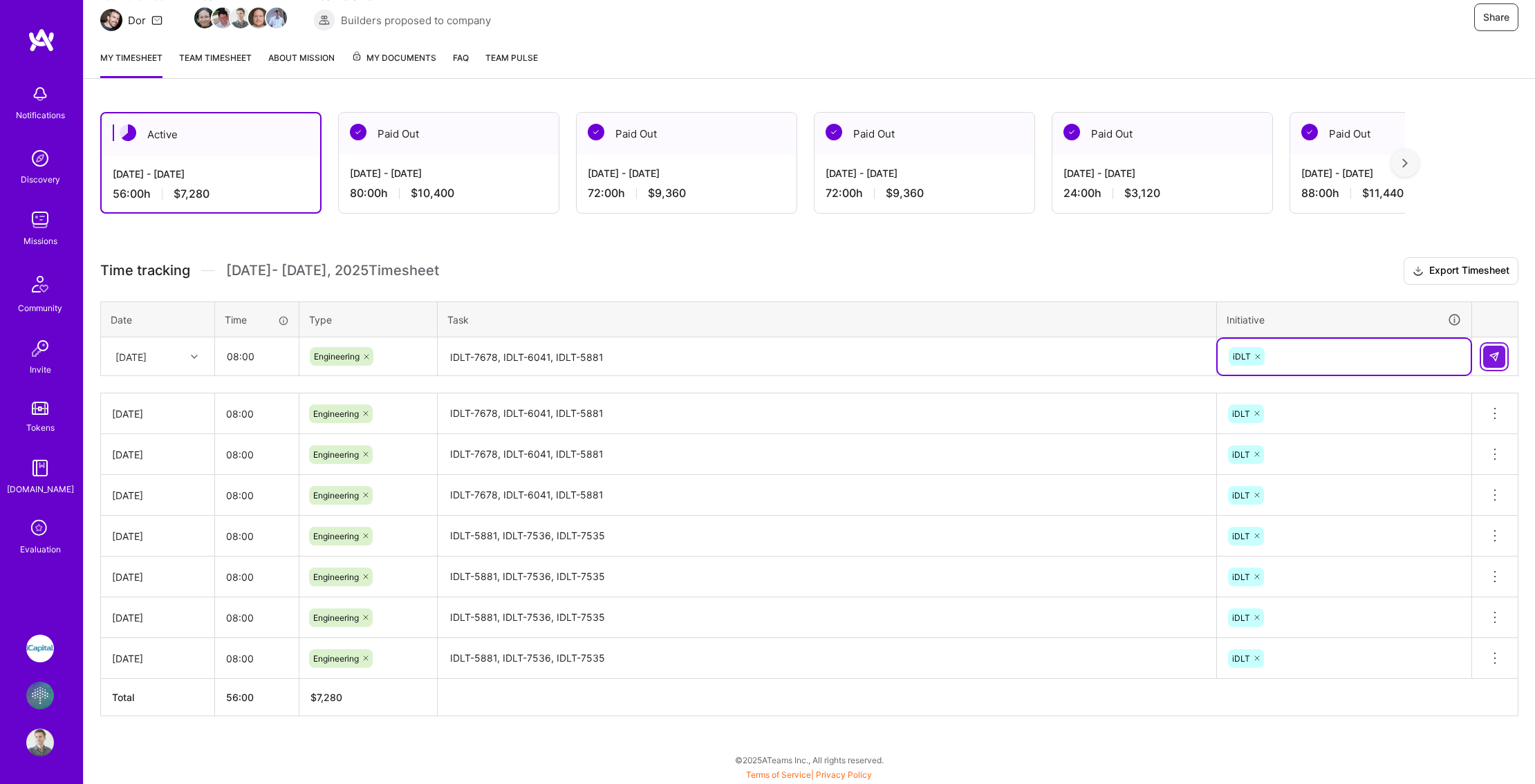
click at [1496, 354] on img at bounding box center [1494, 356] width 11 height 11
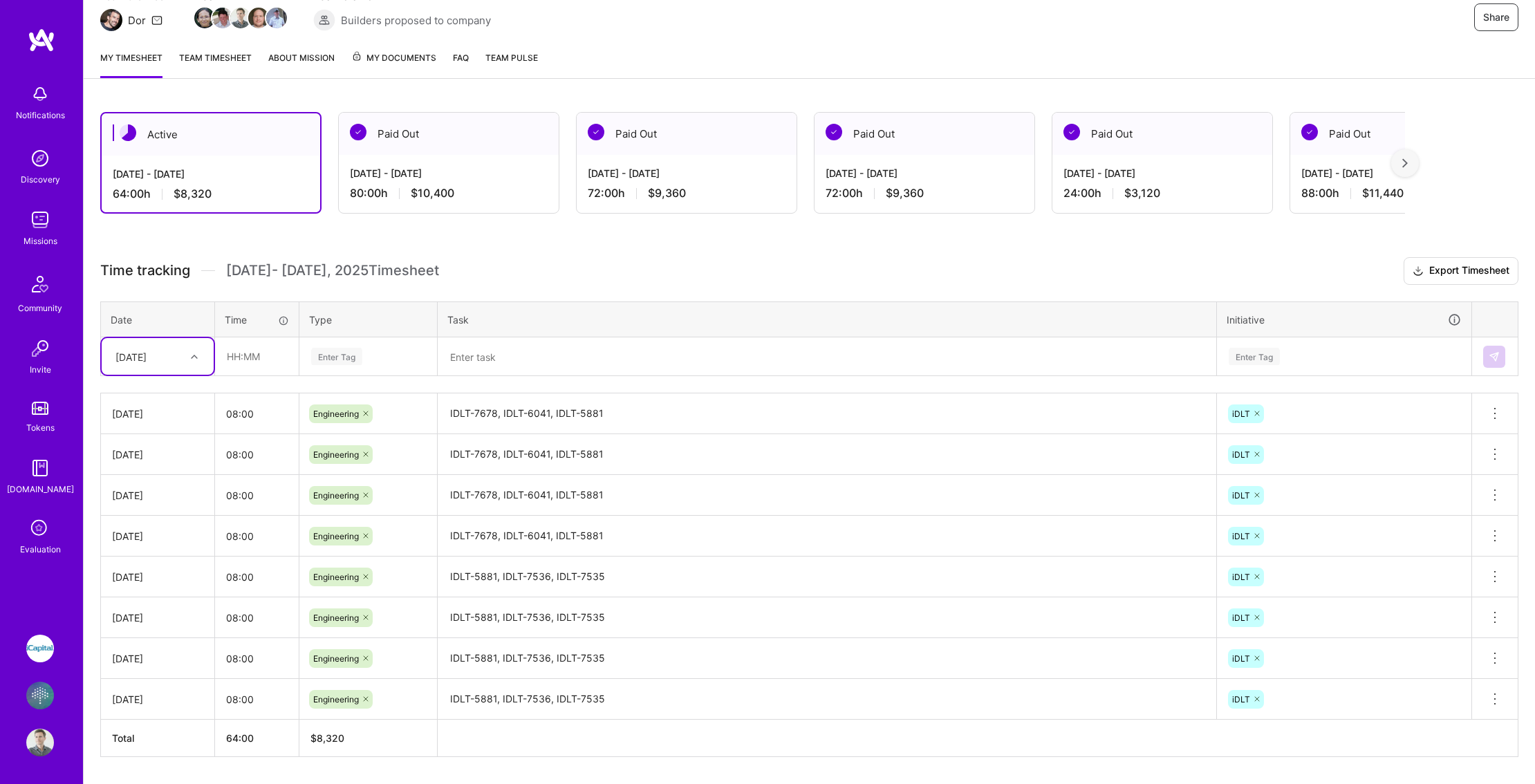
click at [124, 354] on div "[DATE]" at bounding box center [131, 356] width 31 height 15
click at [146, 548] on div "[DATE]" at bounding box center [157, 546] width 112 height 25
click at [252, 358] on input "text" at bounding box center [256, 356] width 83 height 37
type input "08:00"
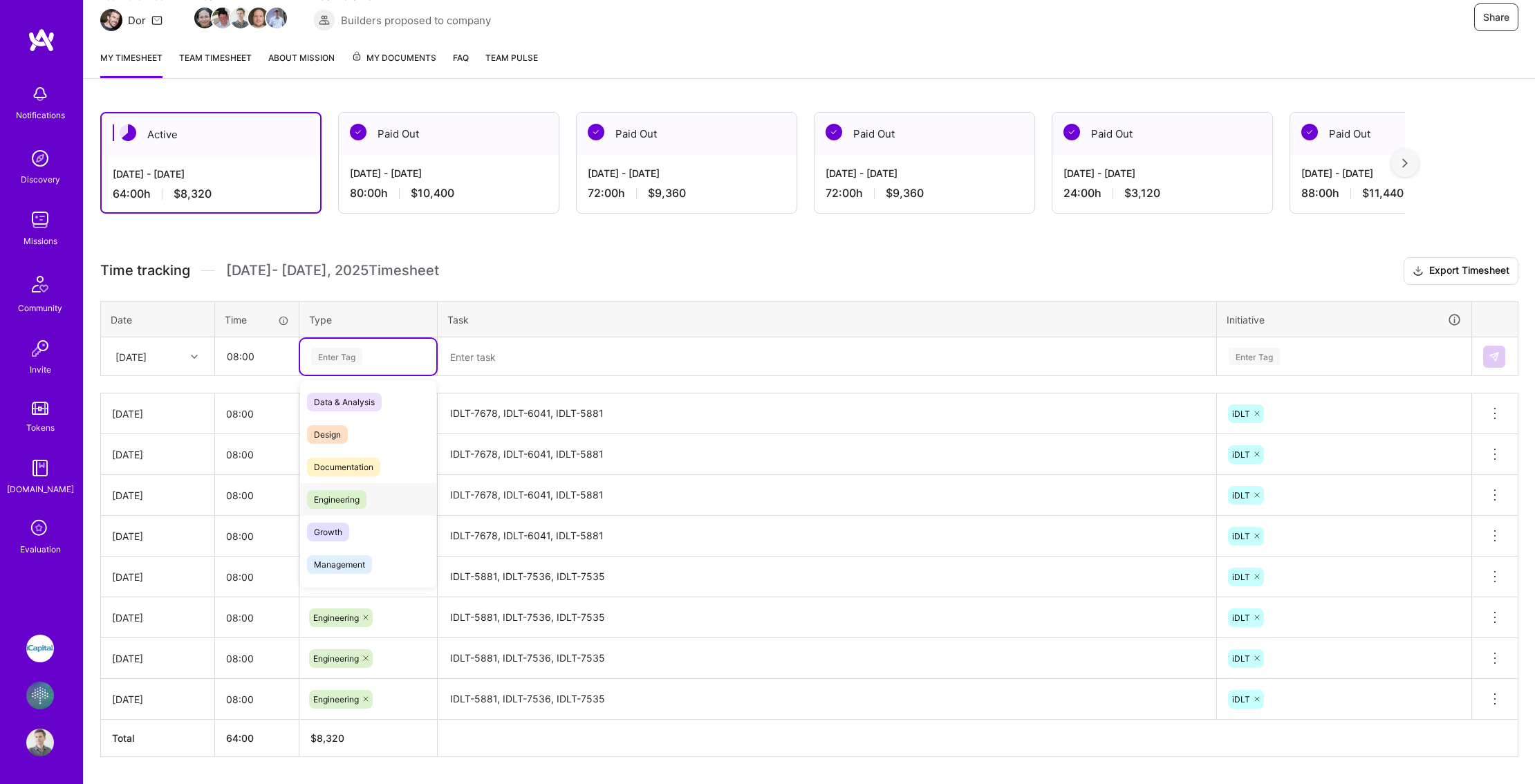
click at [358, 496] on span "Engineering" at bounding box center [336, 499] width 59 height 18
click at [484, 358] on textarea at bounding box center [827, 357] width 776 height 37
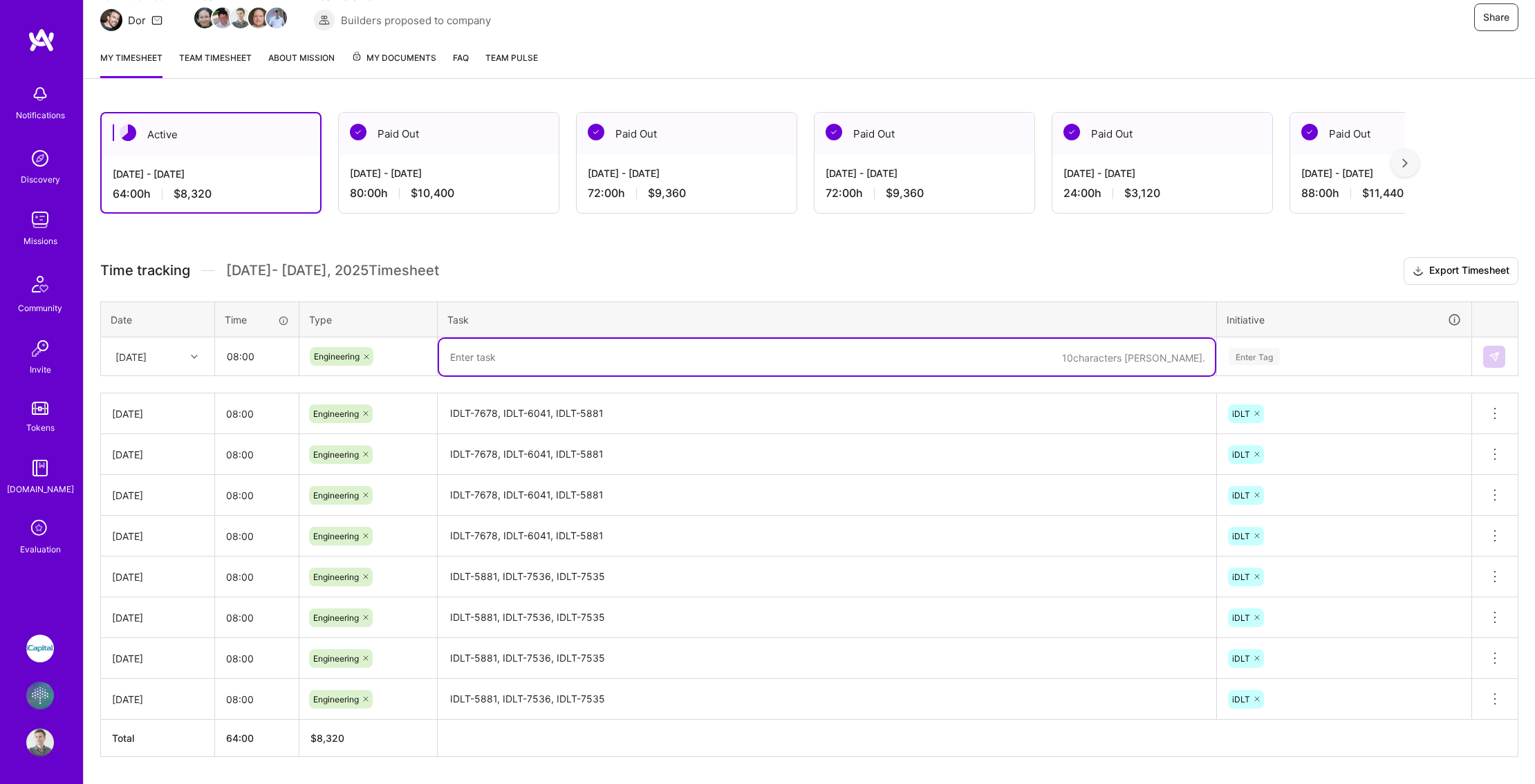
paste textarea "IDLT-7678, IDLT-6041, IDLT-5881"
type textarea "IDLT-7678, IDLT-6041, IDLT-5881"
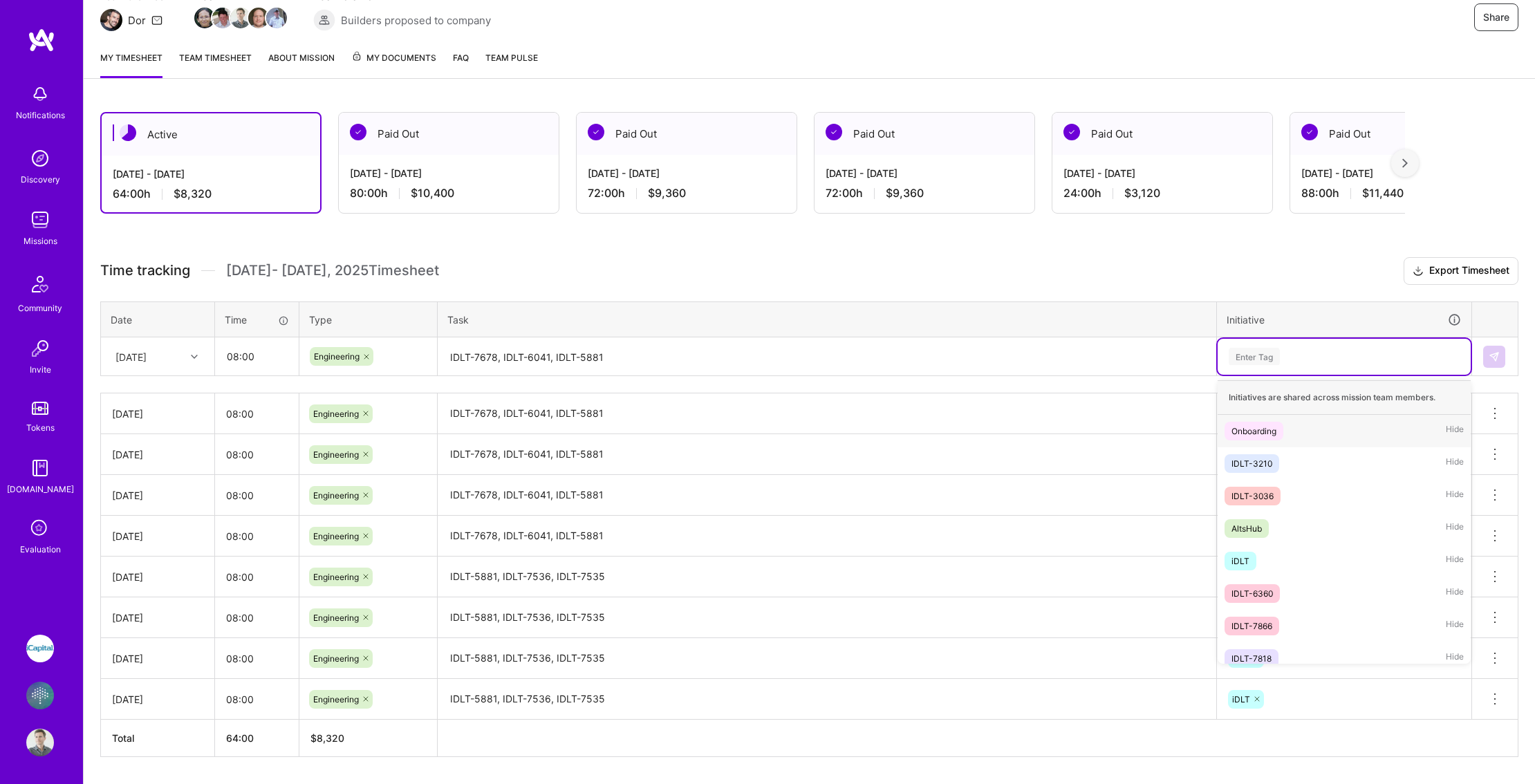
click at [1279, 360] on div "Enter Tag" at bounding box center [1254, 356] width 51 height 22
type input "id"
click at [1283, 492] on div "iDLT Hide" at bounding box center [1344, 495] width 253 height 32
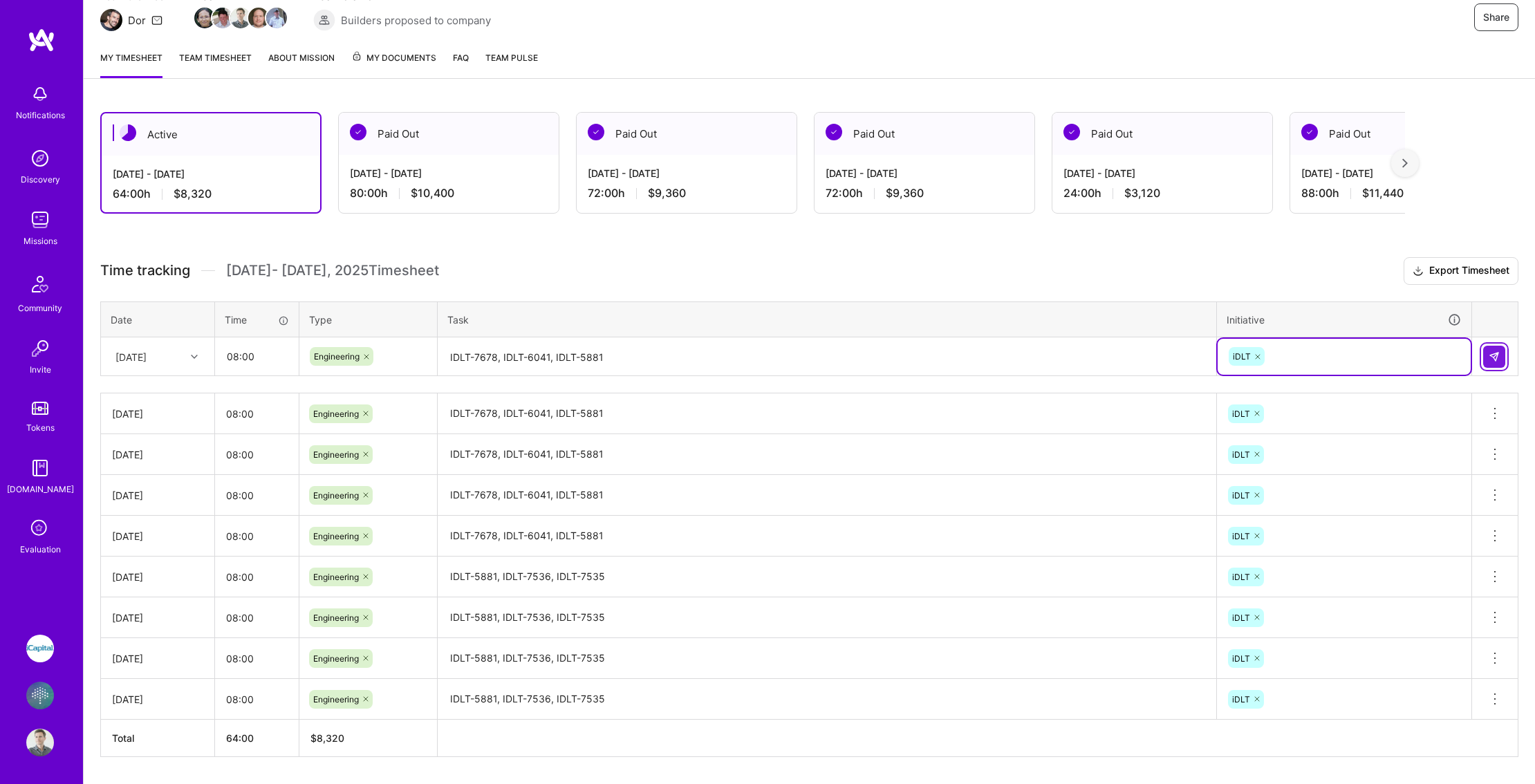
click at [1501, 354] on button at bounding box center [1493, 356] width 22 height 22
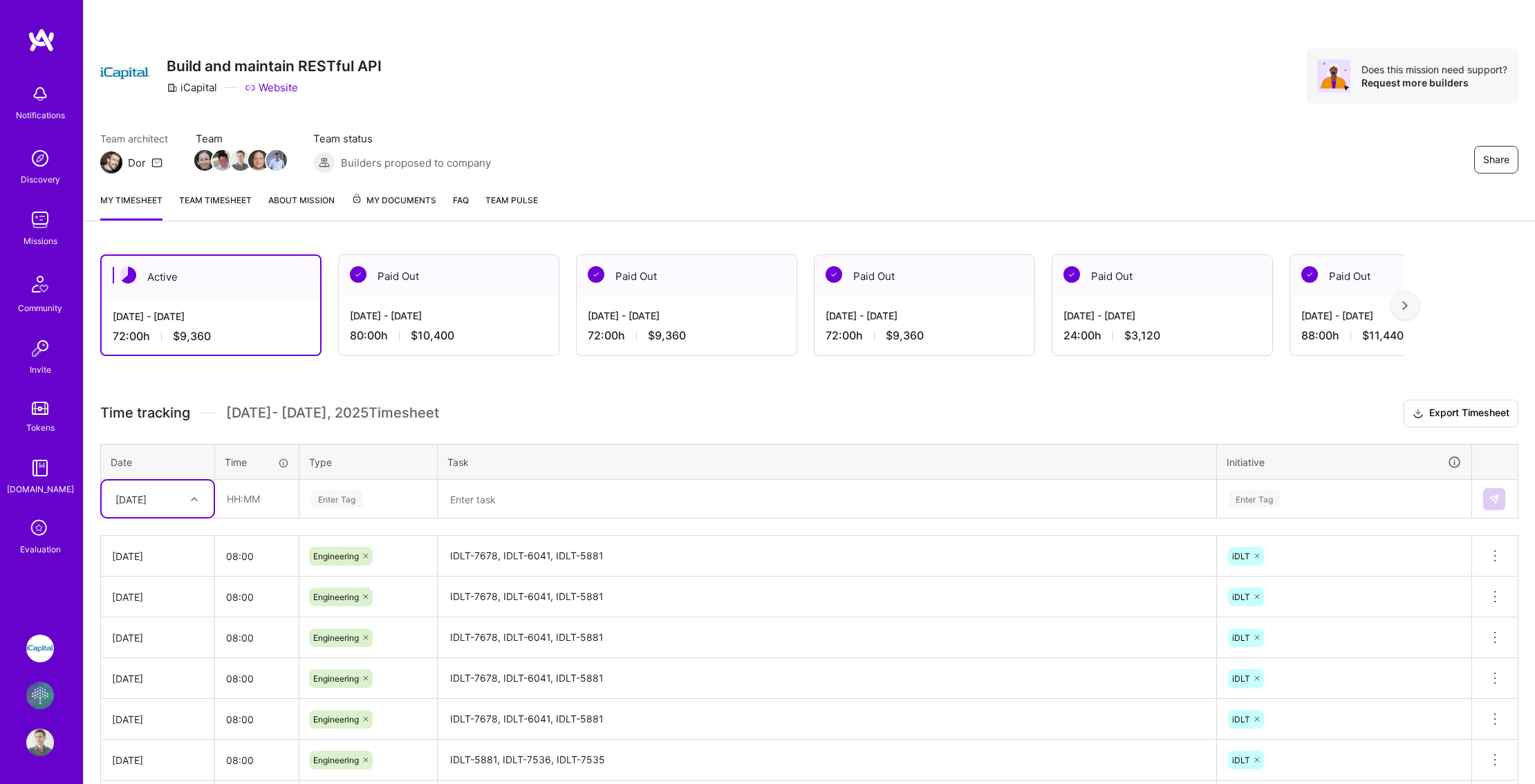
scroll to position [0, 0]
click at [37, 697] on img at bounding box center [40, 695] width 28 height 28
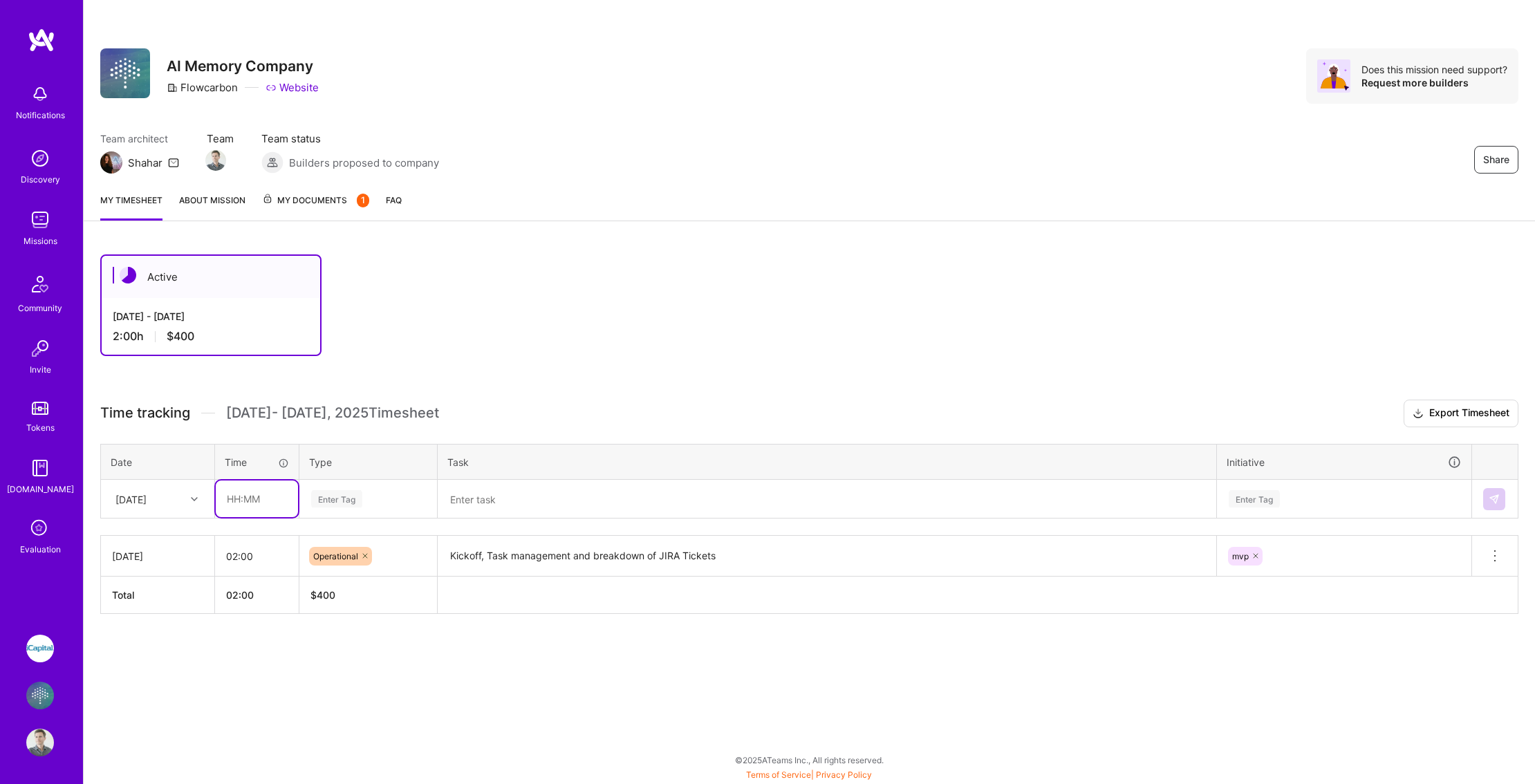
click at [256, 499] on input "text" at bounding box center [256, 499] width 83 height 37
type input "0"
click at [268, 496] on input "text" at bounding box center [256, 499] width 83 height 37
click at [147, 494] on div "[DATE]" at bounding box center [131, 499] width 31 height 15
click at [149, 640] on div "[DATE]" at bounding box center [157, 640] width 112 height 25
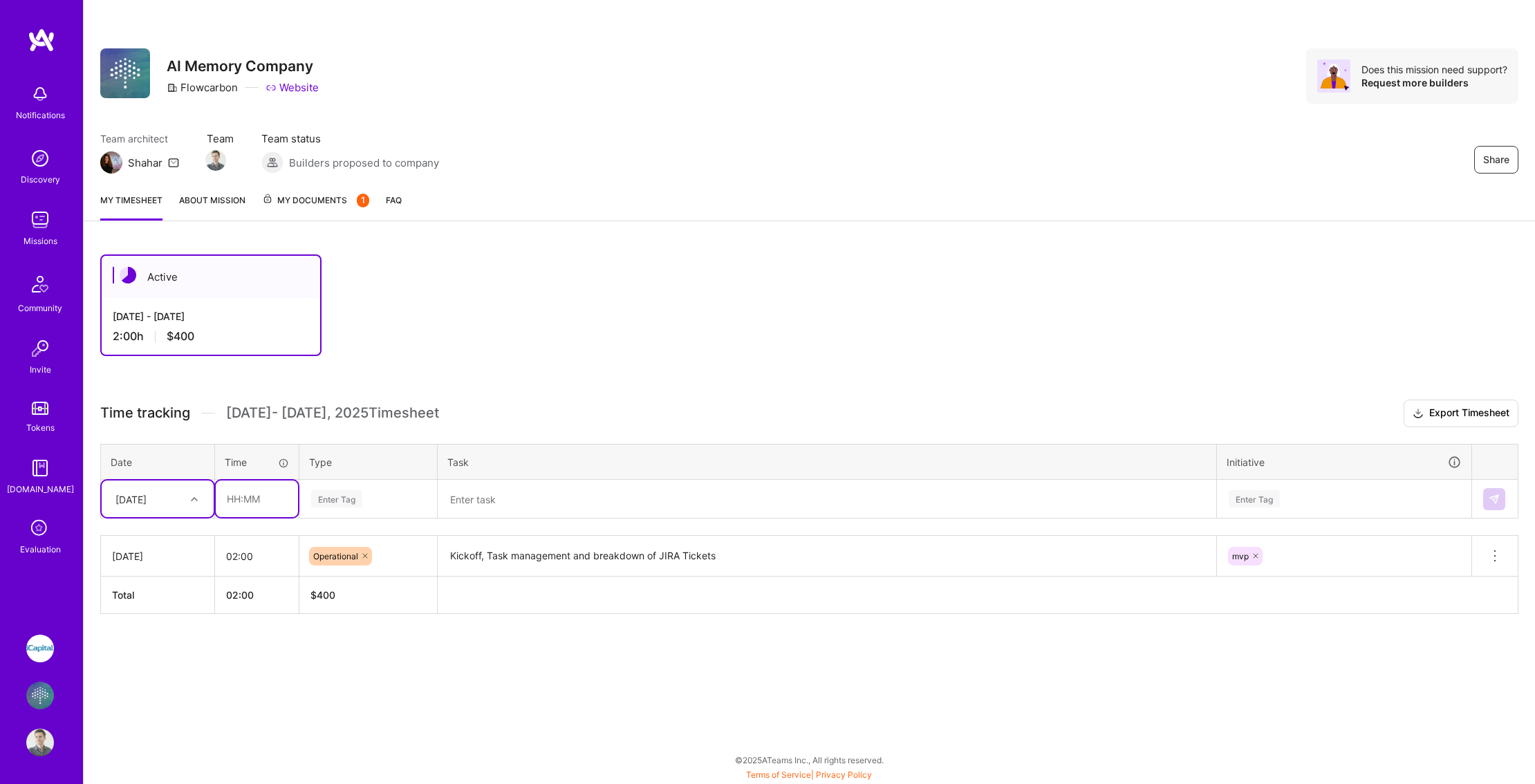
click at [253, 488] on input "text" at bounding box center [256, 499] width 83 height 37
type input "05:00"
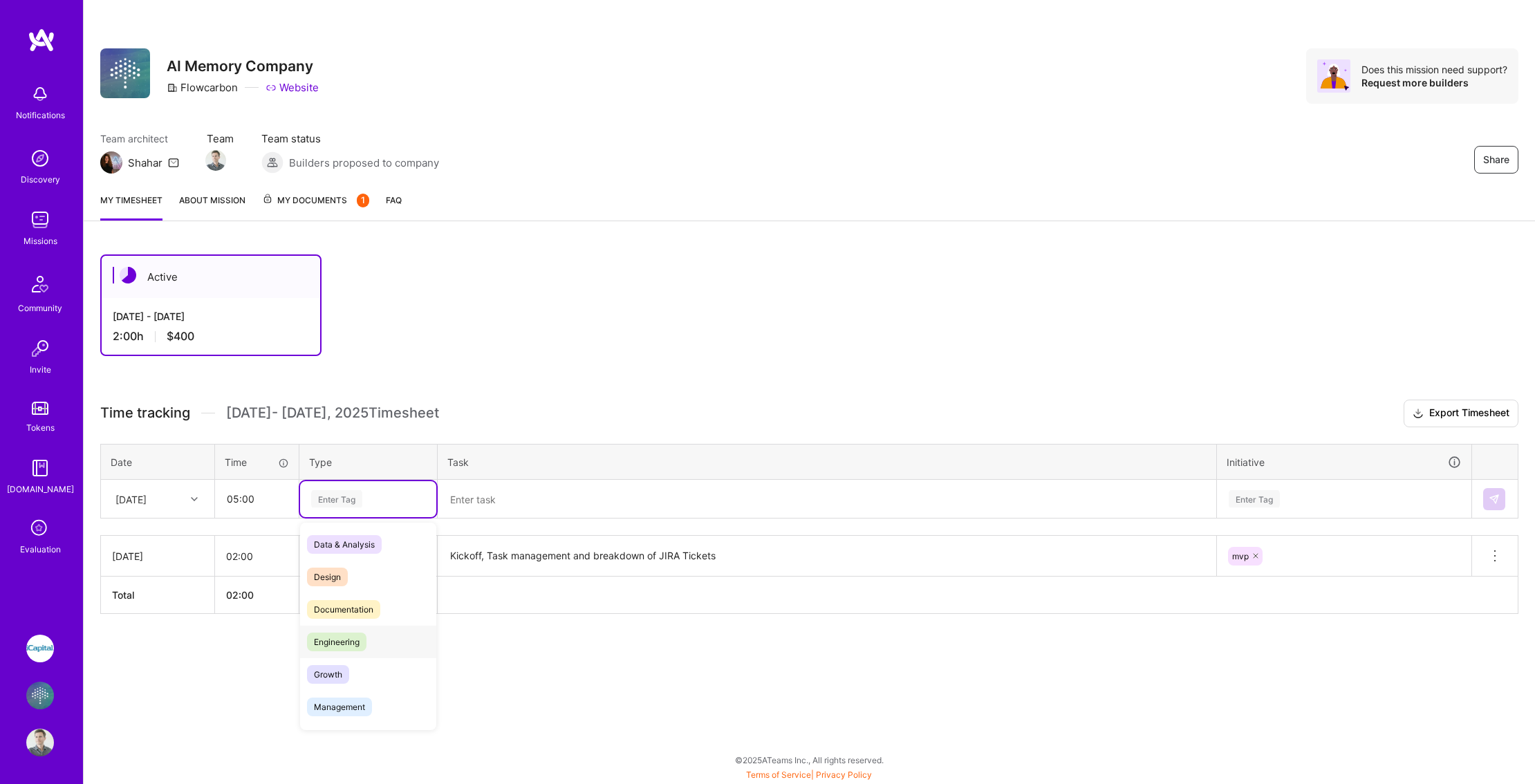
click at [386, 627] on div "Engineering" at bounding box center [368, 641] width 136 height 32
click at [488, 501] on textarea at bounding box center [827, 499] width 776 height 36
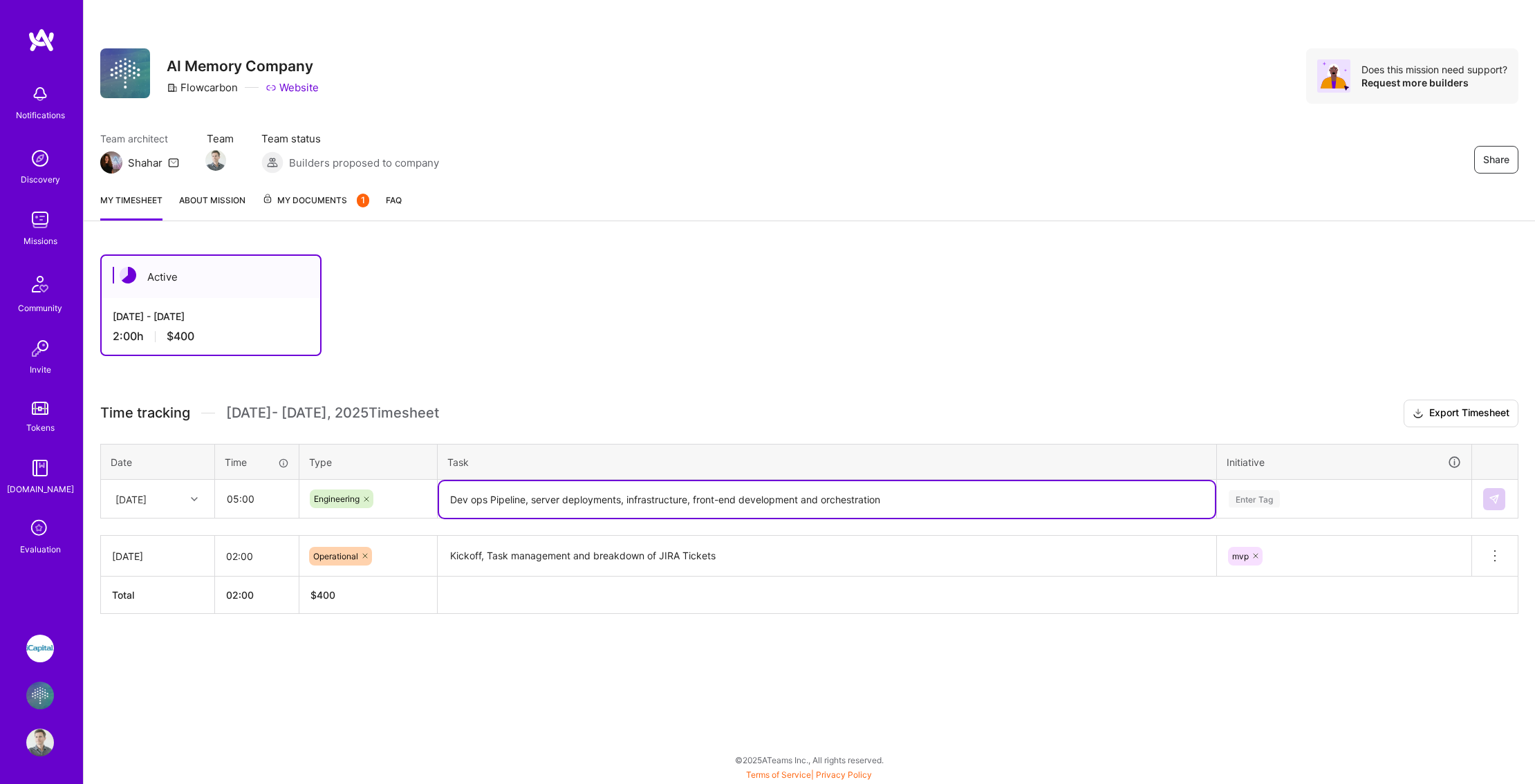
type textarea "Dev ops Pipeline, server deployments, infrastructure, front-end development and…"
click at [1264, 495] on div "Enter Tag" at bounding box center [1254, 499] width 51 height 22
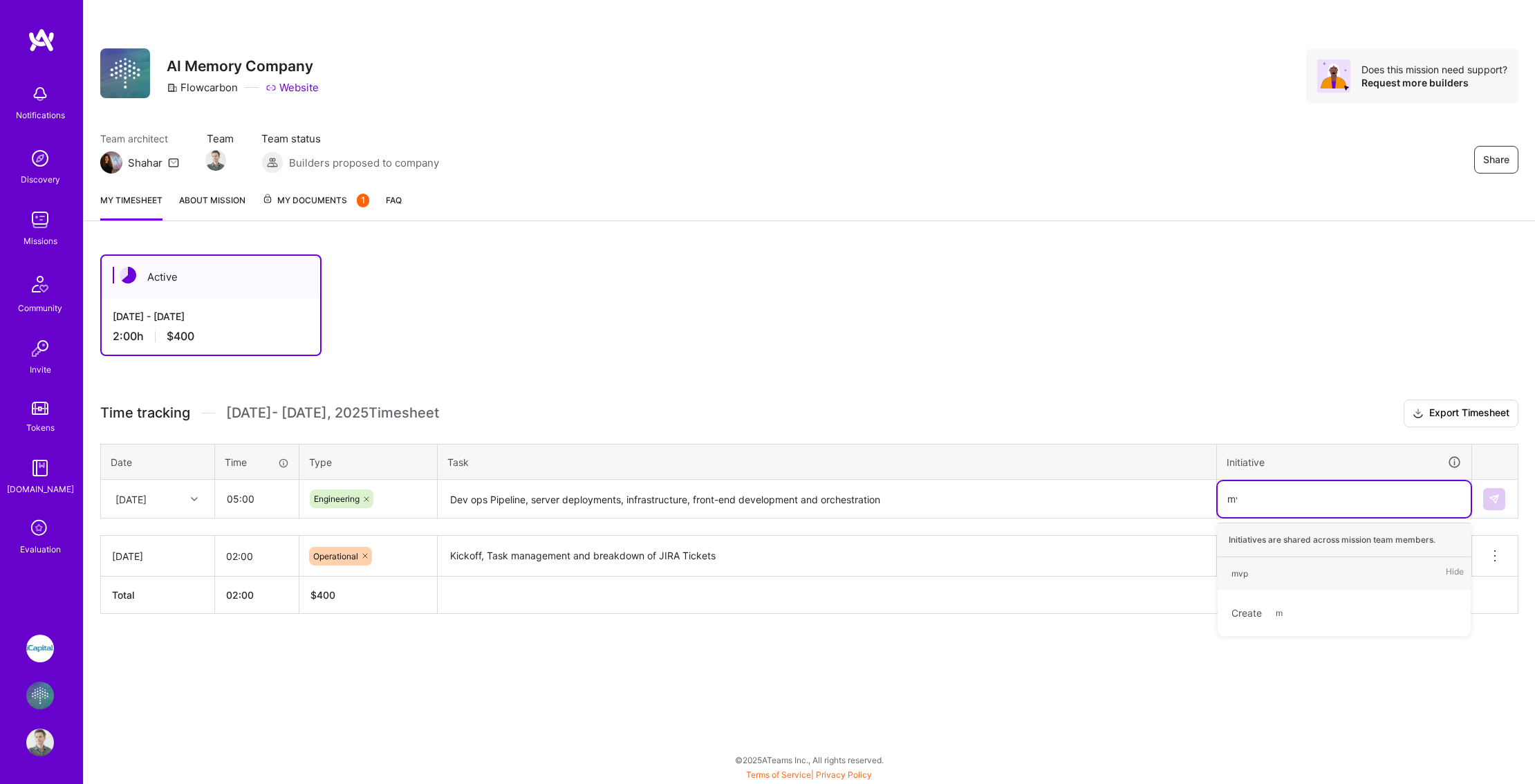
type input "mvp"
click at [1253, 576] on span "mvp" at bounding box center [1239, 573] width 30 height 18
click at [1485, 497] on button at bounding box center [1493, 499] width 22 height 22
